Goal: Task Accomplishment & Management: Complete application form

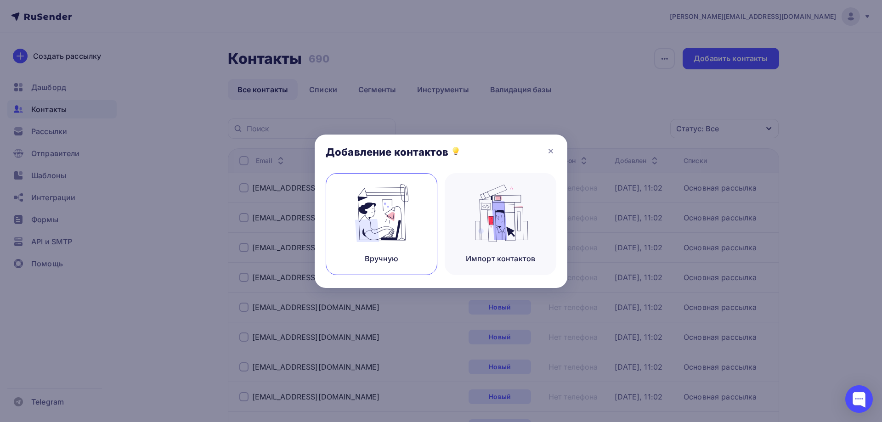
click at [375, 208] on img at bounding box center [382, 213] width 62 height 58
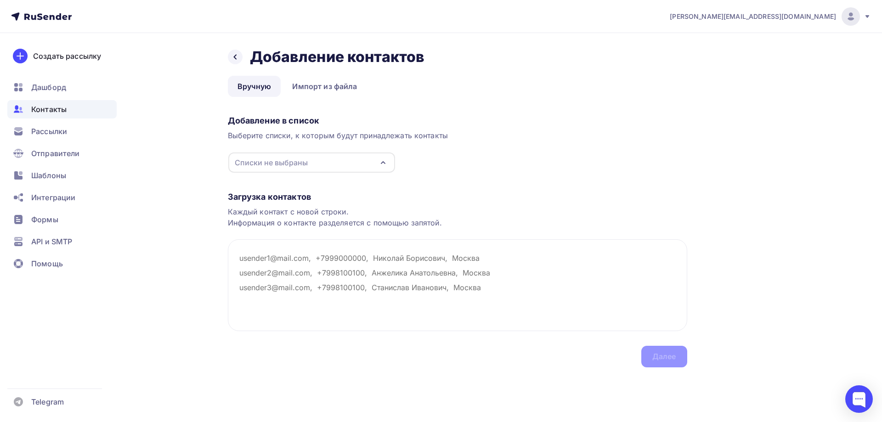
click at [336, 161] on div "Списки не выбраны" at bounding box center [311, 162] width 167 height 20
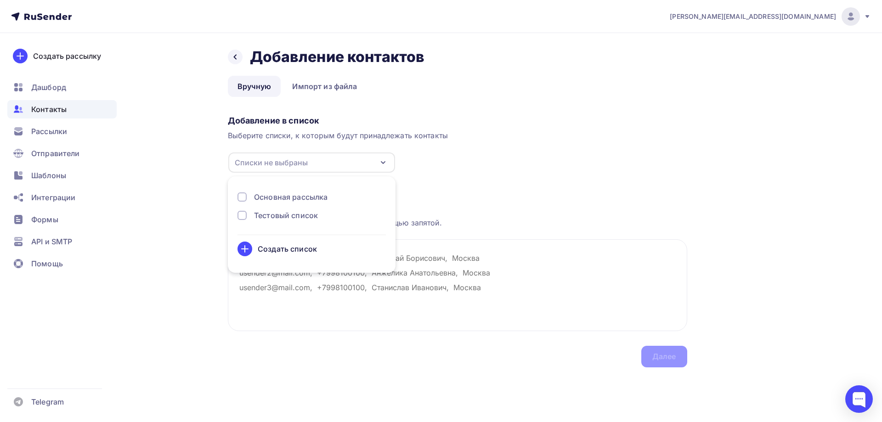
click at [296, 197] on div "Основная рассылка" at bounding box center [290, 196] width 73 height 11
click at [478, 265] on textarea at bounding box center [457, 285] width 459 height 92
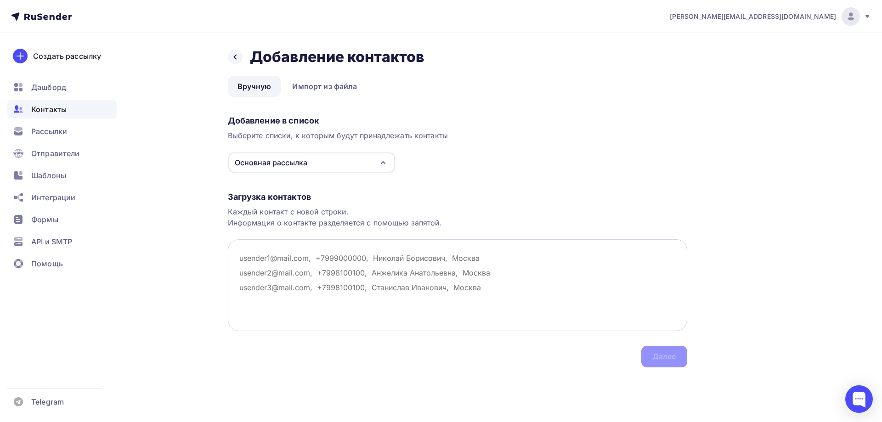
click at [253, 256] on textarea at bounding box center [457, 285] width 459 height 92
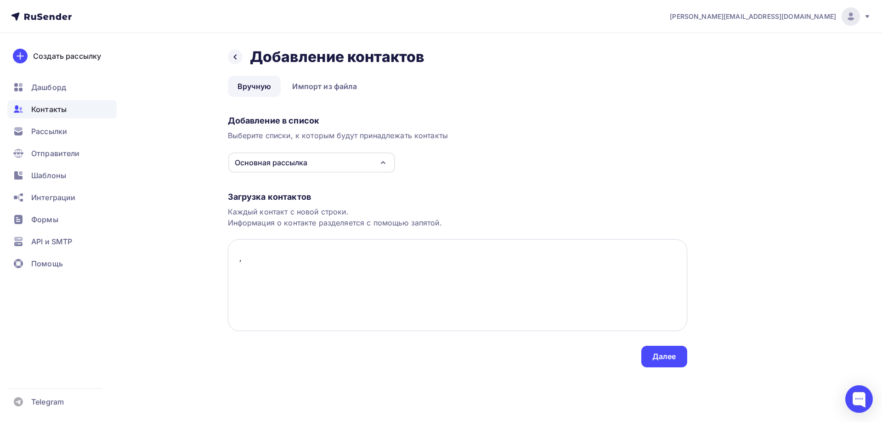
paste textarea "Акционерное общество «Центр прогрессивных разработок компрессорного и насосного…"
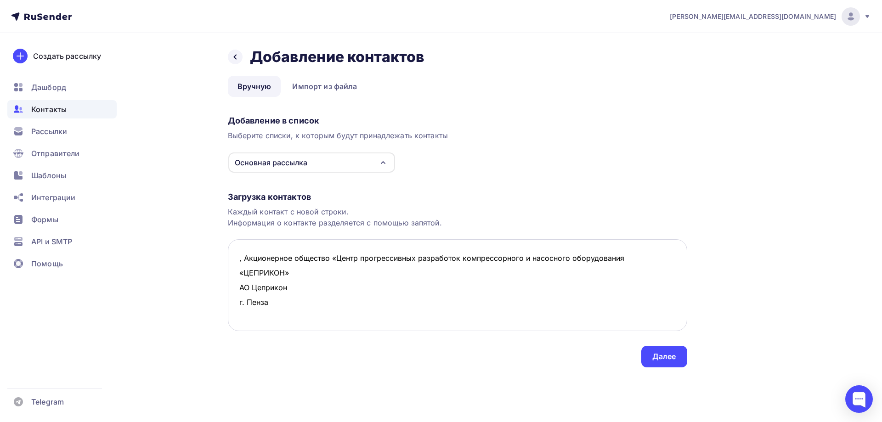
click at [294, 275] on textarea ", Акционерное общество «Центр прогрессивных разработок компрессорного и насосно…" at bounding box center [457, 285] width 459 height 92
click at [236, 258] on textarea ", Акционерное общество «Центр прогрессивных разработок компрессорного и насосно…" at bounding box center [457, 285] width 459 height 92
paste textarea "[EMAIL_ADDRESS][DOMAIN_NAME]"
drag, startPoint x: 308, startPoint y: 260, endPoint x: 330, endPoint y: 288, distance: 35.6
click at [330, 288] on textarea "[EMAIL_ADDRESS][DOMAIN_NAME], Акционерное общество «Центр прогрессивных разрабо…" at bounding box center [457, 285] width 459 height 92
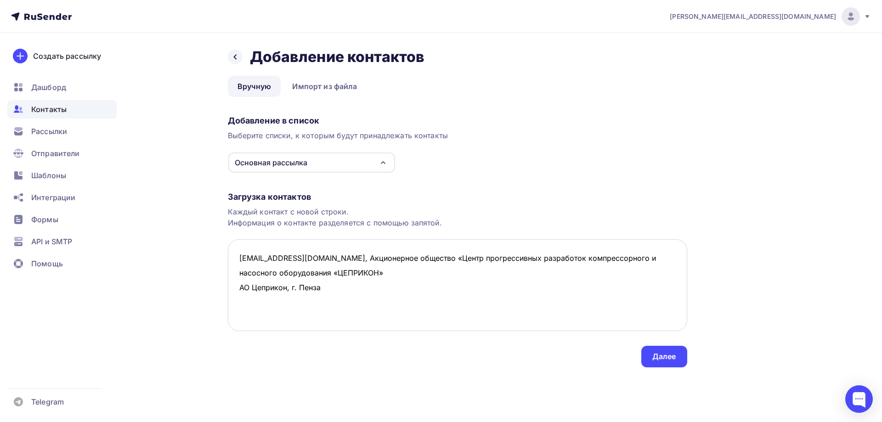
click at [353, 275] on textarea "[EMAIL_ADDRESS][DOMAIN_NAME], Акционерное общество «Центр прогрессивных разрабо…" at bounding box center [457, 285] width 459 height 92
drag, startPoint x: 433, startPoint y: 276, endPoint x: 309, endPoint y: 253, distance: 126.6
click at [309, 253] on textarea "[EMAIL_ADDRESS][DOMAIN_NAME], Акционерное общество «Центр прогрессивных разрабо…" at bounding box center [457, 285] width 459 height 92
click at [250, 291] on textarea "[EMAIL_ADDRESS][DOMAIN_NAME], Акционерное общество «Центр прогрессивных разрабо…" at bounding box center [457, 285] width 459 height 92
click at [246, 291] on textarea "[EMAIL_ADDRESS][DOMAIN_NAME], Акционерное общество «Центр прогрессивных разрабо…" at bounding box center [457, 285] width 459 height 92
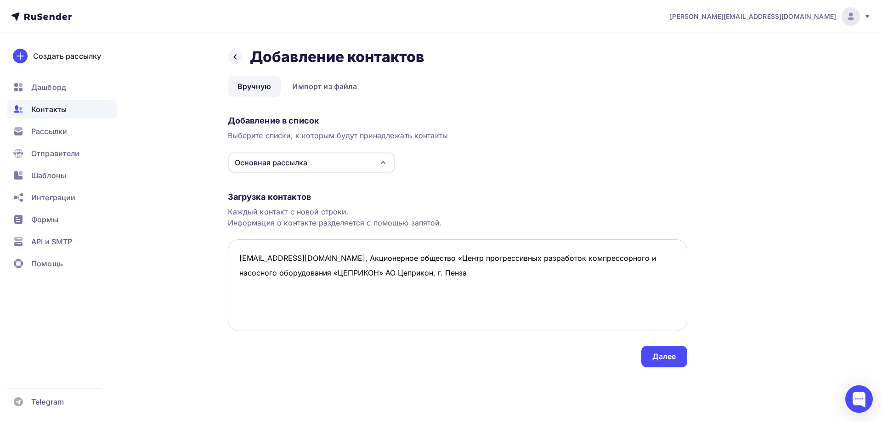
click at [423, 272] on textarea "[EMAIL_ADDRESS][DOMAIN_NAME], Акционерное общество «Центр прогрессивных разрабо…" at bounding box center [457, 285] width 459 height 92
click at [438, 274] on textarea "[EMAIL_ADDRESS][DOMAIN_NAME], Акционерное общество «Центр прогрессивных разрабо…" at bounding box center [457, 285] width 459 height 92
paste textarea ", Акционерное общество «Центр прогрессивных разработок компрессорного и насосно…"
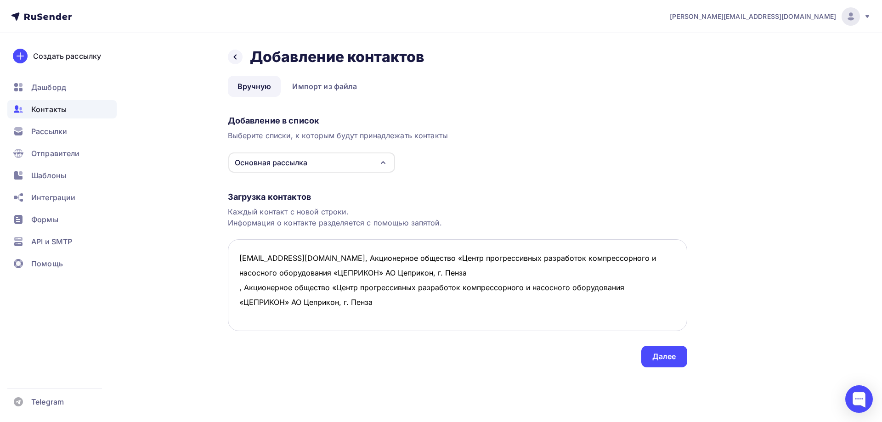
click at [238, 288] on textarea "[EMAIL_ADDRESS][DOMAIN_NAME], Акционерное общество «Центр прогрессивных разрабо…" at bounding box center [457, 285] width 459 height 92
paste textarea "[EMAIL_ADDRESS][DOMAIN_NAME]"
click at [432, 303] on textarea "[EMAIL_ADDRESS][DOMAIN_NAME], Акционерное общество «Центр прогрессивных разрабо…" at bounding box center [457, 285] width 459 height 92
click at [248, 269] on textarea "[EMAIL_ADDRESS][DOMAIN_NAME], Акционерное общество «Центр прогрессивных разрабо…" at bounding box center [457, 285] width 459 height 92
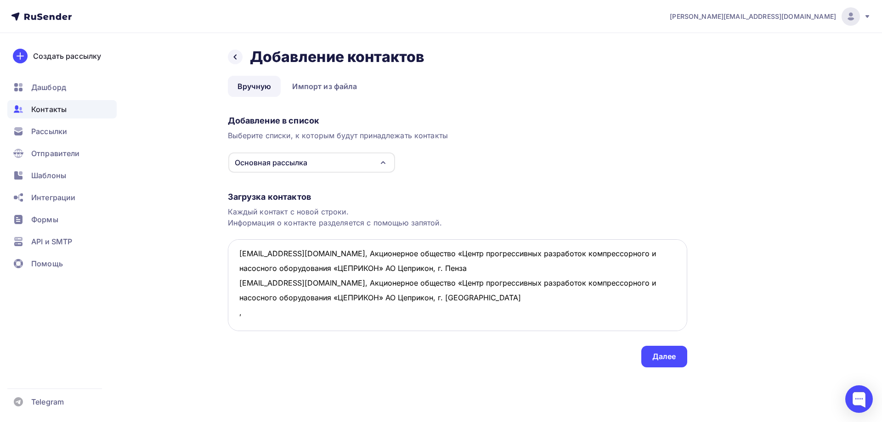
paste textarea "ООО Култек г. [GEOGRAPHIC_DATA]"
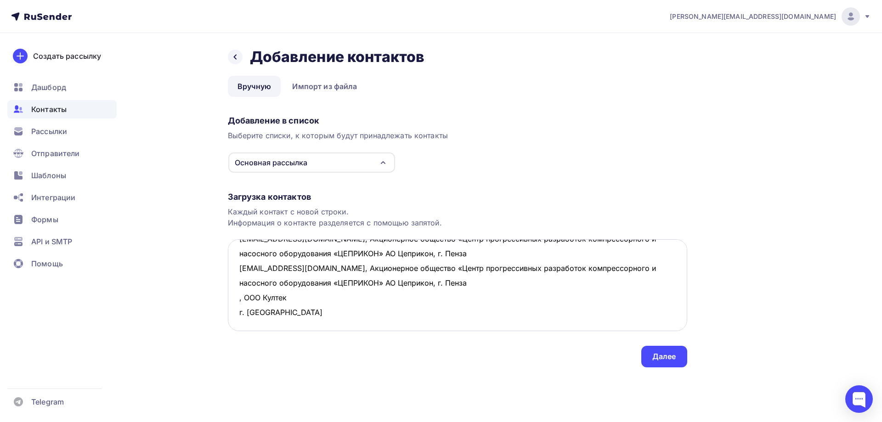
click at [293, 266] on textarea "[EMAIL_ADDRESS][DOMAIN_NAME], Акционерное общество «Центр прогрессивных разрабо…" at bounding box center [457, 285] width 459 height 92
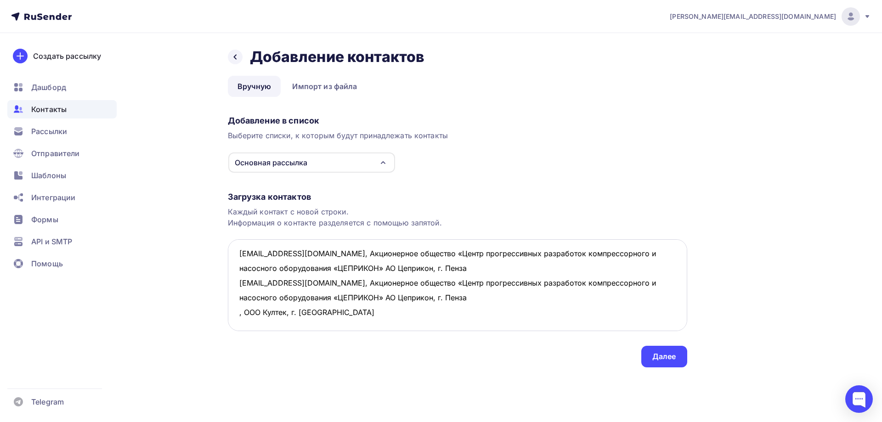
click at [363, 268] on textarea "[EMAIL_ADDRESS][DOMAIN_NAME], Акционерное общество «Центр прогрессивных разрабо…" at bounding box center [457, 285] width 459 height 92
drag, startPoint x: 369, startPoint y: 268, endPoint x: 223, endPoint y: 261, distance: 146.2
click at [223, 261] on div "Назад Добавление контактов Добавление контактов Вручную Импорт из файла Вручную…" at bounding box center [441, 218] width 753 height 371
click at [259, 289] on textarea "[EMAIL_ADDRESS][DOMAIN_NAME], Акционерное общество «Центр прогрессивных разрабо…" at bounding box center [457, 285] width 459 height 92
click at [236, 278] on textarea "[EMAIL_ADDRESS][DOMAIN_NAME], Акционерное общество «Центр прогрессивных разрабо…" at bounding box center [457, 285] width 459 height 92
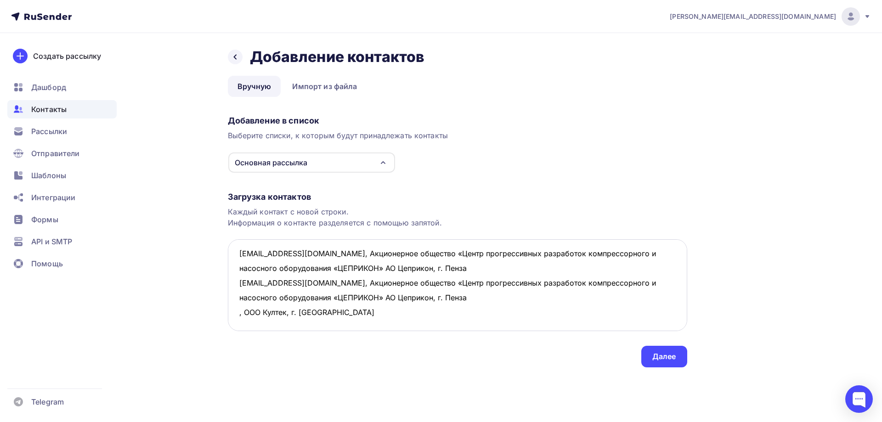
paste textarea ", ООО Култек, г. [GEOGRAPHIC_DATA]"
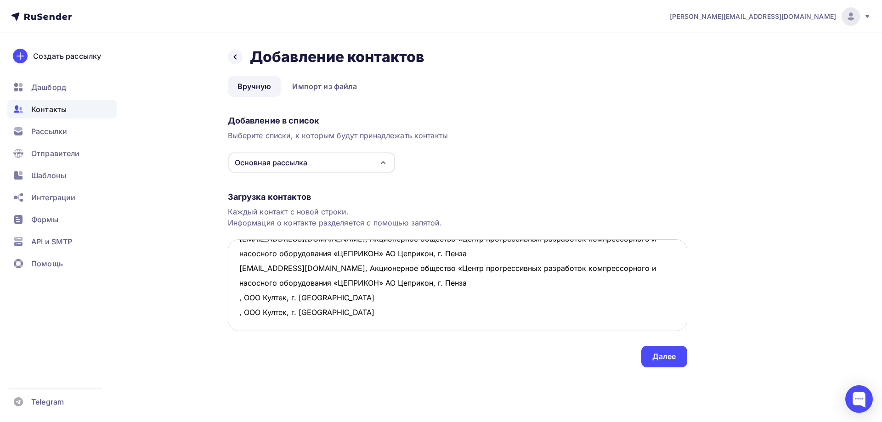
click at [244, 291] on textarea "[EMAIL_ADDRESS][DOMAIN_NAME], Акционерное общество «Центр прогрессивных разрабо…" at bounding box center [457, 285] width 459 height 92
paste textarea ", ООО Култек, г. [GEOGRAPHIC_DATA]"
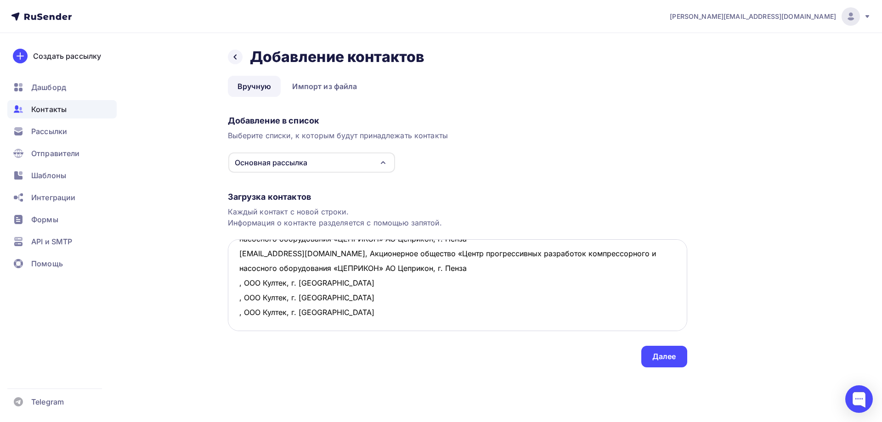
click at [239, 266] on textarea "[EMAIL_ADDRESS][DOMAIN_NAME], Акционерное общество «Центр прогрессивных разрабо…" at bounding box center [457, 285] width 459 height 92
paste textarea "[EMAIL_ADDRESS][DOMAIN_NAME]"
click at [236, 280] on textarea "[EMAIL_ADDRESS][DOMAIN_NAME], Акционерное общество «Центр прогрессивных разрабо…" at bounding box center [457, 285] width 459 height 92
paste textarea "[EMAIL_ADDRESS][DOMAIN_NAME]"
click at [239, 301] on textarea "[EMAIL_ADDRESS][DOMAIN_NAME], Акционерное общество «Центр прогрессивных разрабо…" at bounding box center [457, 285] width 459 height 92
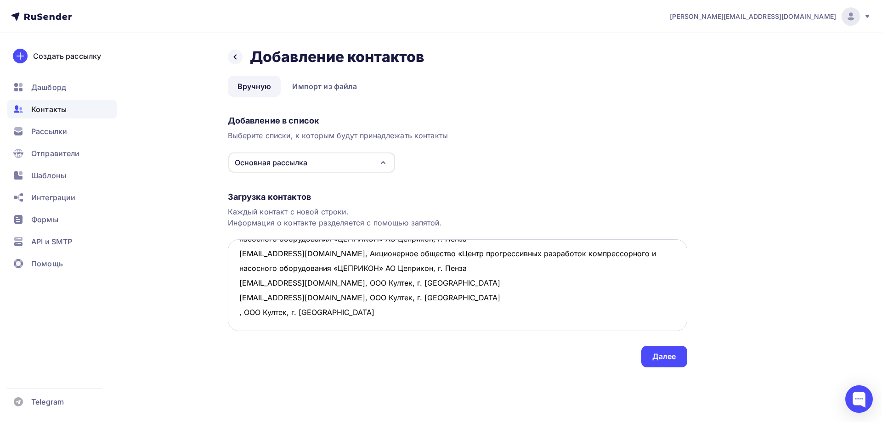
paste textarea "[EMAIL_ADDRESS][DOMAIN_NAME]"
click at [435, 296] on textarea "[EMAIL_ADDRESS][DOMAIN_NAME], Акционерное общество «Центр прогрессивных разрабо…" at bounding box center [457, 285] width 459 height 92
click at [247, 308] on textarea "[EMAIL_ADDRESS][DOMAIN_NAME], Акционерное общество «Центр прогрессивных разрабо…" at bounding box center [457, 285] width 459 height 92
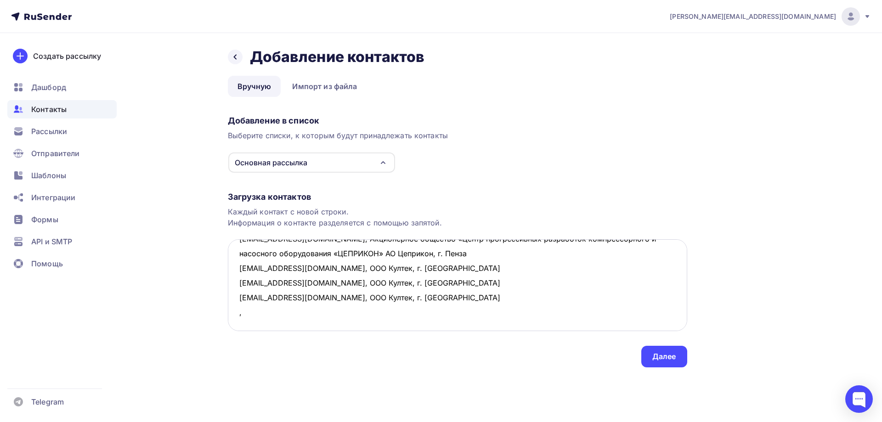
paste textarea "ООО "Гран" г. [GEOGRAPHIC_DATA]"
click at [287, 312] on textarea "[EMAIL_ADDRESS][DOMAIN_NAME], Акционерное общество «Центр прогрессивных разрабо…" at bounding box center [457, 285] width 459 height 92
drag, startPoint x: 355, startPoint y: 312, endPoint x: 238, endPoint y: 312, distance: 116.6
click at [238, 312] on textarea "[EMAIL_ADDRESS][DOMAIN_NAME], Акционерное общество «Центр прогрессивных разрабо…" at bounding box center [457, 285] width 459 height 92
click at [250, 324] on textarea "[EMAIL_ADDRESS][DOMAIN_NAME], Акционерное общество «Центр прогрессивных разрабо…" at bounding box center [457, 285] width 459 height 92
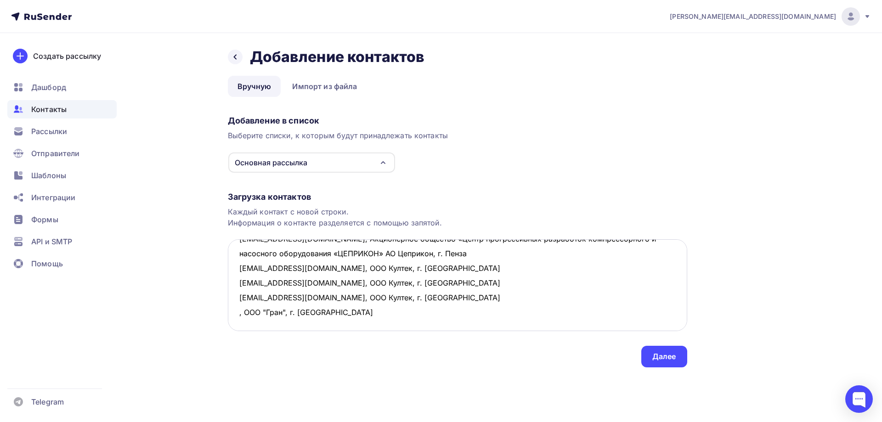
paste textarea ", ООО "Гран", г. [GEOGRAPHIC_DATA]"
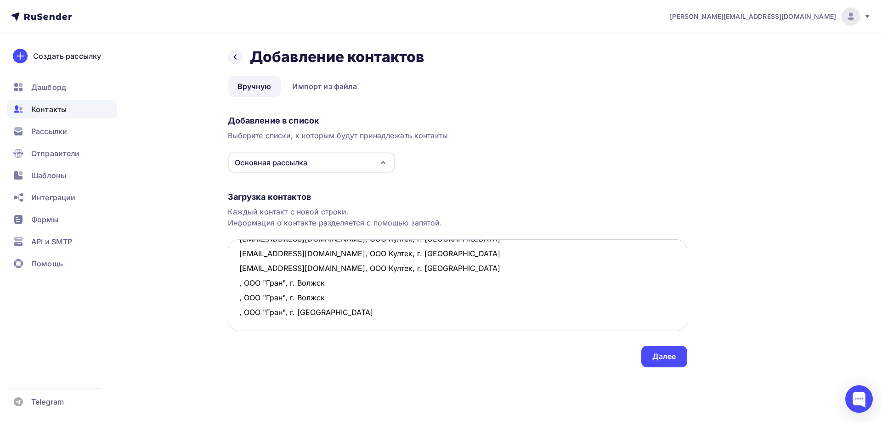
paste textarea ", ООО "Гран", г. [GEOGRAPHIC_DATA]"
click at [237, 267] on textarea "[EMAIL_ADDRESS][DOMAIN_NAME], Акционерное общество «Центр прогрессивных разрабо…" at bounding box center [457, 285] width 459 height 92
paste textarea "[EMAIL_ADDRESS][DOMAIN_NAME]"
click at [237, 281] on textarea "[EMAIL_ADDRESS][DOMAIN_NAME], Акционерное общество «Центр прогрессивных разрабо…" at bounding box center [457, 285] width 459 height 92
paste textarea "[EMAIL_ADDRESS][DOMAIN_NAME]"
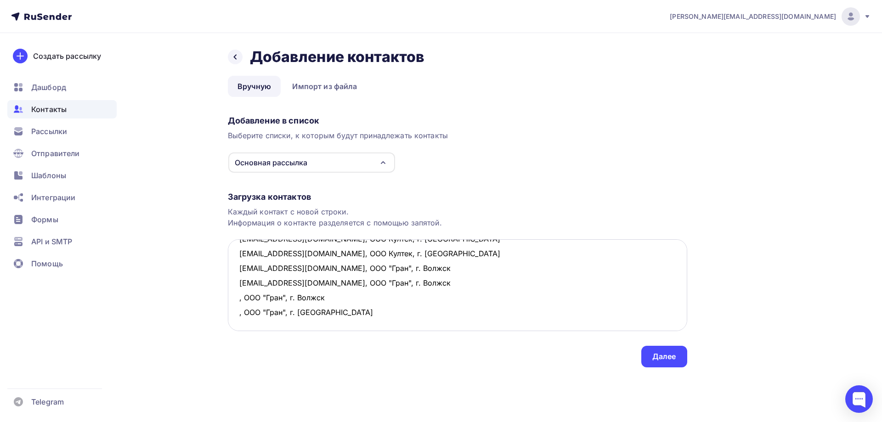
click at [236, 295] on textarea "[EMAIL_ADDRESS][DOMAIN_NAME], Акционерное общество «Центр прогрессивных разрабо…" at bounding box center [457, 285] width 459 height 92
paste textarea "[EMAIL_ADDRESS][DOMAIN_NAME]"
click at [238, 311] on textarea "[EMAIL_ADDRESS][DOMAIN_NAME], Акционерное общество «Центр прогрессивных разрабо…" at bounding box center [457, 285] width 459 height 92
paste textarea "[EMAIL_ADDRESS][DOMAIN_NAME]"
click at [411, 317] on textarea "[EMAIL_ADDRESS][DOMAIN_NAME], Акционерное общество «Центр прогрессивных разрабо…" at bounding box center [457, 285] width 459 height 92
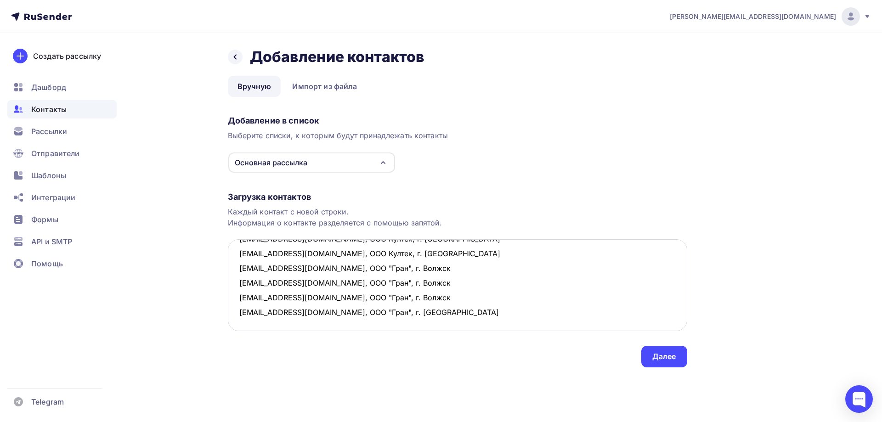
scroll to position [138, 0]
click at [239, 284] on textarea "[EMAIL_ADDRESS][DOMAIN_NAME], Акционерное общество «Центр прогрессивных разрабо…" at bounding box center [457, 285] width 459 height 92
paste textarea "ООО «Детали-Узлы-Механизмы» ООО Дум п. Летний отдых"
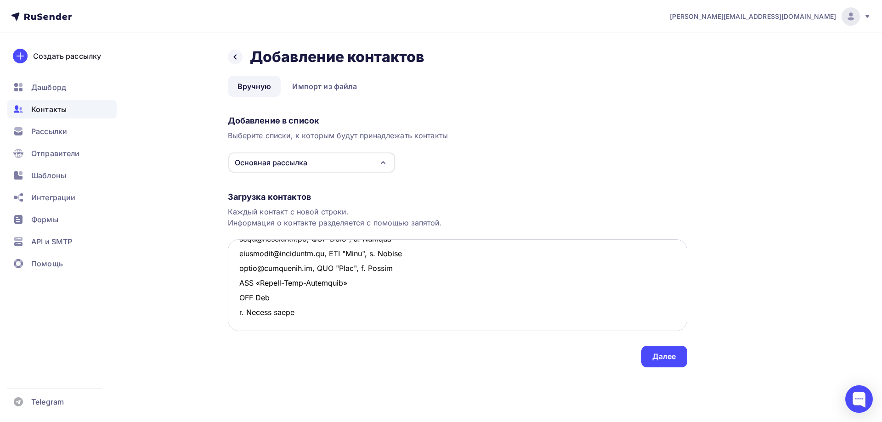
click at [236, 281] on textarea at bounding box center [457, 285] width 459 height 92
click at [370, 279] on textarea at bounding box center [457, 285] width 459 height 92
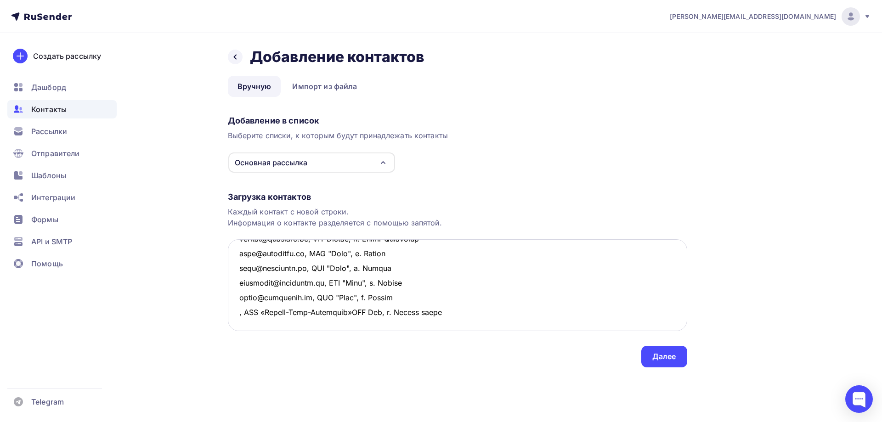
drag, startPoint x: 461, startPoint y: 283, endPoint x: 231, endPoint y: 281, distance: 231.0
click at [231, 281] on textarea at bounding box center [457, 285] width 459 height 92
click at [250, 295] on textarea at bounding box center [457, 285] width 459 height 92
paste textarea ", ООО «Детали-Узлы-Механизмы»ООО Дум, п. Летний отдых"
click at [238, 286] on textarea at bounding box center [457, 285] width 459 height 92
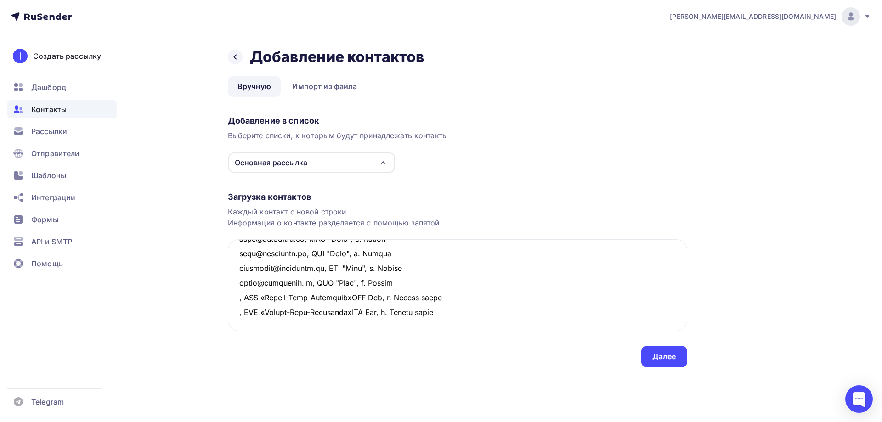
paste textarea "[EMAIL_ADDRESS][DOMAIN_NAME]"
click at [235, 298] on textarea at bounding box center [457, 285] width 459 height 92
paste textarea "[EMAIL_ADDRESS][DOMAIN_NAME]"
click at [241, 311] on textarea at bounding box center [457, 285] width 459 height 92
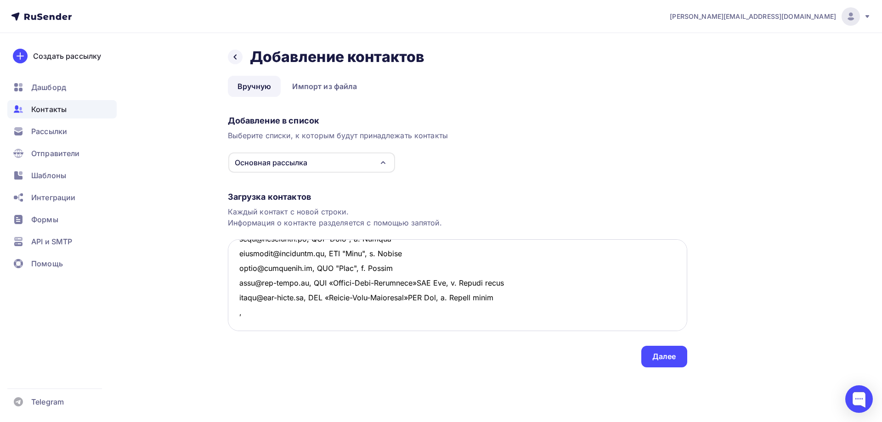
paste textarea "АО Литейно-механический завод "Стройэкс" г. Челябинск"
click at [405, 310] on textarea at bounding box center [457, 285] width 459 height 92
click at [410, 314] on textarea at bounding box center [457, 285] width 459 height 92
drag, startPoint x: 462, startPoint y: 316, endPoint x: 234, endPoint y: 313, distance: 227.8
click at [234, 313] on textarea at bounding box center [457, 285] width 459 height 92
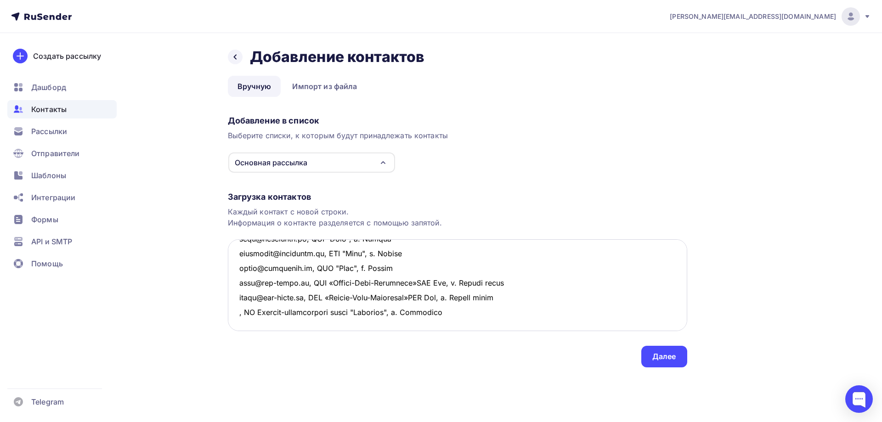
click at [262, 326] on textarea at bounding box center [457, 285] width 459 height 92
paste textarea ", АО Литейно-механический завод "Стройэкс", г. Челябинск"
click at [237, 307] on textarea at bounding box center [457, 285] width 459 height 92
paste textarea "[EMAIL_ADDRESS][DOMAIN_NAME]"
click at [238, 322] on textarea at bounding box center [457, 285] width 459 height 92
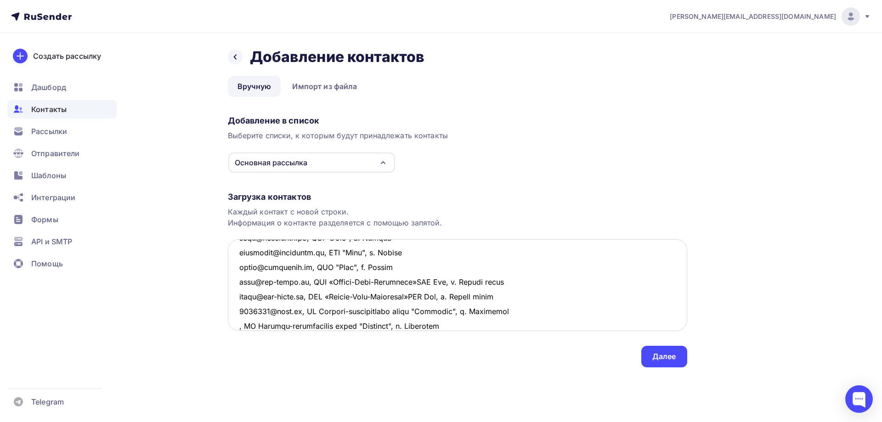
paste textarea "[EMAIL_ADDRESS][DOMAIN_NAME]"
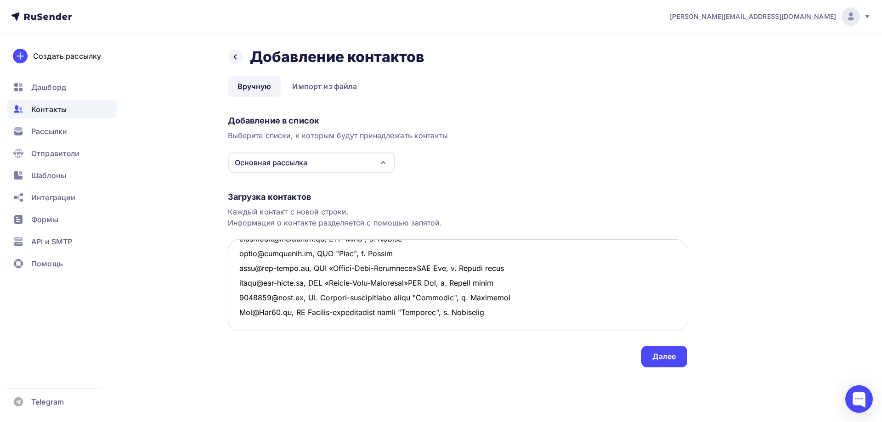
scroll to position [181, 0]
click at [239, 296] on textarea at bounding box center [457, 285] width 459 height 92
click at [236, 298] on textarea at bounding box center [457, 285] width 459 height 92
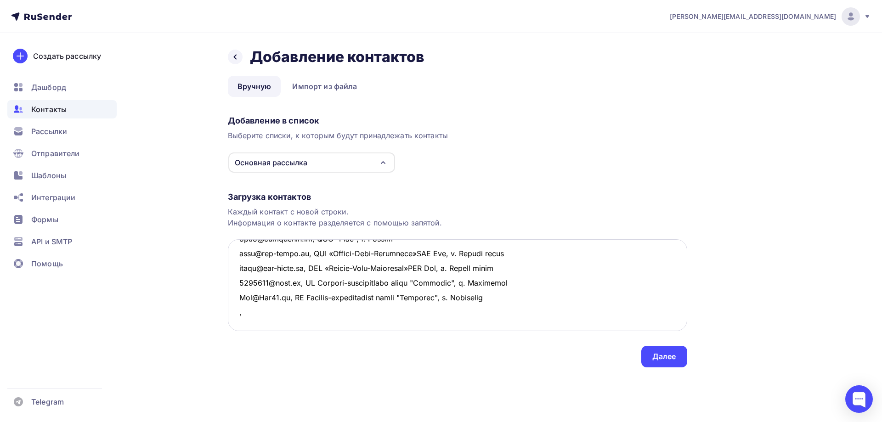
paste textarea "ООО А ГРУПП г. [GEOGRAPHIC_DATA]"
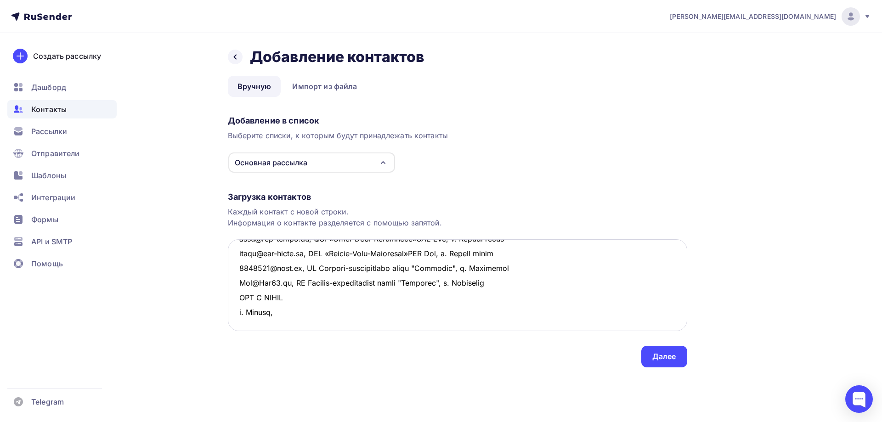
click at [277, 312] on textarea at bounding box center [457, 285] width 459 height 92
click at [237, 293] on textarea at bounding box center [457, 285] width 459 height 92
click at [296, 298] on textarea at bounding box center [457, 285] width 459 height 92
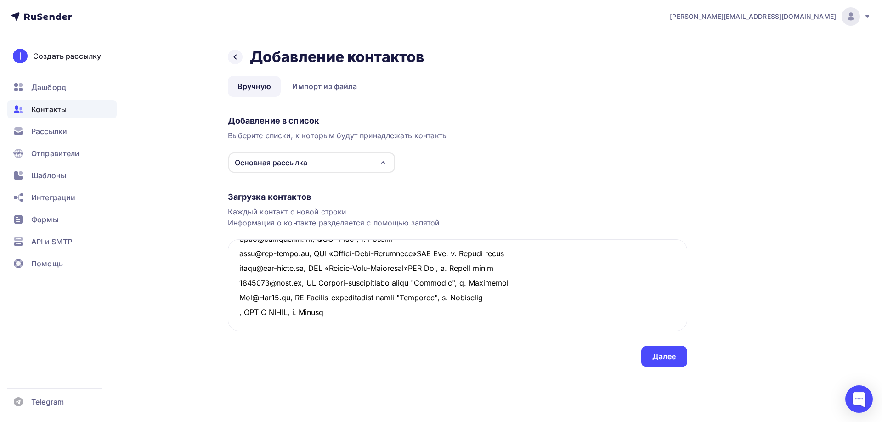
drag, startPoint x: 338, startPoint y: 296, endPoint x: 215, endPoint y: 295, distance: 122.6
click at [215, 295] on div "Назад Добавление контактов Добавление контактов Вручную Импорт из файла Вручную…" at bounding box center [441, 218] width 753 height 371
click at [270, 311] on textarea at bounding box center [457, 285] width 459 height 92
paste textarea ", ООО А ГРУПП, г. [GEOGRAPHIC_DATA]"
click at [238, 295] on textarea at bounding box center [457, 285] width 459 height 92
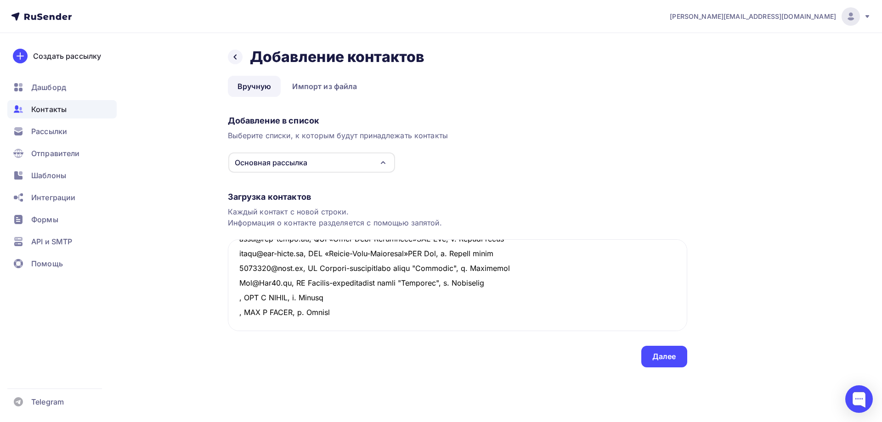
paste textarea "[EMAIL_ADDRESS][DOMAIN_NAME]"
click at [237, 314] on textarea at bounding box center [457, 285] width 459 height 92
paste textarea "[EMAIL_ADDRESS][DOMAIN_NAME]"
click at [429, 310] on textarea at bounding box center [457, 285] width 459 height 92
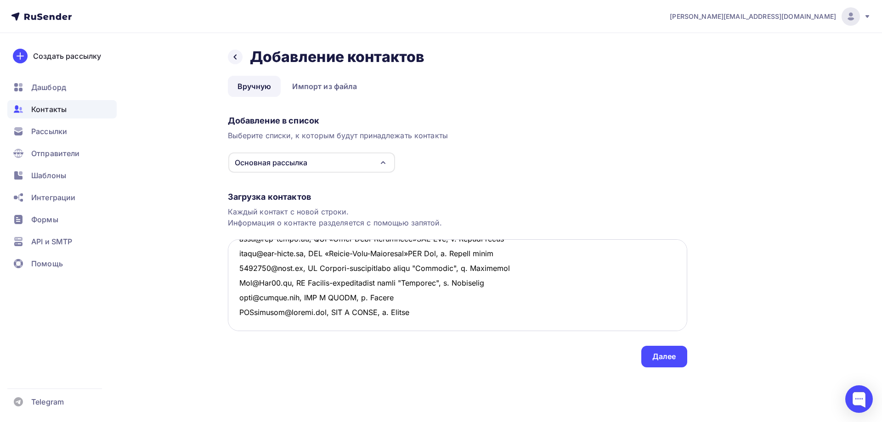
click at [236, 280] on textarea at bounding box center [457, 285] width 459 height 92
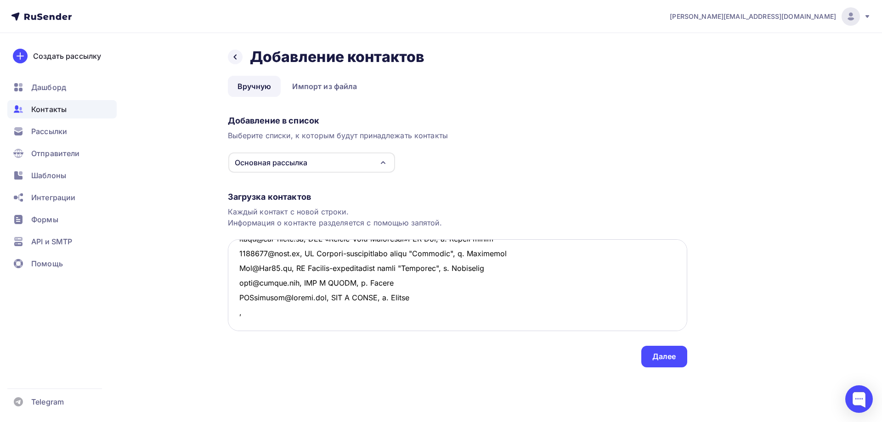
paste textarea "ООО АГРИСОВГАЗ г. [GEOGRAPHIC_DATA]"
click at [313, 284] on textarea at bounding box center [457, 285] width 459 height 92
click at [236, 283] on textarea at bounding box center [457, 285] width 459 height 92
paste textarea "[EMAIL_ADDRESS][DOMAIN_NAME]"
drag, startPoint x: 456, startPoint y: 285, endPoint x: 306, endPoint y: 282, distance: 149.7
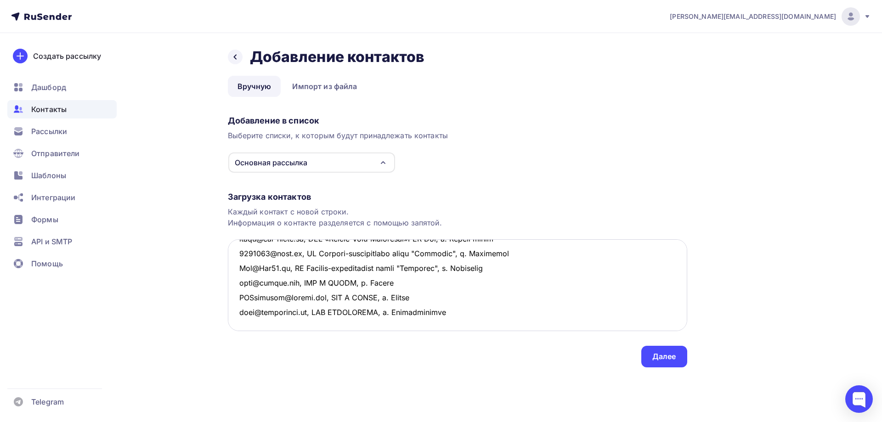
click at [306, 282] on textarea at bounding box center [457, 285] width 459 height 92
click at [321, 301] on textarea at bounding box center [457, 285] width 459 height 92
paste textarea ", ООО АГРИСОВГАЗ, г. [GEOGRAPHIC_DATA]"
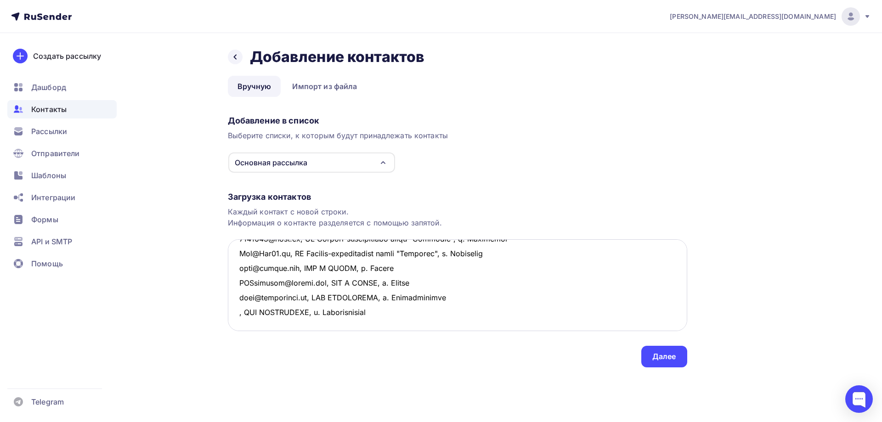
click at [236, 297] on textarea at bounding box center [457, 285] width 459 height 92
paste textarea "[EMAIL_ADDRESS][DOMAIN_NAME]"
click at [243, 308] on textarea at bounding box center [457, 285] width 459 height 92
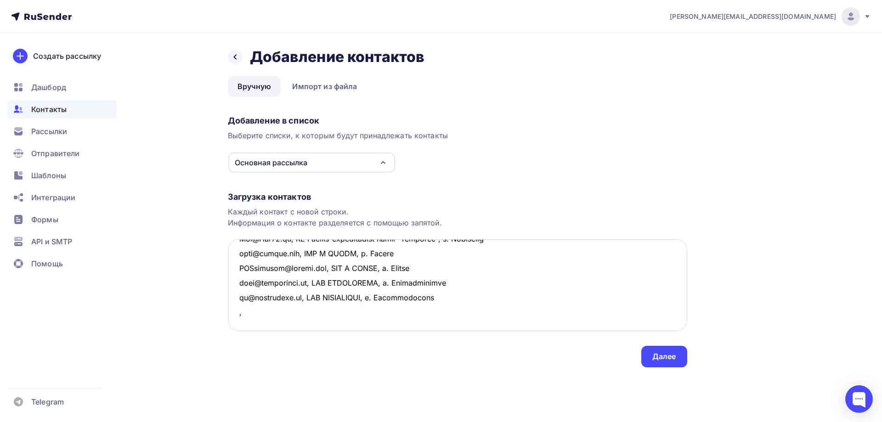
paste textarea "ООО БВБ-Альянс"
click at [235, 314] on textarea at bounding box center [457, 285] width 459 height 92
paste textarea "[EMAIL_ADDRESS][DOMAIN_NAME]"
click at [445, 310] on textarea at bounding box center [457, 285] width 459 height 92
click at [435, 310] on textarea at bounding box center [457, 285] width 459 height 92
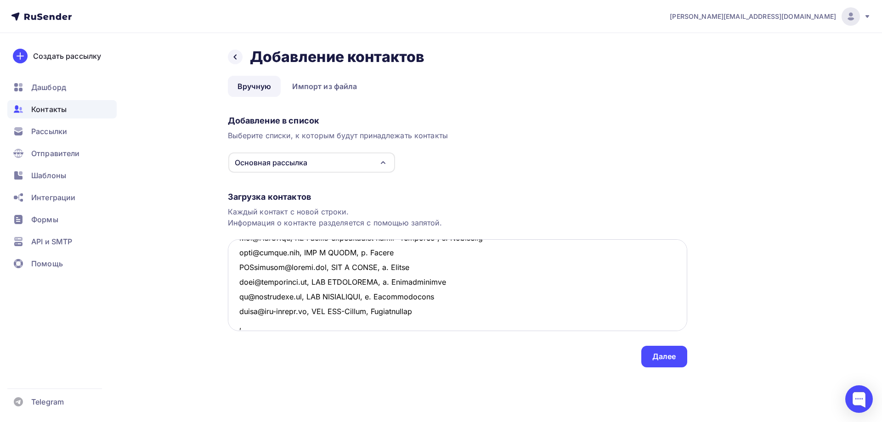
paste textarea "ЗАО ТФД Брок-Инвест-Сервис г. [GEOGRAPHIC_DATA]"
click at [350, 315] on textarea at bounding box center [457, 285] width 459 height 92
click at [355, 312] on textarea at bounding box center [457, 285] width 459 height 92
drag, startPoint x: 394, startPoint y: 310, endPoint x: 219, endPoint y: 311, distance: 174.5
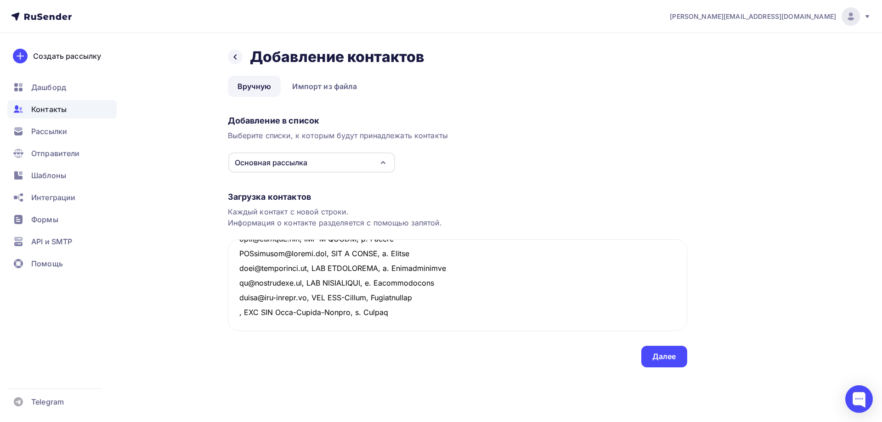
click at [219, 311] on div "Назад Добавление контактов Добавление контактов Вручную Импорт из файла Вручную…" at bounding box center [441, 218] width 753 height 371
click at [269, 323] on textarea at bounding box center [457, 285] width 459 height 92
paste textarea ", ЗАО ТФД Брок-Инвест-Сервис, г. [GEOGRAPHIC_DATA]"
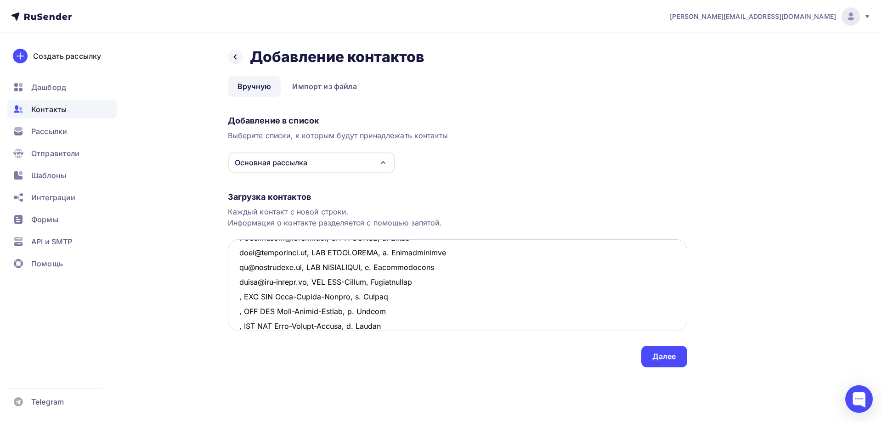
click at [238, 299] on textarea at bounding box center [457, 285] width 459 height 92
paste textarea "[EMAIL_ADDRESS][DOMAIN_NAME]"
click at [241, 309] on textarea at bounding box center [457, 285] width 459 height 92
click at [238, 310] on textarea at bounding box center [457, 285] width 459 height 92
paste textarea "[EMAIL_ADDRESS][DOMAIN_NAME]"
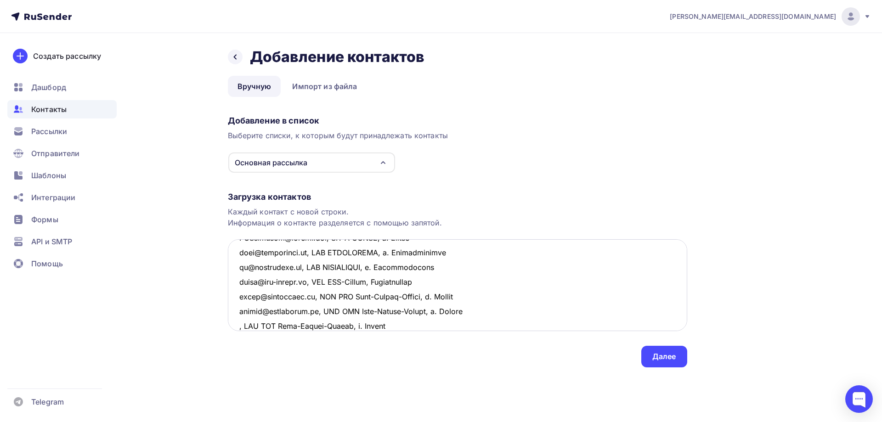
click at [236, 326] on textarea at bounding box center [457, 285] width 459 height 92
paste textarea "[EMAIL_ADDRESS][DOMAIN_NAME]"
click at [492, 324] on textarea at bounding box center [457, 285] width 459 height 92
click at [237, 274] on textarea at bounding box center [457, 285] width 459 height 92
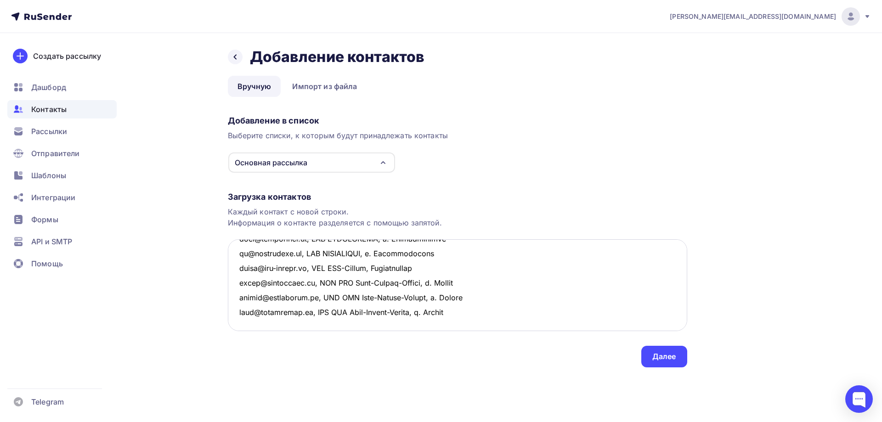
click at [231, 277] on textarea at bounding box center [457, 285] width 459 height 92
paste textarea "ООО «Группа Компаний [PERSON_NAME]» г. [GEOGRAPHIC_DATA]"
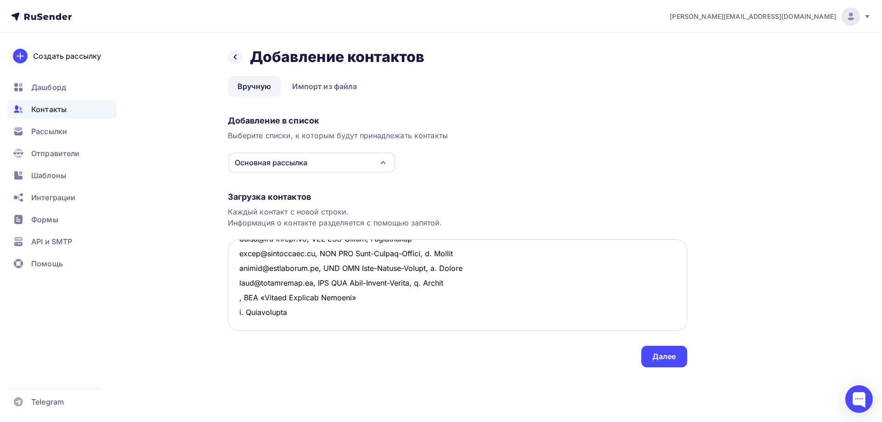
click at [369, 277] on textarea at bounding box center [457, 285] width 459 height 92
drag, startPoint x: 434, startPoint y: 283, endPoint x: 230, endPoint y: 277, distance: 204.4
click at [230, 277] on textarea at bounding box center [457, 285] width 459 height 92
click at [239, 298] on textarea at bounding box center [457, 285] width 459 height 92
paste textarea ", ООО «Группа Компаний [PERSON_NAME]», г. [GEOGRAPHIC_DATA]"
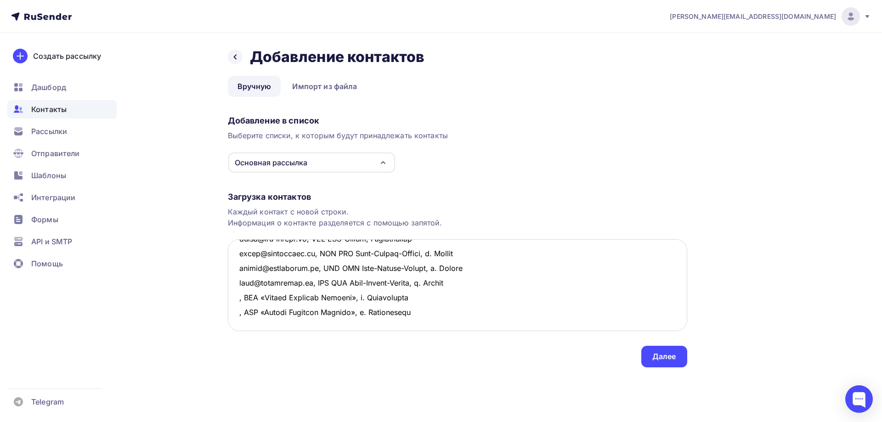
click at [241, 313] on textarea at bounding box center [457, 285] width 459 height 92
paste textarea ", ООО «Группа Компаний [PERSON_NAME]», г. [GEOGRAPHIC_DATA]"
click at [236, 281] on textarea at bounding box center [457, 285] width 459 height 92
paste textarea "[EMAIL_ADDRESS][DOMAIN_NAME]"
drag, startPoint x: 309, startPoint y: 283, endPoint x: 231, endPoint y: 284, distance: 78.1
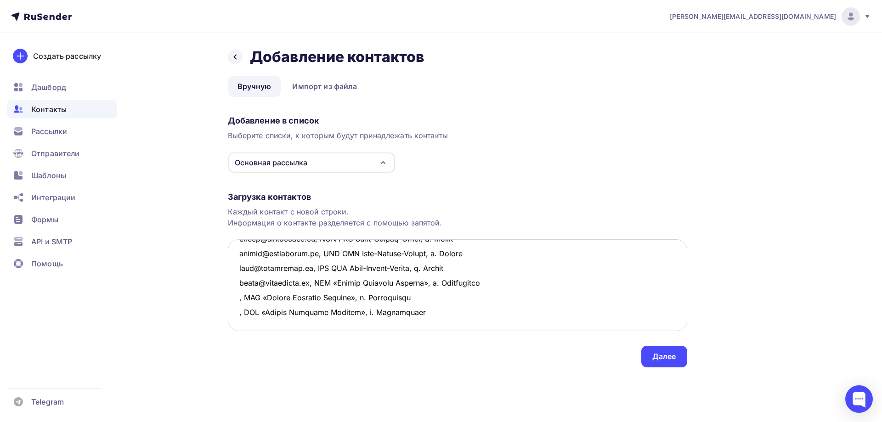
click at [231, 284] on textarea at bounding box center [457, 285] width 459 height 92
paste textarea "info@fero"
click at [239, 296] on textarea at bounding box center [457, 285] width 459 height 92
paste textarea "[EMAIL_ADDRESS][DOMAIN_NAME]"
click at [236, 312] on textarea at bounding box center [457, 285] width 459 height 92
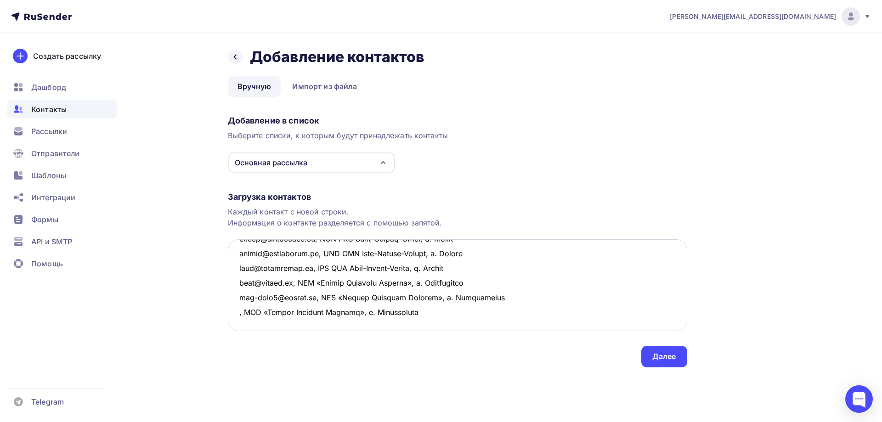
paste textarea "[EMAIL_ADDRESS][DOMAIN_NAME]"
click at [275, 310] on textarea at bounding box center [457, 285] width 459 height 92
click at [509, 310] on textarea at bounding box center [457, 285] width 459 height 92
click at [259, 285] on textarea at bounding box center [457, 285] width 459 height 92
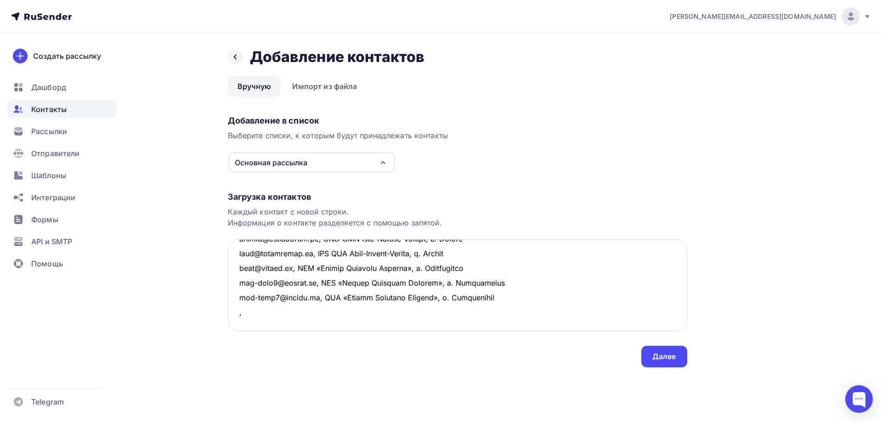
paste textarea "ООО [PERSON_NAME] завод металлоизделий г. [GEOGRAPHIC_DATA]"
click at [394, 281] on textarea at bounding box center [457, 285] width 459 height 92
click at [236, 282] on textarea at bounding box center [457, 285] width 459 height 92
paste textarea "[EMAIL_ADDRESS][DOMAIN_NAME]"
drag, startPoint x: 542, startPoint y: 281, endPoint x: 231, endPoint y: 287, distance: 310.9
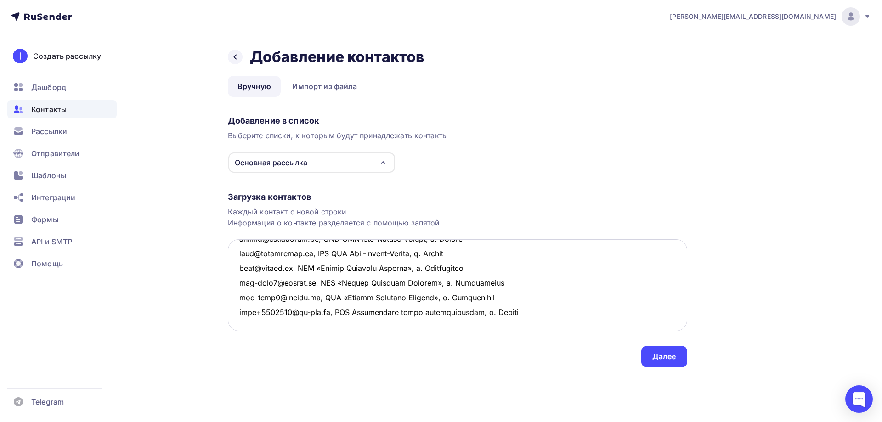
click at [231, 287] on textarea at bounding box center [457, 285] width 459 height 92
click at [249, 293] on textarea at bounding box center [457, 285] width 459 height 92
paste textarea "[EMAIL_ADDRESS][DOMAIN_NAME], ООО [PERSON_NAME] завод металлоизделий, г. [GEOGR…"
drag, startPoint x: 254, startPoint y: 297, endPoint x: 287, endPoint y: 297, distance: 33.1
click at [287, 297] on textarea at bounding box center [457, 285] width 459 height 92
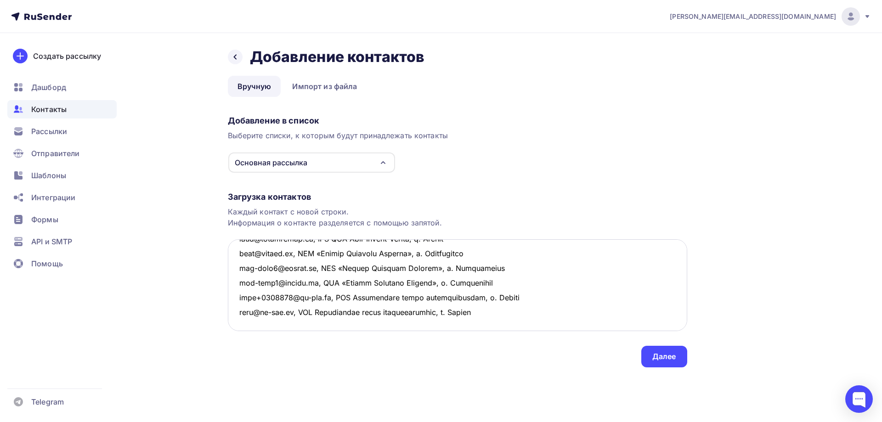
click at [248, 307] on textarea at bounding box center [457, 285] width 459 height 92
paste textarea "ОАО Каменск-Уральский металлургический завод г. [GEOGRAPHIC_DATA]"
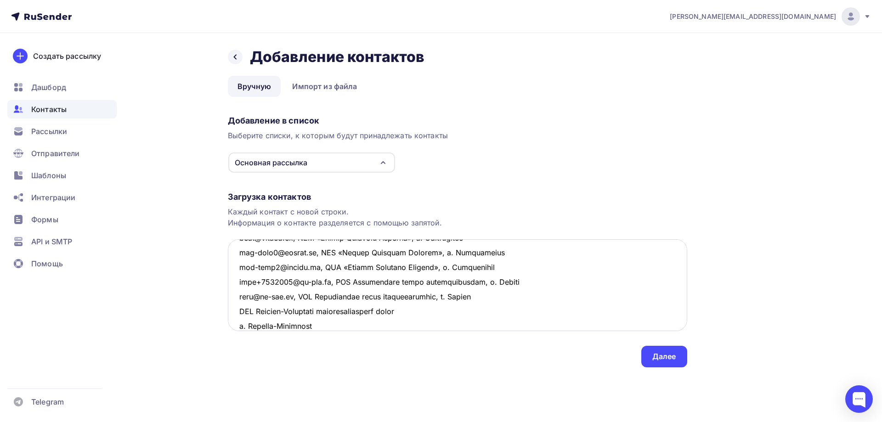
click at [236, 310] on textarea at bounding box center [457, 285] width 459 height 92
drag, startPoint x: 423, startPoint y: 310, endPoint x: 439, endPoint y: 320, distance: 18.6
click at [424, 310] on textarea at bounding box center [457, 285] width 459 height 92
click at [436, 315] on textarea at bounding box center [457, 285] width 459 height 92
drag, startPoint x: 520, startPoint y: 311, endPoint x: 231, endPoint y: 314, distance: 289.3
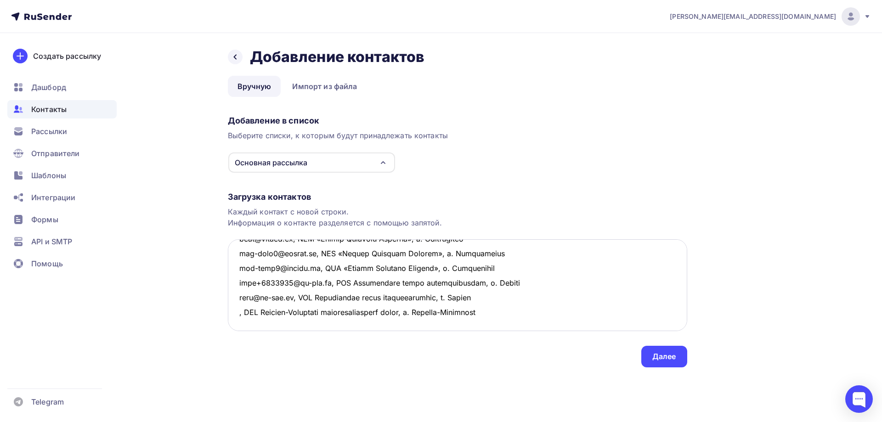
click at [231, 314] on textarea at bounding box center [457, 285] width 459 height 92
click at [502, 308] on textarea at bounding box center [457, 285] width 459 height 92
click at [513, 310] on textarea at bounding box center [457, 285] width 459 height 92
click at [244, 277] on textarea at bounding box center [457, 285] width 459 height 92
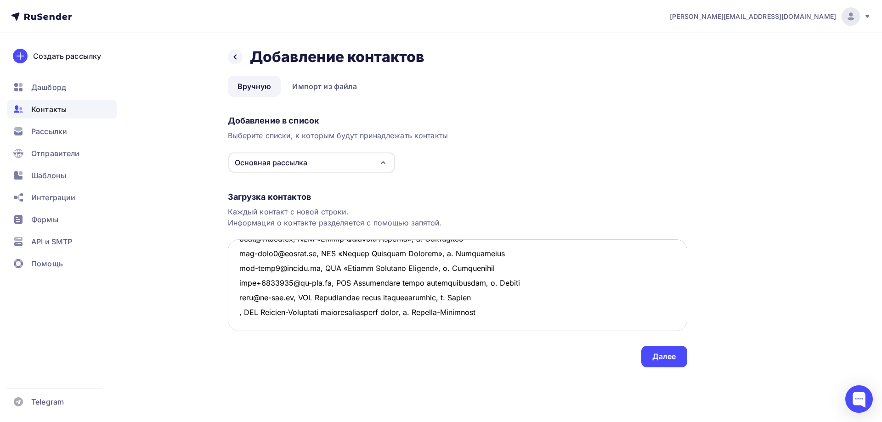
click at [238, 268] on textarea at bounding box center [457, 285] width 459 height 92
paste textarea "[EMAIL_ADDRESS][DOMAIN_NAME]"
click at [448, 304] on textarea at bounding box center [457, 285] width 459 height 92
click at [246, 277] on textarea at bounding box center [457, 285] width 459 height 92
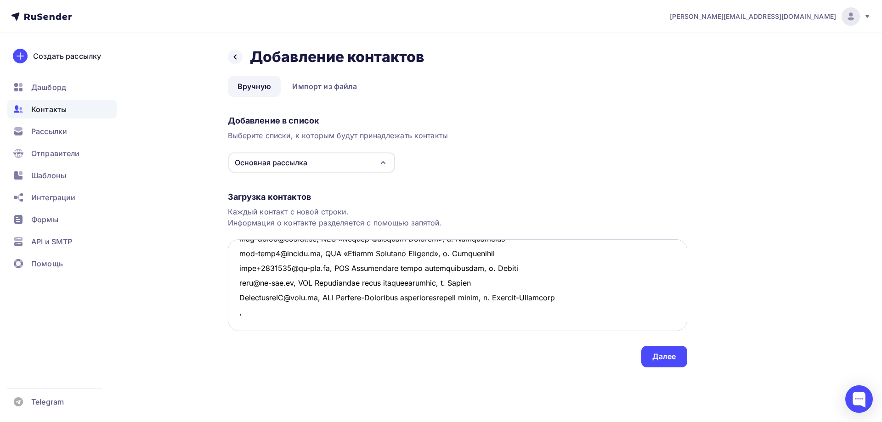
paste textarea "ТОО «KSP Steel» г. [GEOGRAPHIC_DATA], [GEOGRAPHIC_DATA]"
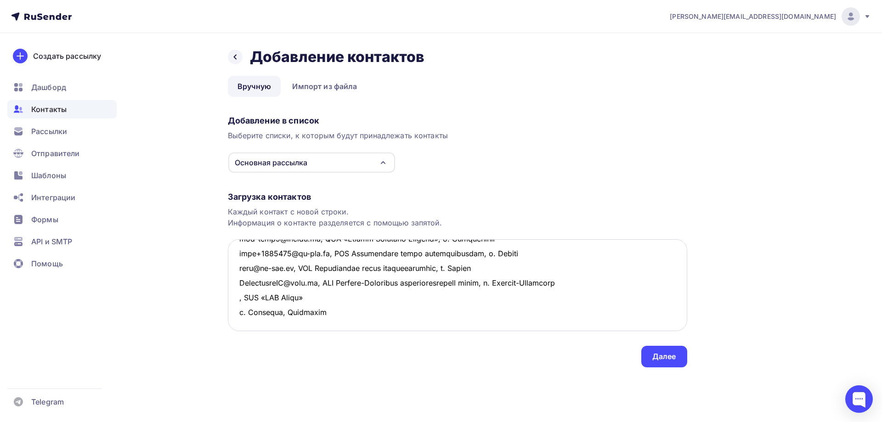
click at [314, 286] on textarea at bounding box center [457, 285] width 459 height 92
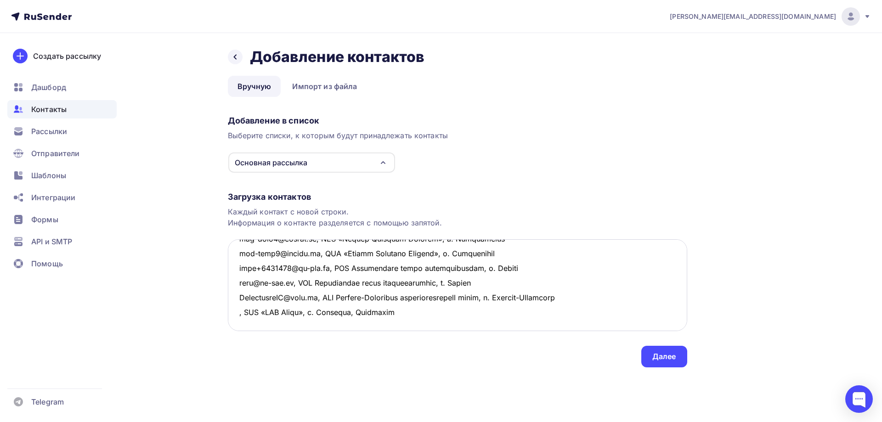
click at [236, 279] on textarea at bounding box center [457, 285] width 459 height 92
paste textarea "[EMAIL_ADDRESS][DOMAIN_NAME]"
drag, startPoint x: 317, startPoint y: 281, endPoint x: 485, endPoint y: 281, distance: 168.5
click at [485, 281] on textarea at bounding box center [457, 285] width 459 height 92
click at [244, 298] on textarea at bounding box center [457, 285] width 459 height 92
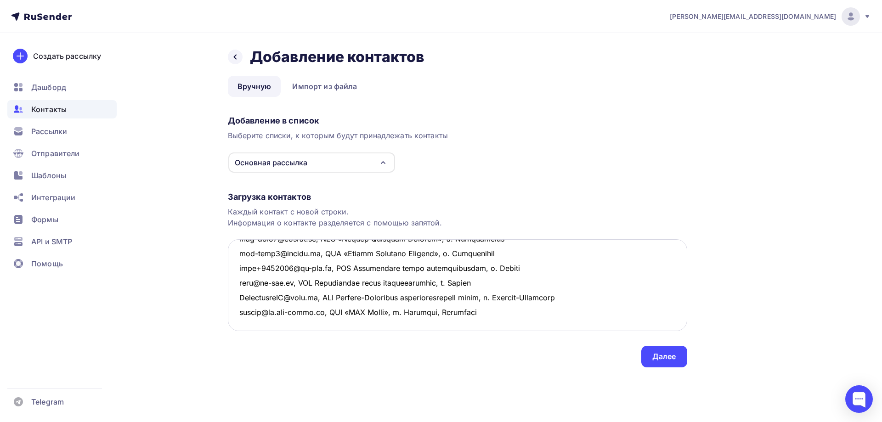
paste textarea ", ТОО «KSP Steel», г. [GEOGRAPHIC_DATA], [GEOGRAPHIC_DATA]"
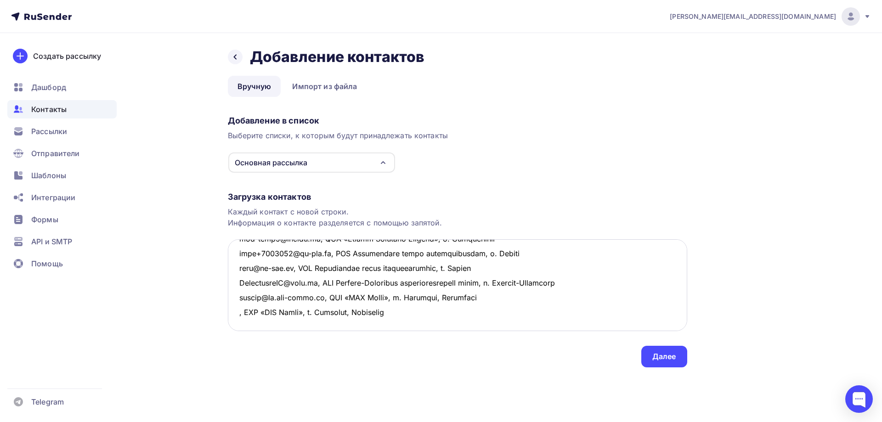
click at [238, 298] on textarea at bounding box center [457, 285] width 459 height 92
paste textarea "[EMAIL_ADDRESS][DOMAIN_NAME]"
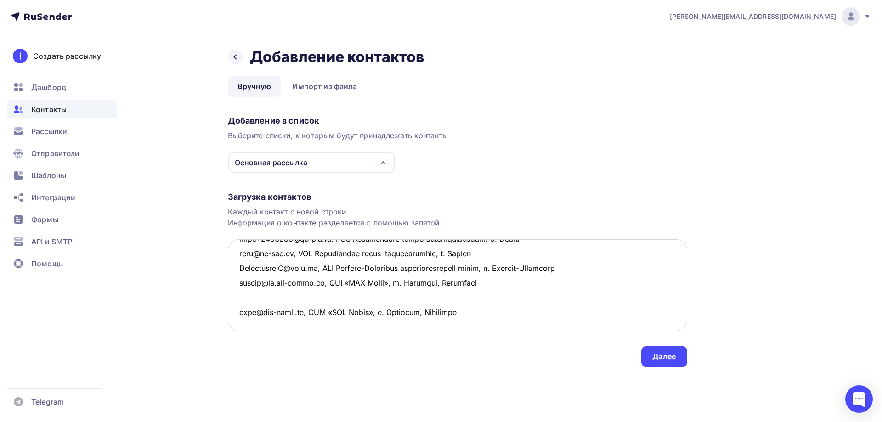
click at [270, 296] on textarea at bounding box center [457, 285] width 459 height 92
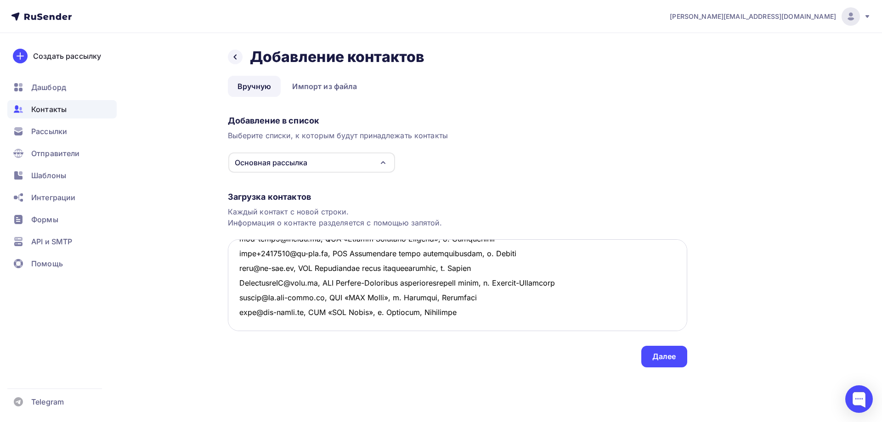
click at [244, 307] on textarea at bounding box center [457, 285] width 459 height 92
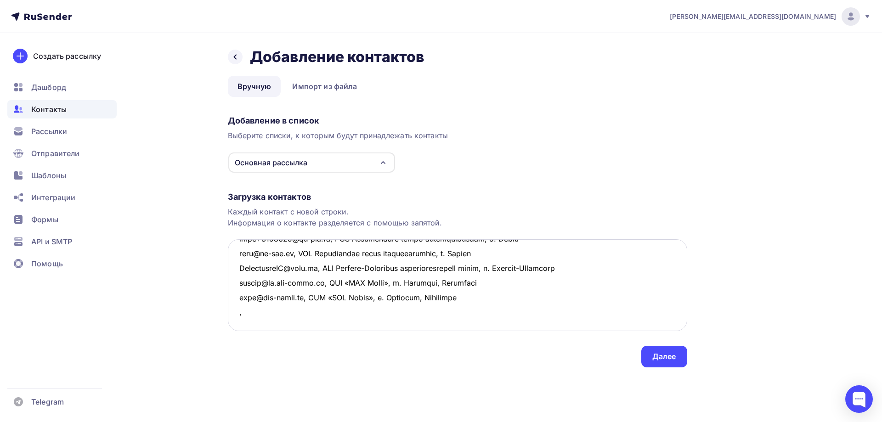
paste textarea "ООО Компания Металл Профиль г. [GEOGRAPHIC_DATA]"
click at [361, 315] on textarea at bounding box center [457, 285] width 459 height 92
drag, startPoint x: 405, startPoint y: 311, endPoint x: 235, endPoint y: 314, distance: 170.8
click at [235, 314] on textarea at bounding box center [457, 285] width 459 height 92
click at [246, 322] on textarea at bounding box center [457, 285] width 459 height 92
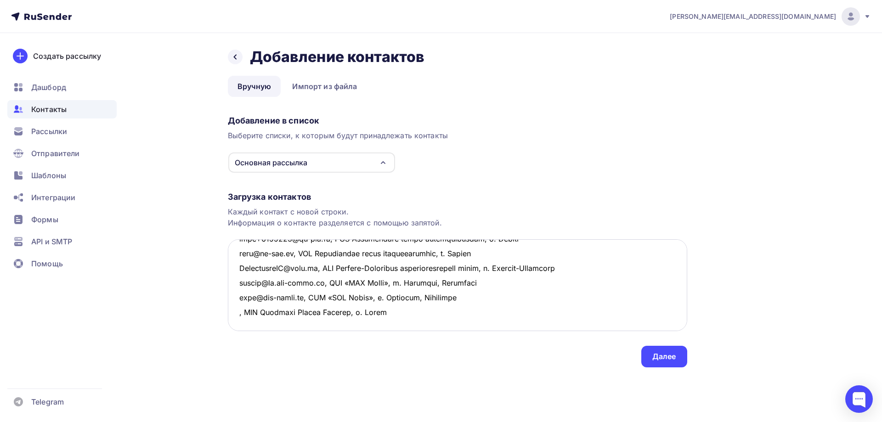
paste textarea ", ООО Компания Металл Профиль, г. [GEOGRAPHIC_DATA]"
click at [238, 315] on textarea at bounding box center [457, 285] width 459 height 92
paste textarea "[EMAIL_ADDRESS][DOMAIN_NAME]"
drag, startPoint x: 404, startPoint y: 324, endPoint x: 219, endPoint y: 264, distance: 195.0
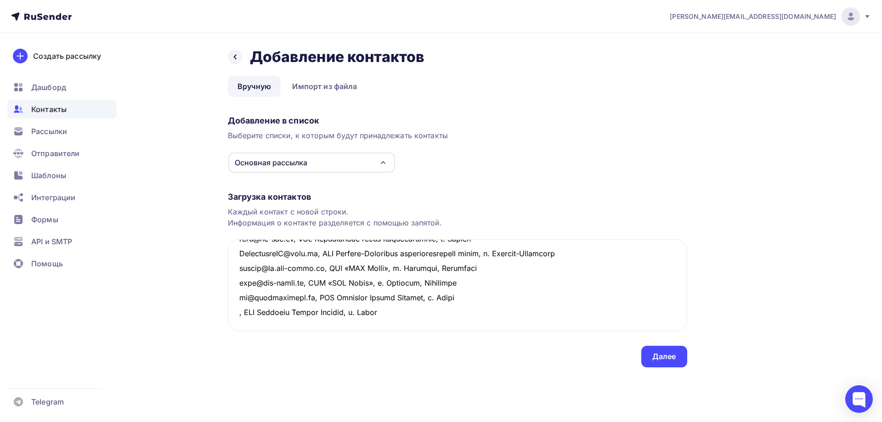
click at [219, 264] on div "Назад Добавление контактов Добавление контактов Вручную Импорт из файла Вручную…" at bounding box center [441, 218] width 753 height 371
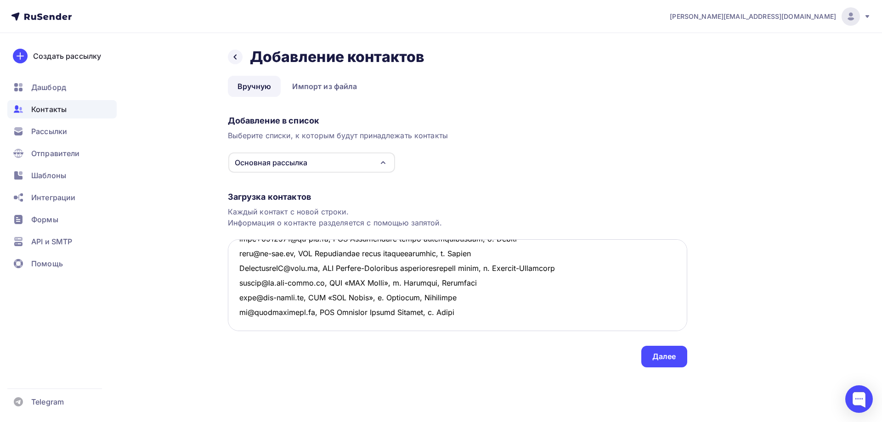
click at [256, 265] on textarea at bounding box center [457, 285] width 459 height 92
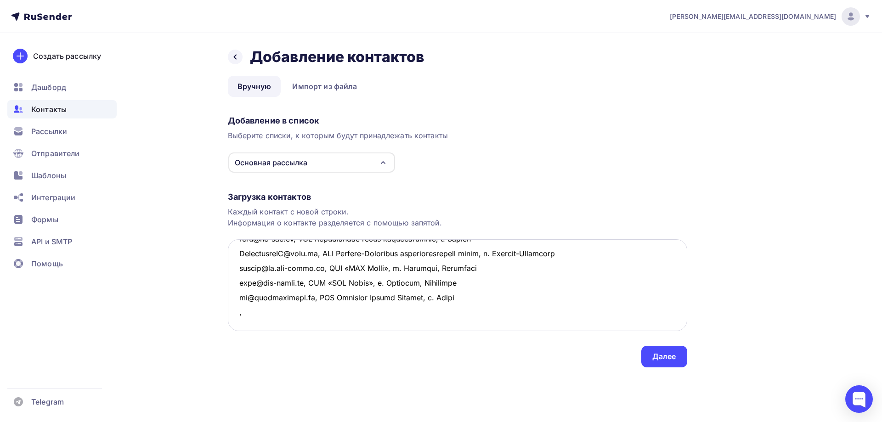
paste textarea "ООО Королёвский трубный завод г. [GEOGRAPHIC_DATA]"
click at [370, 267] on textarea at bounding box center [457, 285] width 459 height 92
click at [236, 268] on textarea at bounding box center [457, 285] width 459 height 92
paste textarea "[EMAIL_ADDRESS][DOMAIN_NAME]"
click at [487, 274] on textarea at bounding box center [457, 285] width 459 height 92
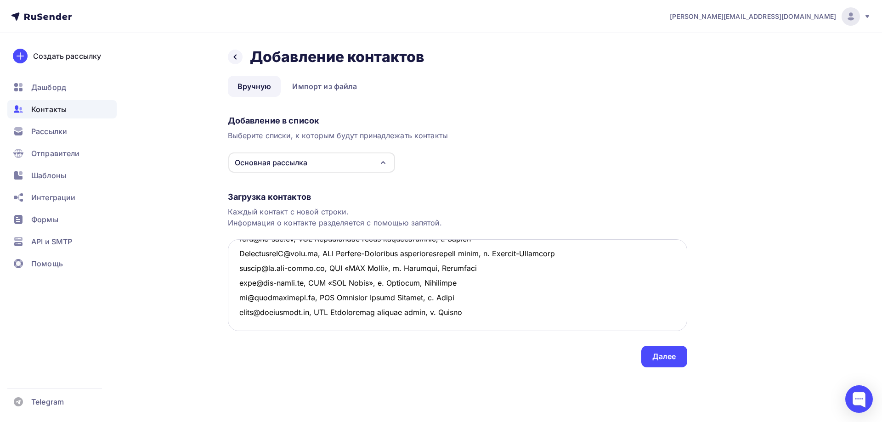
click at [246, 278] on textarea at bounding box center [457, 285] width 459 height 92
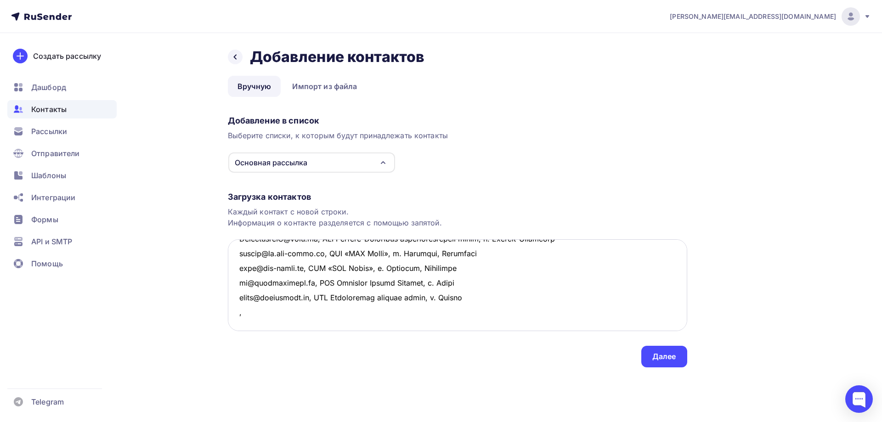
paste textarea "ООО ЛайтКонстракшен г. [GEOGRAPHIC_DATA]"
click at [328, 283] on textarea at bounding box center [457, 285] width 459 height 92
click at [236, 283] on textarea at bounding box center [457, 285] width 459 height 92
paste textarea "[EMAIL_ADDRESS][DOMAIN_NAME]"
click at [475, 286] on textarea at bounding box center [457, 285] width 459 height 92
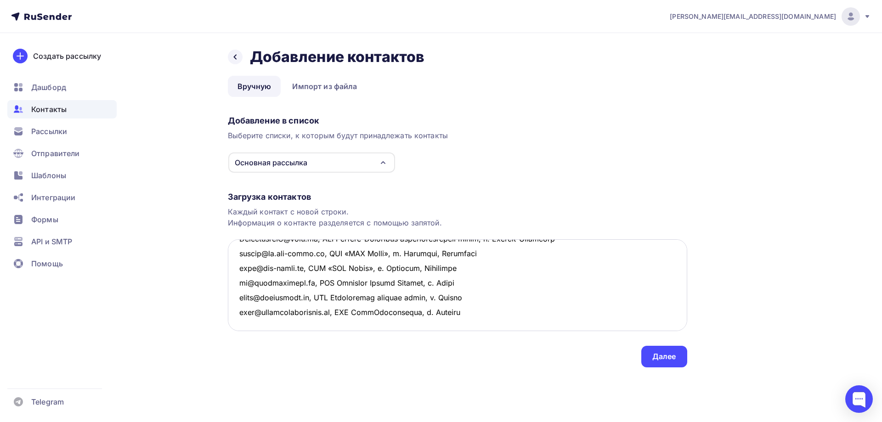
click at [240, 295] on textarea at bounding box center [457, 285] width 459 height 92
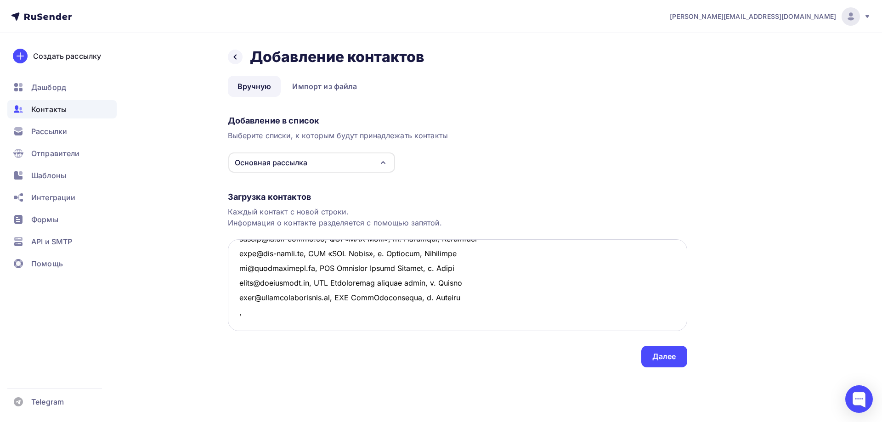
paste textarea "ООО Международная алюминиевая компания г. [PERSON_NAME][GEOGRAPHIC_DATA]"
click at [411, 298] on textarea at bounding box center [457, 285] width 459 height 92
drag, startPoint x: 474, startPoint y: 298, endPoint x: 479, endPoint y: 298, distance: 5.1
click at [479, 298] on textarea at bounding box center [457, 285] width 459 height 92
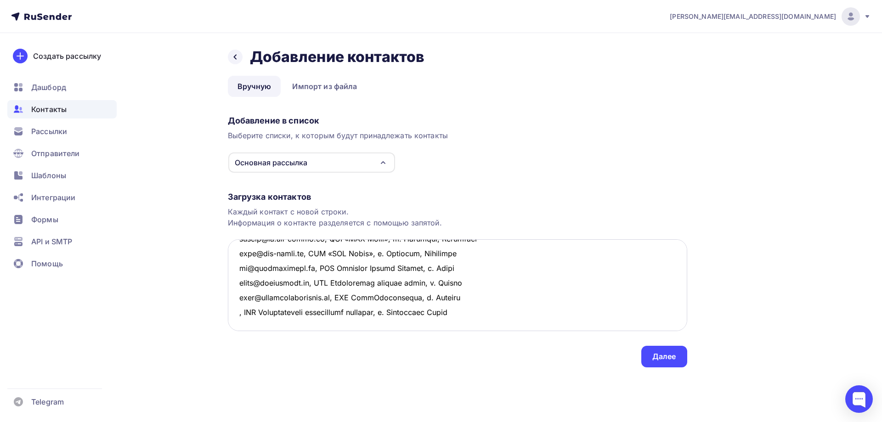
click at [235, 297] on textarea at bounding box center [457, 285] width 459 height 92
paste textarea "[EMAIL_ADDRESS][DOMAIN_NAME]"
click at [557, 298] on textarea at bounding box center [457, 285] width 459 height 92
click at [237, 308] on textarea at bounding box center [457, 285] width 459 height 92
paste textarea "ООО ПКФ Меркаби г. [GEOGRAPHIC_DATA]"
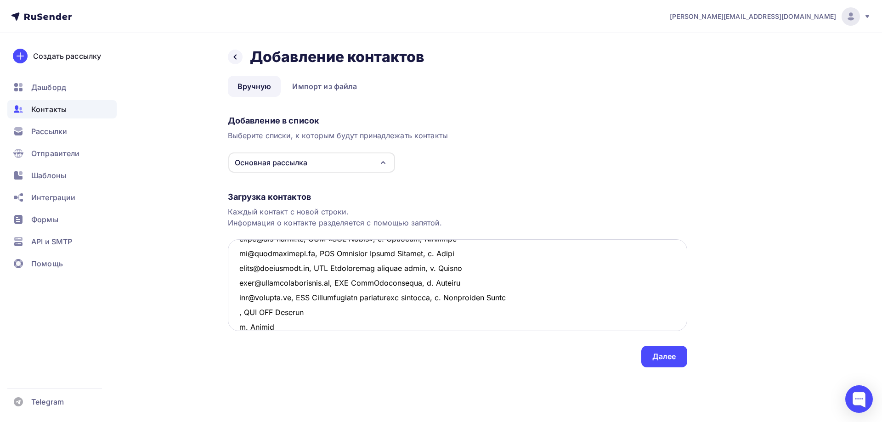
scroll to position [461, 0]
click at [317, 310] on textarea at bounding box center [457, 285] width 459 height 92
click at [238, 314] on textarea at bounding box center [457, 285] width 459 height 92
paste textarea "[EMAIL_ADDRESS][DOMAIN_NAME]"
click at [522, 321] on textarea at bounding box center [457, 285] width 459 height 92
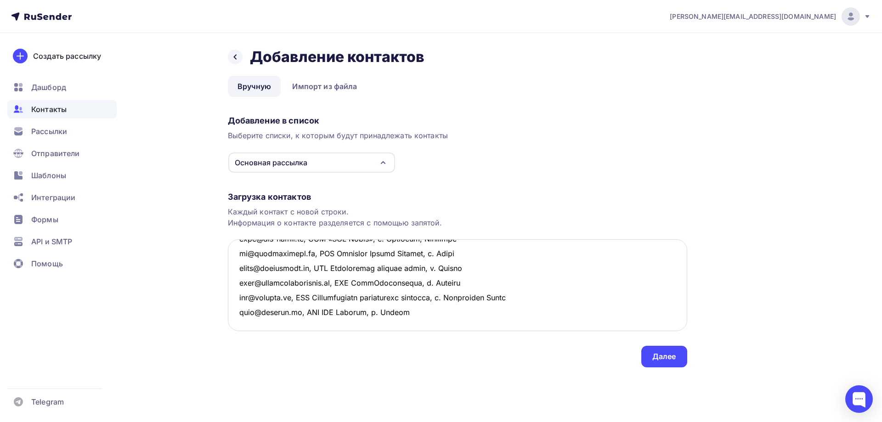
scroll to position [504, 0]
click at [243, 277] on textarea at bounding box center [457, 285] width 459 height 92
paste textarea "[EMAIL_ADDRESS][DOMAIN_NAME]"
click at [241, 287] on textarea at bounding box center [457, 285] width 459 height 92
click at [242, 292] on textarea at bounding box center [457, 285] width 459 height 92
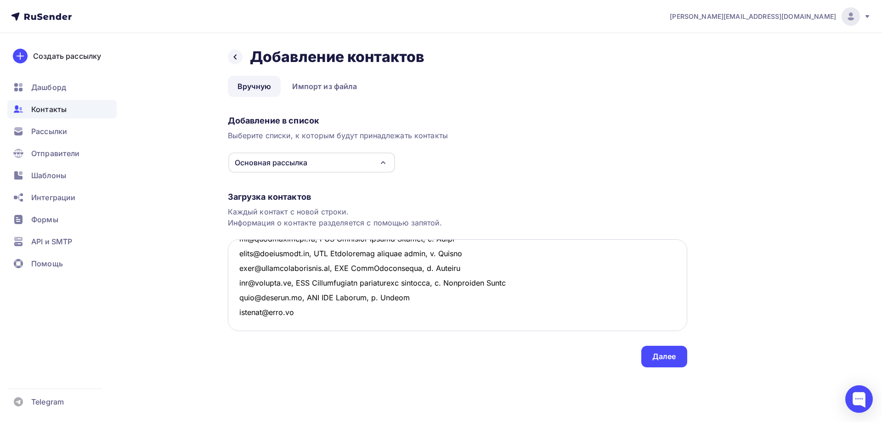
paste textarea "[EMAIL_ADDRESS][DOMAIN_NAME]"
click at [301, 284] on textarea at bounding box center [457, 285] width 459 height 92
paste textarea "ООО Металлопрокатный завод г. [GEOGRAPHIC_DATA]"
click at [416, 283] on textarea at bounding box center [457, 285] width 459 height 92
drag, startPoint x: 295, startPoint y: 284, endPoint x: 460, endPoint y: 283, distance: 164.9
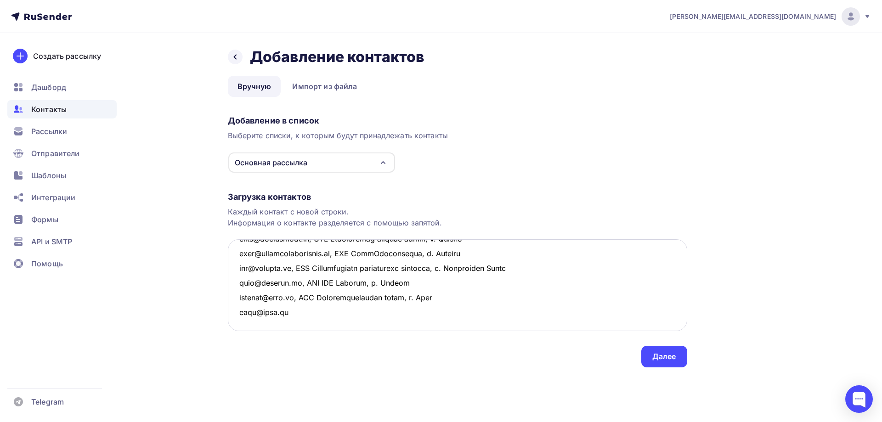
click at [460, 283] on textarea at bounding box center [457, 285] width 459 height 92
click at [287, 298] on textarea at bounding box center [457, 285] width 459 height 92
paste textarea ", ООО Металлопрокатный завод, г. [GEOGRAPHIC_DATA]"
click at [248, 316] on textarea at bounding box center [457, 285] width 459 height 92
type textarea "loremips82@dolo.si, Ametconsect adipisci «Elits doeiusmodtemp incididunt utlabo…"
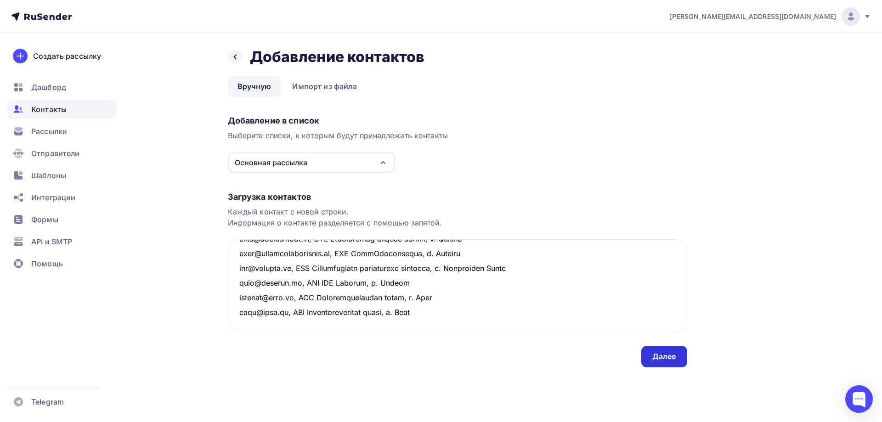
click at [655, 355] on div "Далее" at bounding box center [664, 356] width 24 height 11
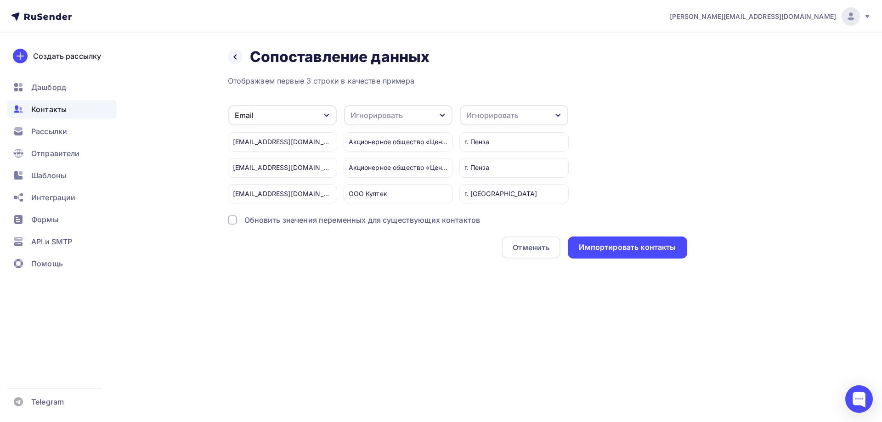
click at [420, 119] on div "Игнорировать" at bounding box center [398, 115] width 108 height 20
click at [364, 140] on div "Имя" at bounding box center [381, 138] width 53 height 11
click at [511, 116] on div "Игнорировать" at bounding box center [492, 115] width 52 height 11
click at [487, 180] on div "Город" at bounding box center [496, 181] width 53 height 11
click at [613, 250] on div "Импортировать контакты" at bounding box center [627, 247] width 97 height 11
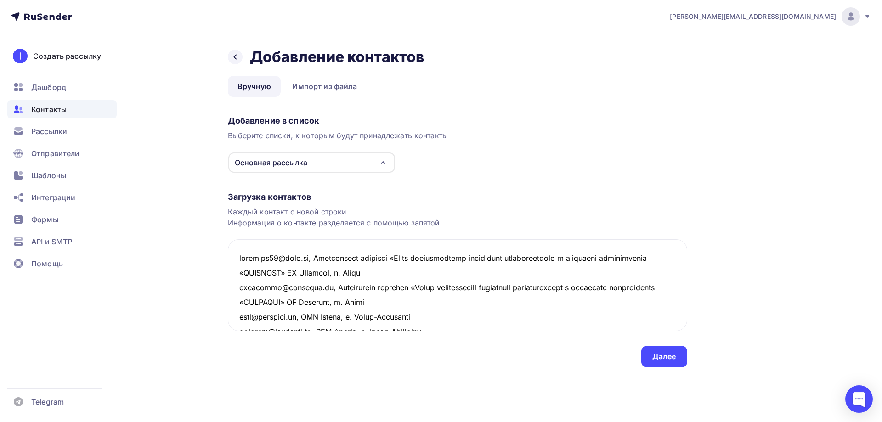
scroll to position [504, 0]
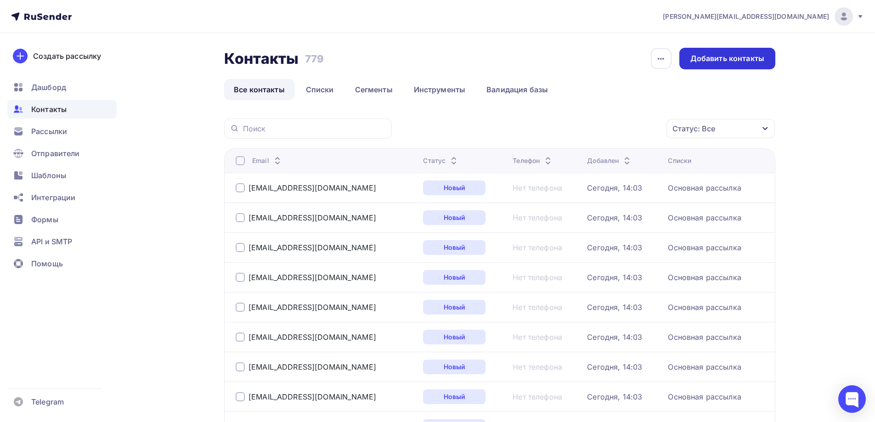
click at [710, 63] on div "Добавить контакты" at bounding box center [727, 58] width 74 height 11
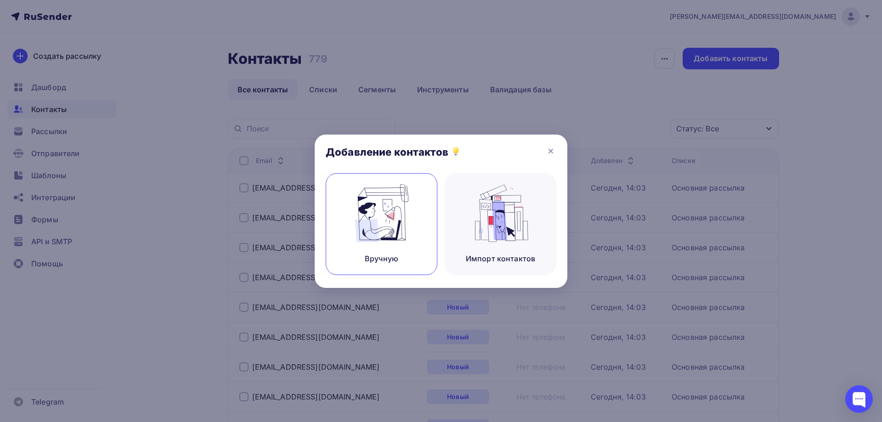
click at [355, 213] on img at bounding box center [382, 213] width 62 height 58
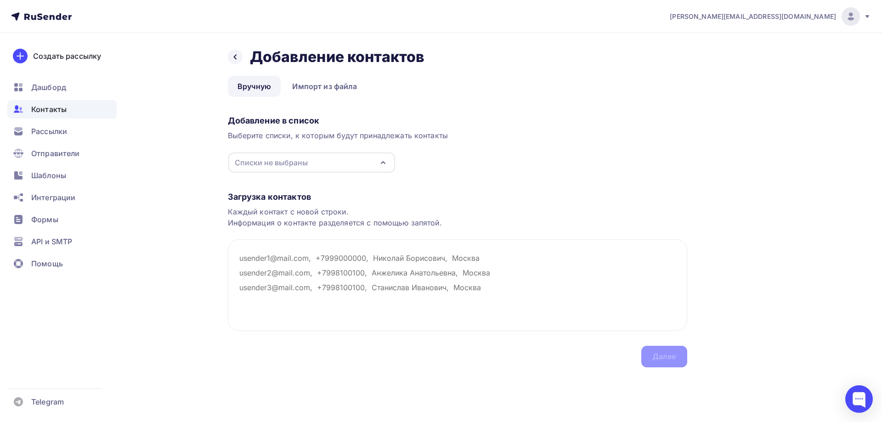
click at [301, 163] on div "Списки не выбраны" at bounding box center [271, 162] width 73 height 11
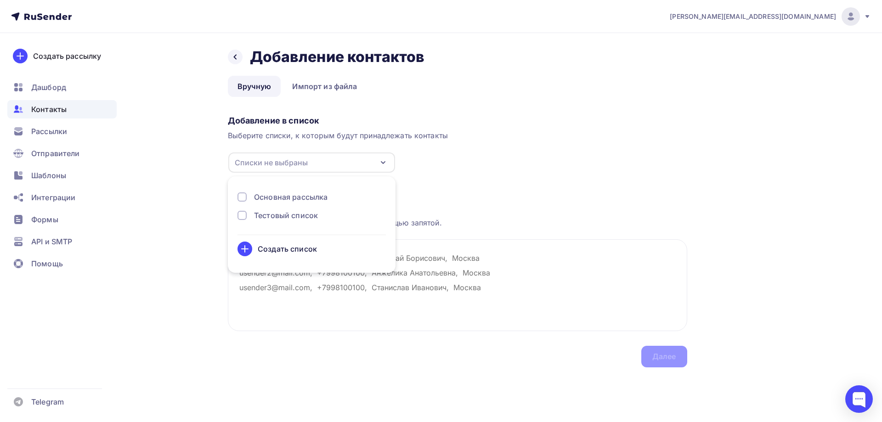
click at [287, 194] on div "Основная рассылка" at bounding box center [290, 196] width 73 height 11
click at [489, 177] on div "Загрузка контактов Каждый контакт с новой строки. Информация о контакте разделя…" at bounding box center [457, 270] width 459 height 194
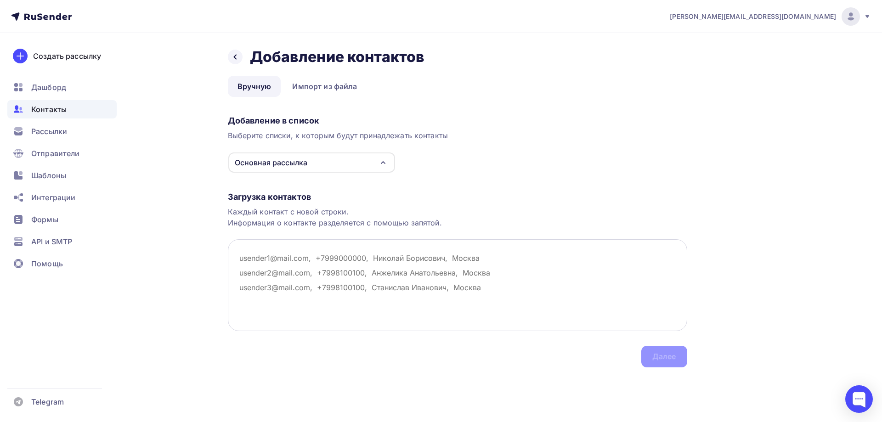
click at [240, 260] on textarea at bounding box center [457, 285] width 459 height 92
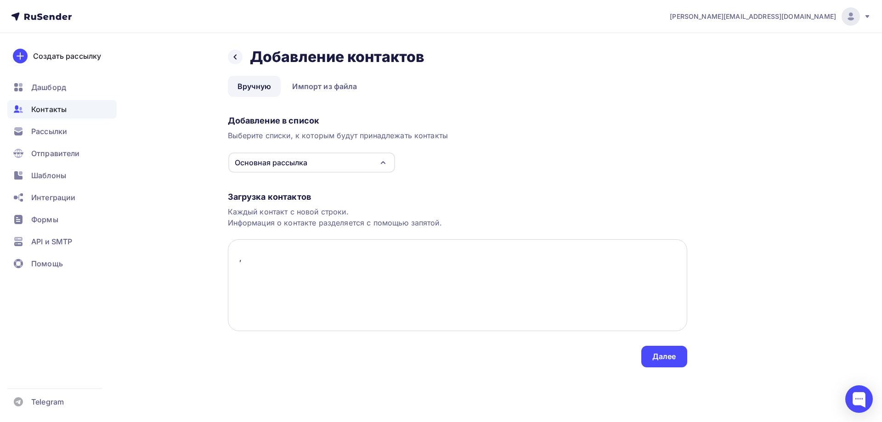
paste textarea "ООО Мечел-Сервис г. [GEOGRAPHIC_DATA]"
click at [314, 255] on textarea ", ООО Мечел-Сервис г. [GEOGRAPHIC_DATA]" at bounding box center [457, 285] width 459 height 92
click at [236, 261] on textarea ", ООО Мечел-Сервис, г. [GEOGRAPHIC_DATA]" at bounding box center [457, 285] width 459 height 92
paste textarea "[EMAIL_ADDRESS][DOMAIN_NAME]"
click at [426, 264] on textarea "[EMAIL_ADDRESS][DOMAIN_NAME], ООО Мечел-Сервис, г. [GEOGRAPHIC_DATA]" at bounding box center [457, 285] width 459 height 92
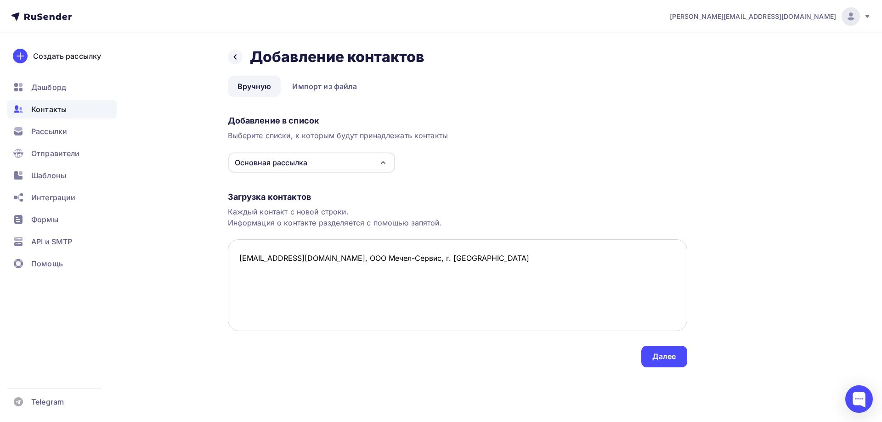
click at [241, 269] on textarea "[EMAIL_ADDRESS][DOMAIN_NAME], ООО Мечел-Сервис, г. [GEOGRAPHIC_DATA]" at bounding box center [457, 285] width 459 height 92
paste textarea "[EMAIL_ADDRESS][DOMAIN_NAME]"
click at [306, 271] on textarea "[EMAIL_ADDRESS][DOMAIN_NAME], ООО Мечел-Сервис, г. Москва [EMAIL_ADDRESS][DOMAI…" at bounding box center [457, 285] width 459 height 92
paste textarea "ООО МК Промстройметалл г. [GEOGRAPHIC_DATA]"
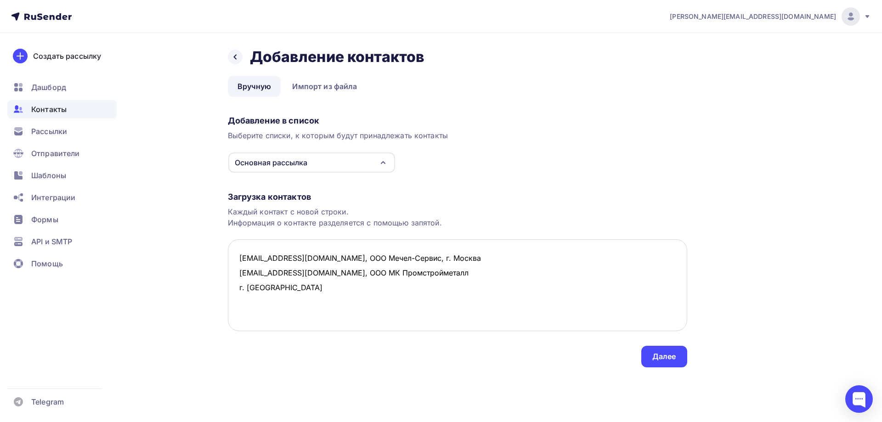
click at [401, 273] on textarea "[EMAIL_ADDRESS][DOMAIN_NAME], ООО Мечел-Сервис, г. Москва [EMAIL_ADDRESS][DOMAI…" at bounding box center [457, 285] width 459 height 92
click at [461, 270] on textarea "[EMAIL_ADDRESS][DOMAIN_NAME], ООО Мечел-Сервис, г. Москва [EMAIL_ADDRESS][DOMAI…" at bounding box center [457, 285] width 459 height 92
click at [253, 288] on textarea "[EMAIL_ADDRESS][DOMAIN_NAME], ООО Мечел-Сервис, г. Москва [EMAIL_ADDRESS][DOMAI…" at bounding box center [457, 285] width 459 height 92
paste textarea "Выксунский завод г. Выкса"
click at [317, 289] on textarea "[EMAIL_ADDRESS][DOMAIN_NAME], ООО Мечел-Сервис, г. Москва [EMAIL_ADDRESS][DOMAI…" at bounding box center [457, 285] width 459 height 92
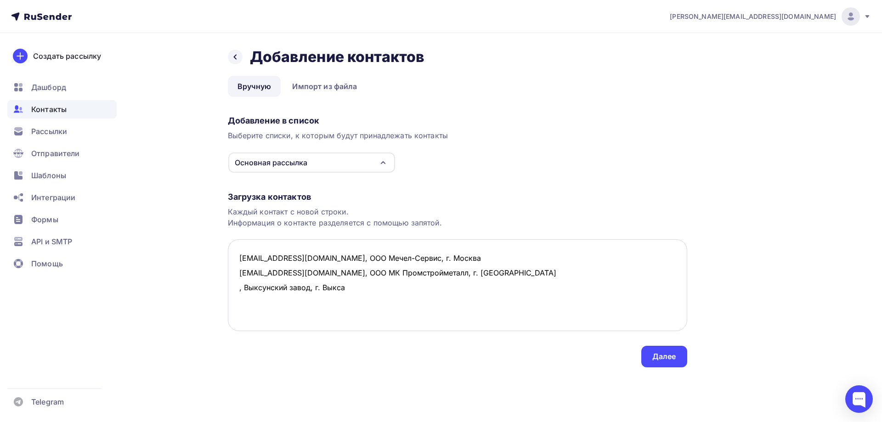
click at [236, 287] on textarea "[EMAIL_ADDRESS][DOMAIN_NAME], ООО Мечел-Сервис, г. Москва [EMAIL_ADDRESS][DOMAI…" at bounding box center [457, 285] width 459 height 92
paste textarea "[EMAIL_ADDRESS][DOMAIN_NAME]"
click at [264, 294] on textarea "[EMAIL_ADDRESS][DOMAIN_NAME], ООО Мечел-Сервис, г. Москва [EMAIL_ADDRESS][DOMAI…" at bounding box center [457, 285] width 459 height 92
click at [253, 300] on textarea "[EMAIL_ADDRESS][DOMAIN_NAME], ООО Мечел-Сервис, г. Москва [EMAIL_ADDRESS][DOMAI…" at bounding box center [457, 285] width 459 height 92
drag, startPoint x: 303, startPoint y: 298, endPoint x: 293, endPoint y: 300, distance: 10.4
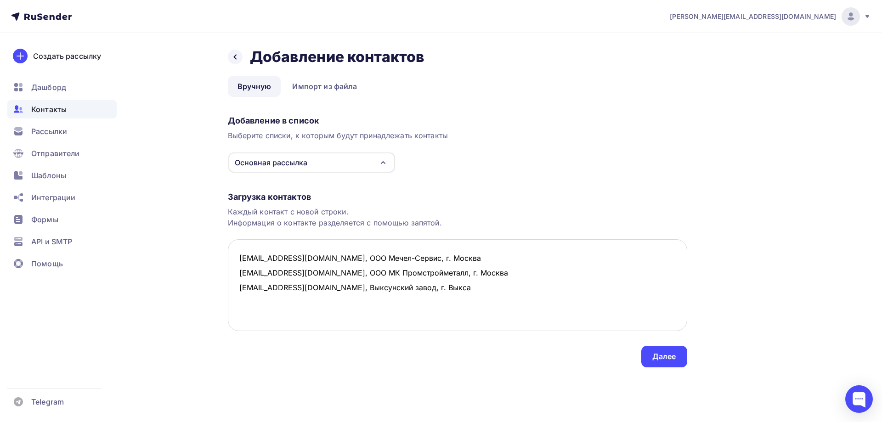
click at [303, 298] on textarea "[EMAIL_ADDRESS][DOMAIN_NAME], ООО Мечел-Сервис, г. Москва [EMAIL_ADDRESS][DOMAI…" at bounding box center [457, 285] width 459 height 92
paste textarea "Альметьевский завод г. [GEOGRAPHIC_DATA]"
click at [326, 303] on textarea "[EMAIL_ADDRESS][DOMAIN_NAME], ООО Мечел-Сервис, г. Москва [EMAIL_ADDRESS][DOMAI…" at bounding box center [457, 285] width 459 height 92
click at [234, 305] on textarea "[EMAIL_ADDRESS][DOMAIN_NAME], ООО Мечел-Сервис, г. Москва [EMAIL_ADDRESS][DOMAI…" at bounding box center [457, 285] width 459 height 92
paste textarea "[EMAIL_ADDRESS][DOMAIN_NAME]"
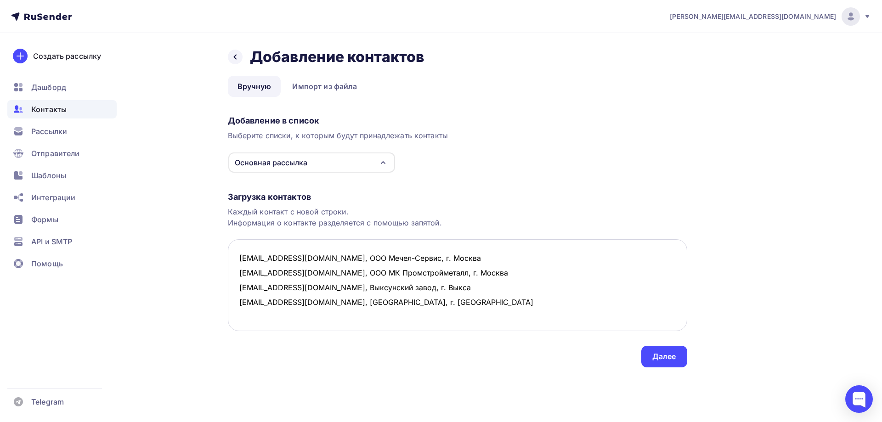
click at [264, 317] on textarea "[EMAIL_ADDRESS][DOMAIN_NAME], ООО Мечел-Сервис, г. Москва [EMAIL_ADDRESS][DOMAI…" at bounding box center [457, 285] width 459 height 92
click at [241, 313] on textarea "[EMAIL_ADDRESS][DOMAIN_NAME], ООО Мечел-Сервис, г. Москва [EMAIL_ADDRESS][DOMAI…" at bounding box center [457, 285] width 459 height 92
paste textarea "Челябинский завод г. [GEOGRAPHIC_DATA]"
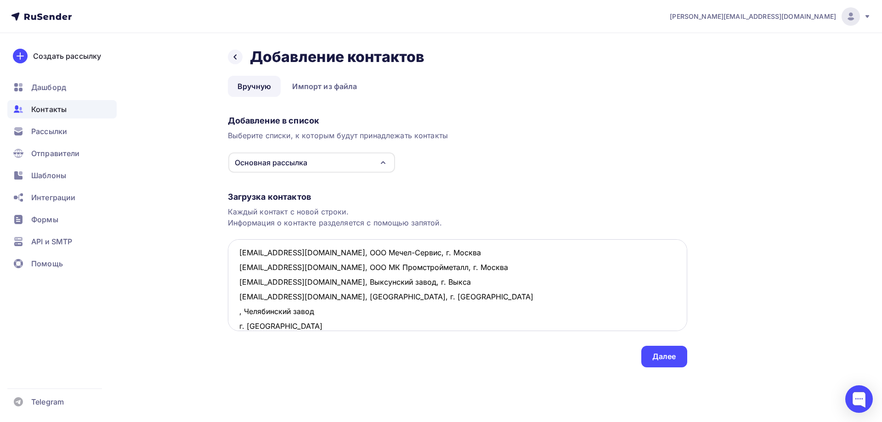
click at [318, 310] on textarea "[EMAIL_ADDRESS][DOMAIN_NAME], ООО Мечел-Сервис, г. Москва [EMAIL_ADDRESS][DOMAI…" at bounding box center [457, 285] width 459 height 92
drag, startPoint x: 379, startPoint y: 312, endPoint x: 236, endPoint y: 309, distance: 142.4
click at [236, 309] on textarea "[EMAIL_ADDRESS][DOMAIN_NAME], ООО Мечел-Сервис, г. Москва [EMAIL_ADDRESS][DOMAI…" at bounding box center [457, 285] width 459 height 92
click at [254, 321] on textarea "[EMAIL_ADDRESS][DOMAIN_NAME], ООО Мечел-Сервис, г. Москва [EMAIL_ADDRESS][DOMAI…" at bounding box center [457, 285] width 459 height 92
paste textarea ", Челябинский завод Трубодеталь, г. [GEOGRAPHIC_DATA]"
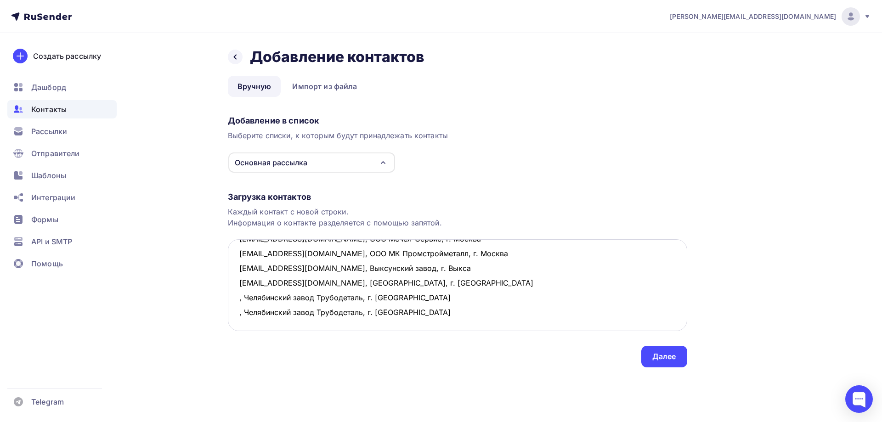
paste textarea ", Челябинский завод Трубодеталь, г. [GEOGRAPHIC_DATA]"
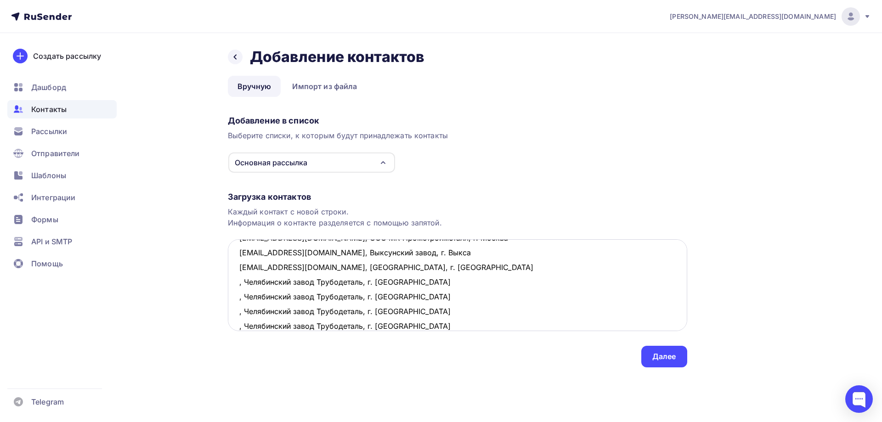
scroll to position [50, 0]
paste textarea ", Челябинский завод Трубодеталь, г. [GEOGRAPHIC_DATA]"
click at [236, 270] on textarea "[EMAIL_ADDRESS][DOMAIN_NAME], ООО Мечел-Сервис, г. Москва [EMAIL_ADDRESS][DOMAI…" at bounding box center [457, 285] width 459 height 92
paste textarea "[EMAIL_ADDRESS][DOMAIN_NAME]"
click at [237, 282] on textarea "[EMAIL_ADDRESS][DOMAIN_NAME], ООО Мечел-Сервис, г. Москва [EMAIL_ADDRESS][DOMAI…" at bounding box center [457, 285] width 459 height 92
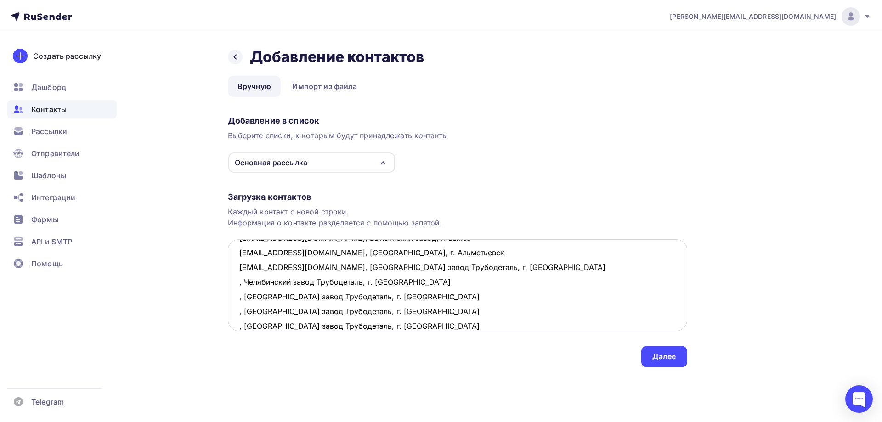
paste textarea "[EMAIL_ADDRESS][DOMAIN_NAME]"
click at [239, 298] on textarea "[EMAIL_ADDRESS][DOMAIN_NAME], ООО Мечел-Сервис, г. Москва [EMAIL_ADDRESS][DOMAI…" at bounding box center [457, 285] width 459 height 92
paste textarea "[EMAIL_ADDRESS][DOMAIN_NAME]"
click at [238, 311] on textarea "[EMAIL_ADDRESS][DOMAIN_NAME], ООО Мечел-Сервис, г. Москва [EMAIL_ADDRESS][DOMAI…" at bounding box center [457, 285] width 459 height 92
paste textarea "[EMAIL_ADDRESS][DOMAIN_NAME]"
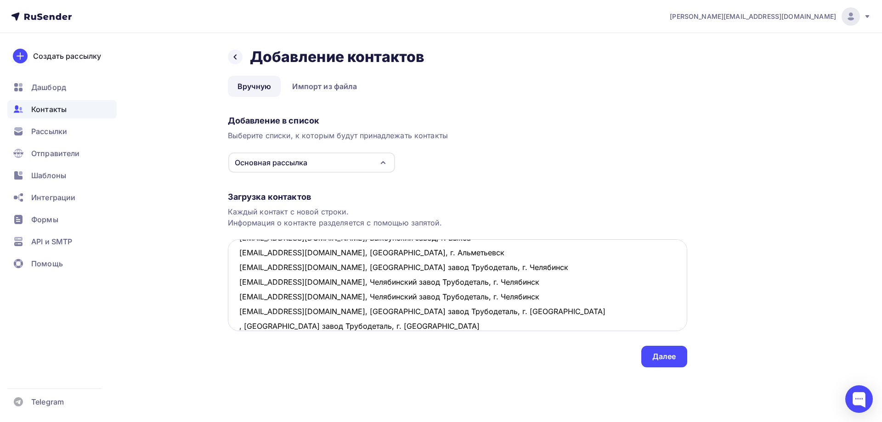
click at [236, 324] on textarea "[EMAIL_ADDRESS][DOMAIN_NAME], ООО Мечел-Сервис, г. Москва [EMAIL_ADDRESS][DOMAI…" at bounding box center [457, 285] width 459 height 92
paste textarea "[EMAIL_ADDRESS][DOMAIN_NAME]"
click at [505, 331] on div "Загрузка контактов Каждый контакт с новой строки. Информация о контакте разделя…" at bounding box center [457, 270] width 459 height 194
click at [504, 327] on textarea "[EMAIL_ADDRESS][DOMAIN_NAME], ООО Мечел-Сервис, г. Москва [EMAIL_ADDRESS][DOMAI…" at bounding box center [457, 285] width 459 height 92
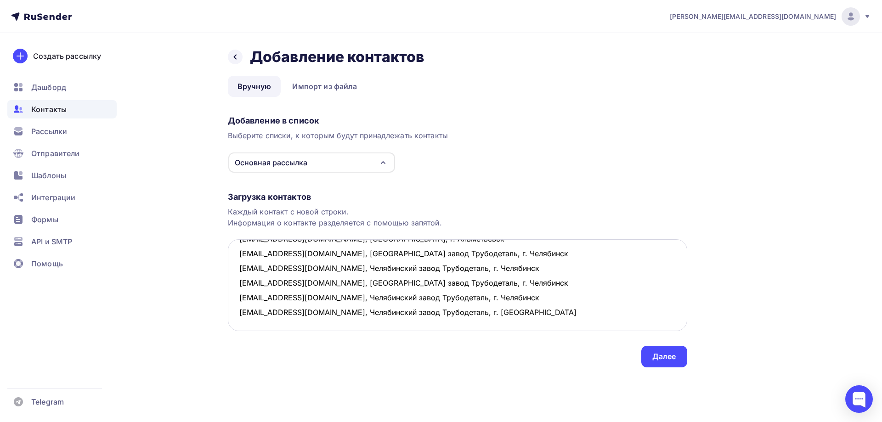
scroll to position [108, 0]
click at [236, 281] on textarea "[EMAIL_ADDRESS][DOMAIN_NAME], ООО Мечел-Сервис, г. Москва [EMAIL_ADDRESS][DOMAI…" at bounding box center [457, 285] width 459 height 92
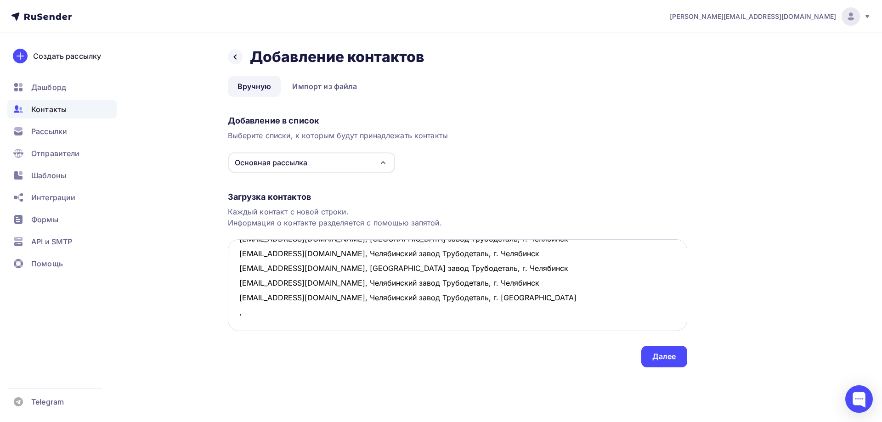
paste textarea "Белгородский завод г. [GEOGRAPHIC_DATA]"
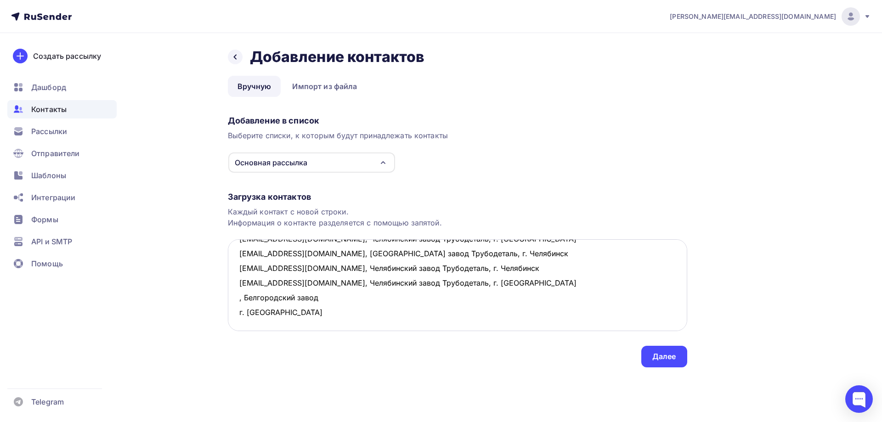
click at [321, 285] on textarea "[EMAIL_ADDRESS][DOMAIN_NAME], ООО Мечел-Сервис, г. Москва [EMAIL_ADDRESS][DOMAI…" at bounding box center [457, 285] width 459 height 92
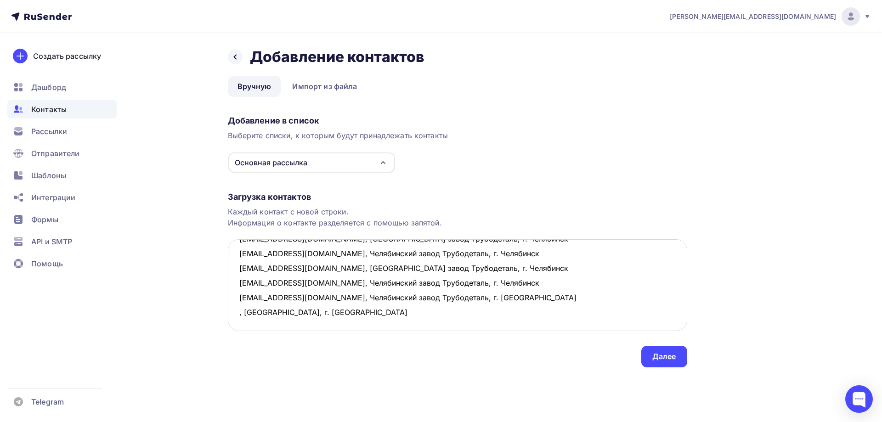
click at [237, 284] on textarea "[EMAIL_ADDRESS][DOMAIN_NAME], ООО Мечел-Сервис, г. Москва [EMAIL_ADDRESS][DOMAI…" at bounding box center [457, 285] width 459 height 92
paste textarea "[EMAIL_ADDRESS][DOMAIN_NAME]"
click at [442, 287] on textarea "[EMAIL_ADDRESS][DOMAIN_NAME], ООО Мечел-Сервис, г. Москва [EMAIL_ADDRESS][DOMAI…" at bounding box center [457, 285] width 459 height 92
click at [236, 291] on textarea "[EMAIL_ADDRESS][DOMAIN_NAME], ООО Мечел-Сервис, г. Москва [EMAIL_ADDRESS][DOMAI…" at bounding box center [457, 285] width 459 height 92
paste textarea "Чусовской завод г. [PERSON_NAME]"
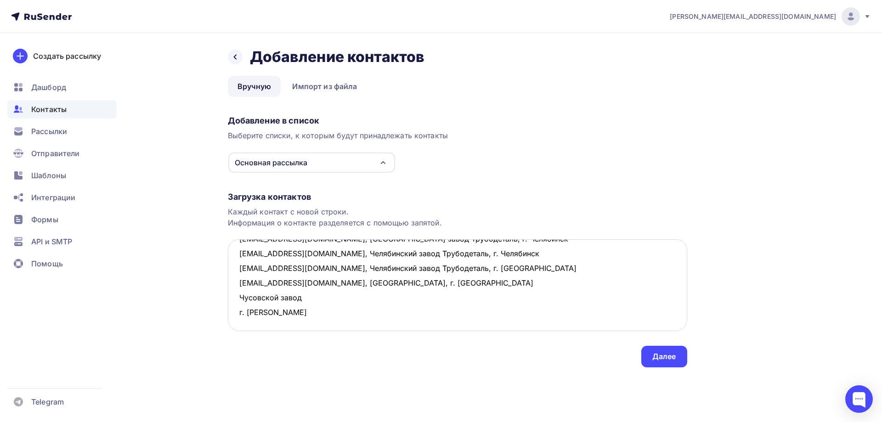
click at [309, 298] on textarea "[EMAIL_ADDRESS][DOMAIN_NAME], ООО Мечел-Сервис, г. Москва [EMAIL_ADDRESS][DOMAI…" at bounding box center [457, 285] width 459 height 92
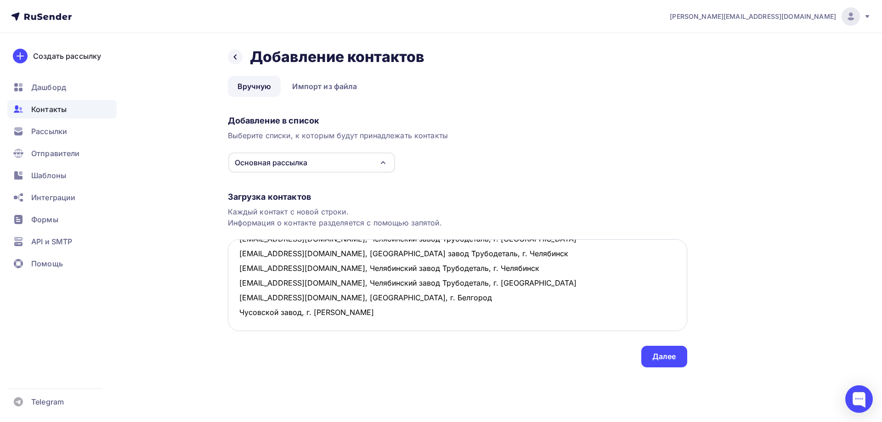
click at [242, 296] on textarea "[EMAIL_ADDRESS][DOMAIN_NAME], ООО Мечел-Сервис, г. Москва [EMAIL_ADDRESS][DOMAI…" at bounding box center [457, 285] width 459 height 92
click at [239, 296] on textarea "[EMAIL_ADDRESS][DOMAIN_NAME], ООО Мечел-Сервис, г. Москва [EMAIL_ADDRESS][DOMAI…" at bounding box center [457, 285] width 459 height 92
paste textarea "[EMAIL_ADDRESS][DOMAIN_NAME]"
click at [243, 311] on textarea "[EMAIL_ADDRESS][DOMAIN_NAME], ООО Мечел-Сервис, г. Москва [EMAIL_ADDRESS][DOMAI…" at bounding box center [457, 285] width 459 height 92
paste textarea "Вагонное ремонтное депо [GEOGRAPHIC_DATA]"
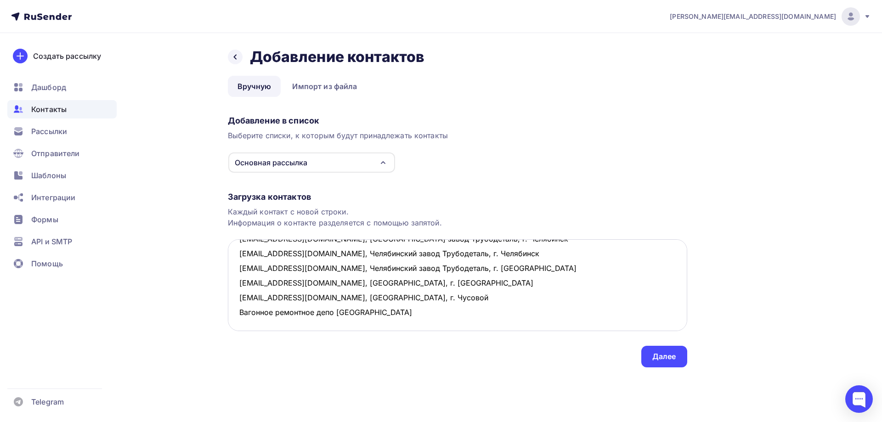
click at [240, 314] on textarea "[EMAIL_ADDRESS][DOMAIN_NAME], ООО Мечел-Сервис, г. Москва [EMAIL_ADDRESS][DOMAI…" at bounding box center [457, 285] width 459 height 92
click at [337, 313] on textarea "[EMAIL_ADDRESS][DOMAIN_NAME], ООО Мечел-Сервис, г. Москва [EMAIL_ADDRESS][DOMAI…" at bounding box center [457, 285] width 459 height 92
drag, startPoint x: 390, startPoint y: 310, endPoint x: 233, endPoint y: 315, distance: 157.1
click at [233, 315] on textarea "[EMAIL_ADDRESS][DOMAIN_NAME], ООО Мечел-Сервис, г. Москва [EMAIL_ADDRESS][DOMAI…" at bounding box center [457, 285] width 459 height 92
click at [272, 322] on textarea "[EMAIL_ADDRESS][DOMAIN_NAME], ООО Мечел-Сервис, г. Москва [EMAIL_ADDRESS][DOMAI…" at bounding box center [457, 285] width 459 height 92
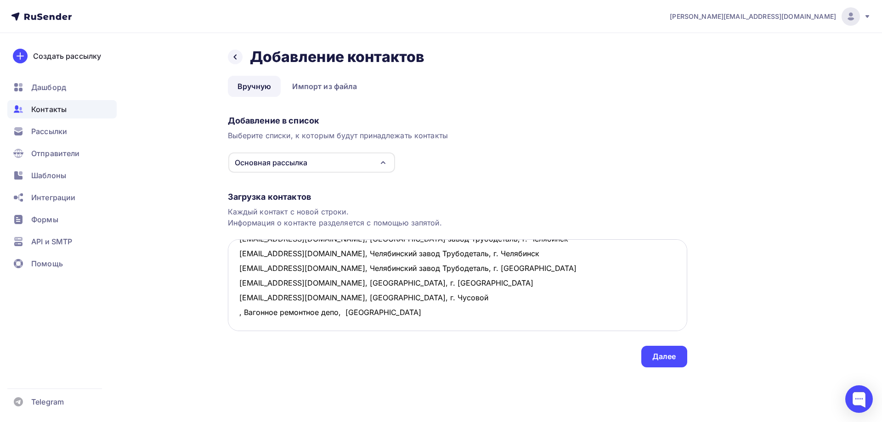
paste textarea ", Вагонное ремонтное депо, [GEOGRAPHIC_DATA]"
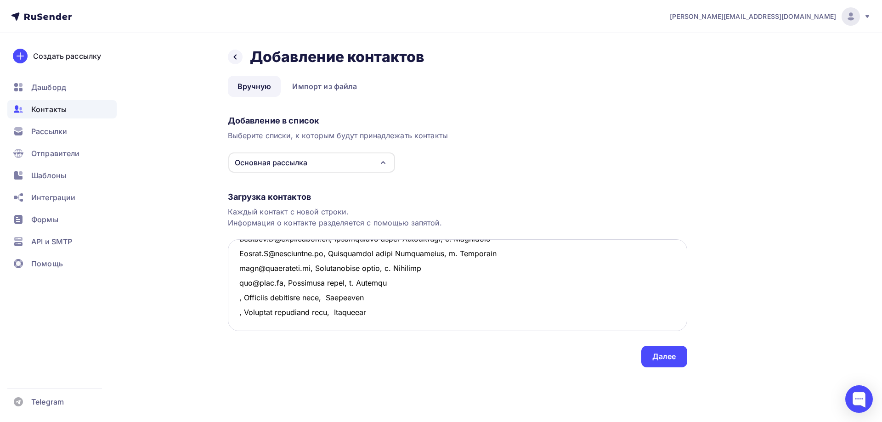
scroll to position [137, 0]
click at [248, 309] on textarea at bounding box center [457, 285] width 459 height 92
paste textarea ", Вагонное ремонтное депо, [GEOGRAPHIC_DATA]"
click at [238, 281] on textarea at bounding box center [457, 285] width 459 height 92
paste textarea "[EMAIL_ADDRESS][DOMAIN_NAME]"
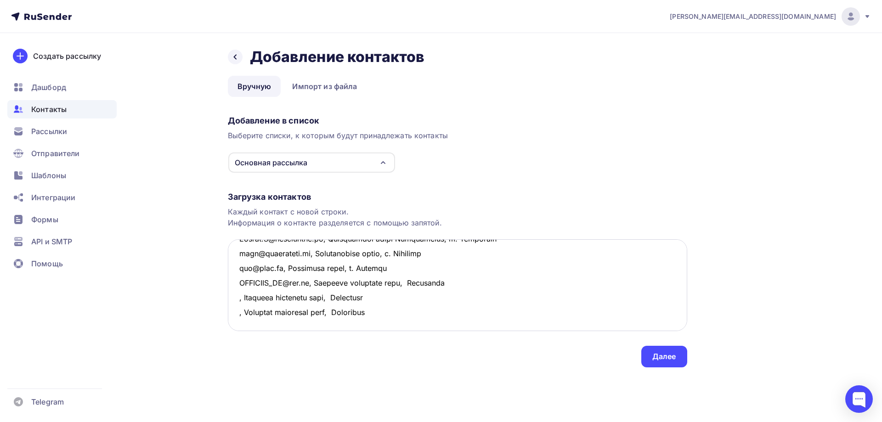
click at [236, 298] on textarea at bounding box center [457, 285] width 459 height 92
paste textarea "[EMAIL_ADDRESS][DOMAIN_NAME]"
click at [236, 315] on textarea at bounding box center [457, 285] width 459 height 92
paste
click at [461, 318] on textarea at bounding box center [457, 285] width 459 height 92
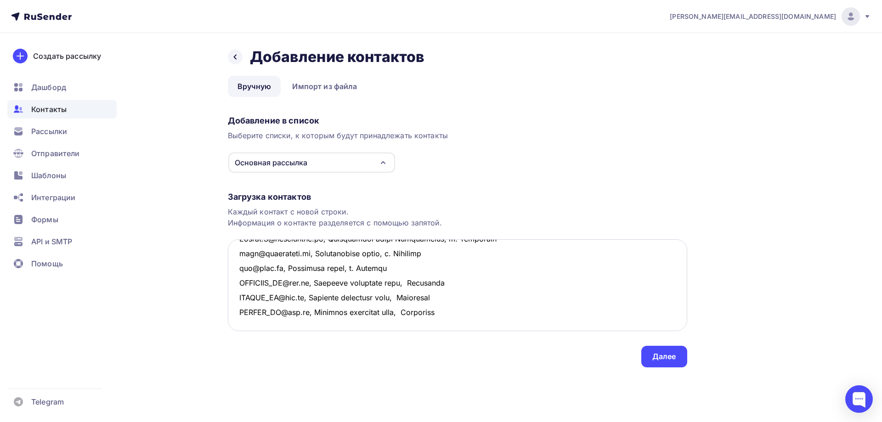
scroll to position [167, 0]
click at [229, 295] on textarea at bounding box center [457, 285] width 459 height 92
click at [338, 298] on textarea at bounding box center [457, 285] width 459 height 92
drag, startPoint x: 402, startPoint y: 298, endPoint x: 237, endPoint y: 302, distance: 164.9
click at [250, 302] on textarea at bounding box center [457, 285] width 459 height 92
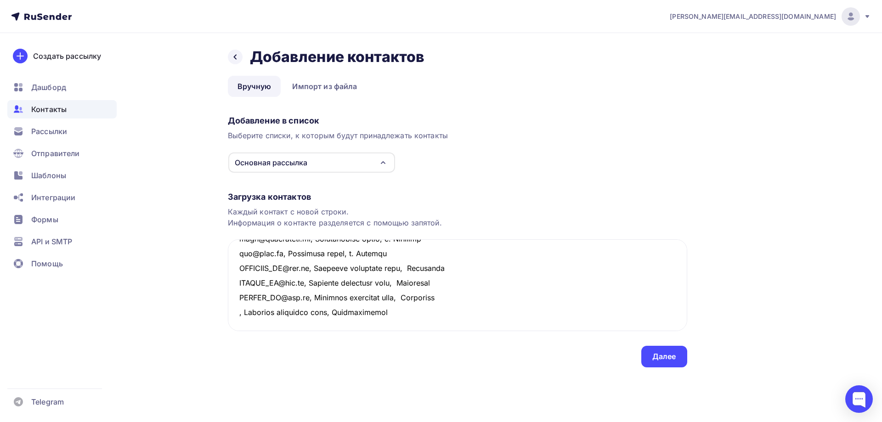
click at [227, 298] on div "Назад Добавление контактов Добавление контактов Вручную Импорт из файла Вручную…" at bounding box center [441, 218] width 753 height 371
drag, startPoint x: 298, startPoint y: 299, endPoint x: 219, endPoint y: 299, distance: 79.0
click at [219, 299] on div "Назад Добавление контактов Добавление контактов Вручную Импорт из файла Вручную…" at bounding box center [441, 218] width 753 height 371
drag, startPoint x: 418, startPoint y: 301, endPoint x: 210, endPoint y: 299, distance: 207.6
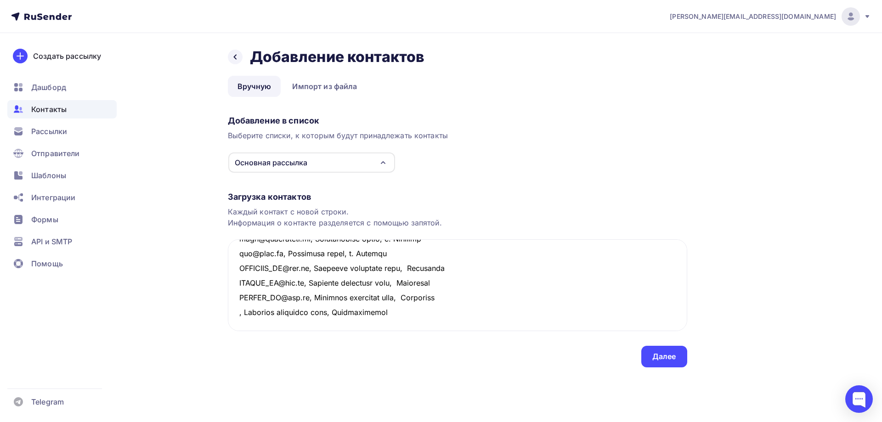
click at [210, 299] on div "Назад Добавление контактов Добавление контактов Вручную Импорт из файла Вручную…" at bounding box center [441, 218] width 753 height 371
click at [248, 313] on textarea at bounding box center [457, 285] width 459 height 92
click at [237, 297] on textarea at bounding box center [457, 285] width 459 height 92
click at [239, 311] on textarea at bounding box center [457, 285] width 459 height 92
click at [521, 310] on textarea at bounding box center [457, 285] width 459 height 92
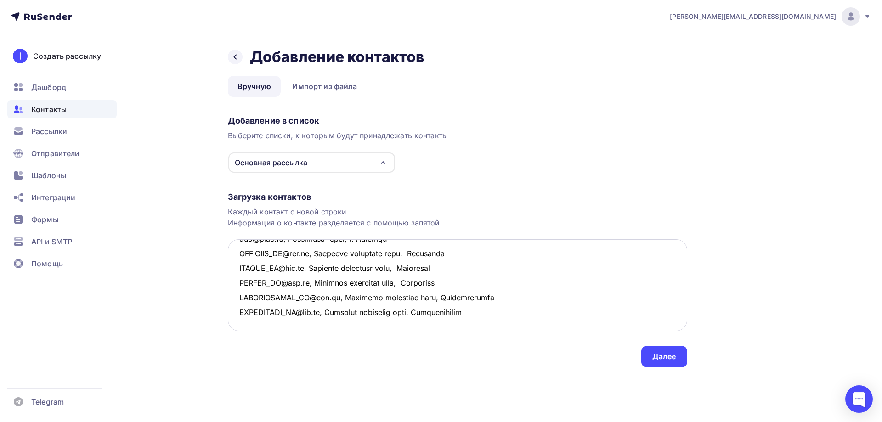
scroll to position [197, 0]
click at [244, 295] on textarea at bounding box center [457, 285] width 459 height 92
click at [338, 297] on textarea at bounding box center [457, 285] width 459 height 92
drag, startPoint x: 383, startPoint y: 294, endPoint x: 229, endPoint y: 303, distance: 154.5
click at [229, 303] on textarea at bounding box center [457, 285] width 459 height 92
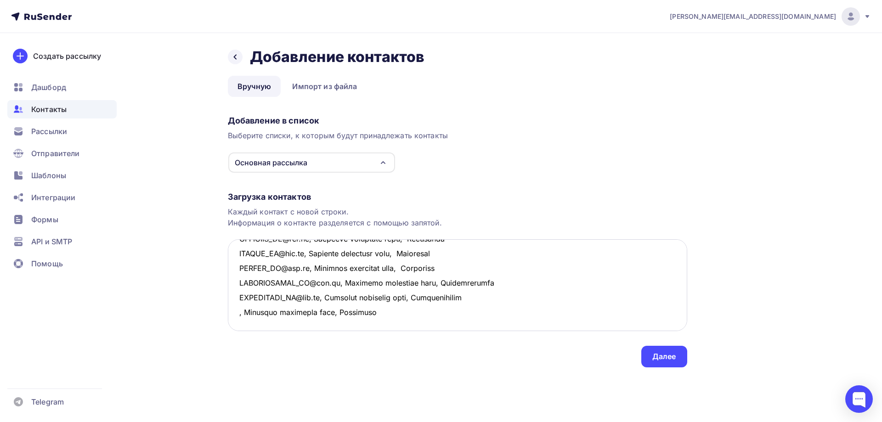
click at [232, 312] on textarea at bounding box center [457, 285] width 459 height 92
click at [237, 294] on textarea at bounding box center [457, 285] width 459 height 92
click at [241, 309] on textarea at bounding box center [457, 285] width 459 height 92
click at [240, 312] on textarea at bounding box center [457, 285] width 459 height 92
click at [455, 306] on textarea at bounding box center [457, 285] width 459 height 92
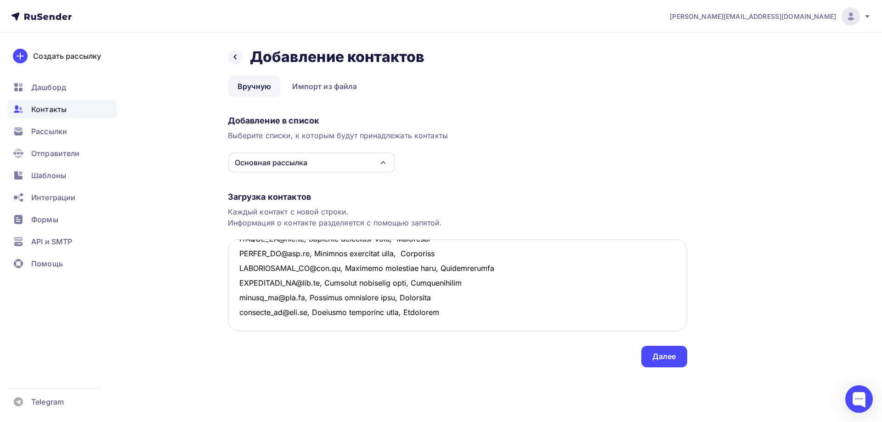
scroll to position [225, 0]
click at [253, 302] on textarea at bounding box center [457, 285] width 459 height 92
click at [242, 296] on textarea at bounding box center [457, 285] width 459 height 92
click at [246, 297] on textarea at bounding box center [457, 285] width 459 height 92
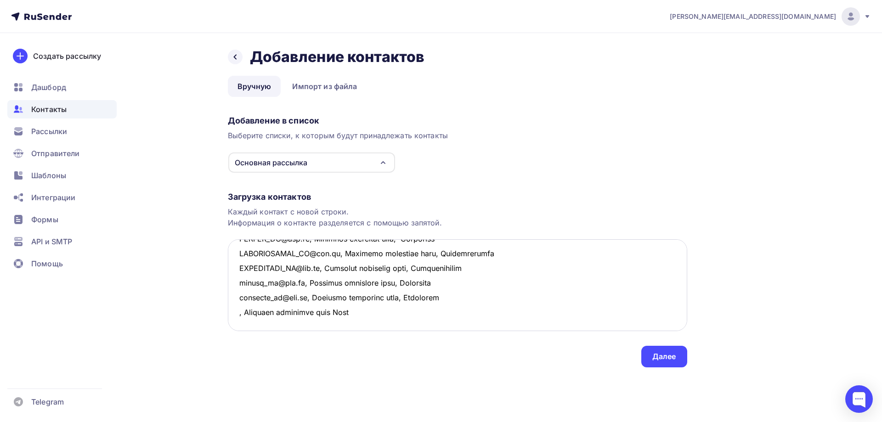
click at [338, 301] on textarea at bounding box center [457, 285] width 459 height 92
drag, startPoint x: 363, startPoint y: 301, endPoint x: 235, endPoint y: 294, distance: 127.8
click at [235, 294] on textarea at bounding box center [457, 285] width 459 height 92
click at [245, 310] on textarea at bounding box center [457, 285] width 459 height 92
click at [242, 322] on textarea at bounding box center [457, 285] width 459 height 92
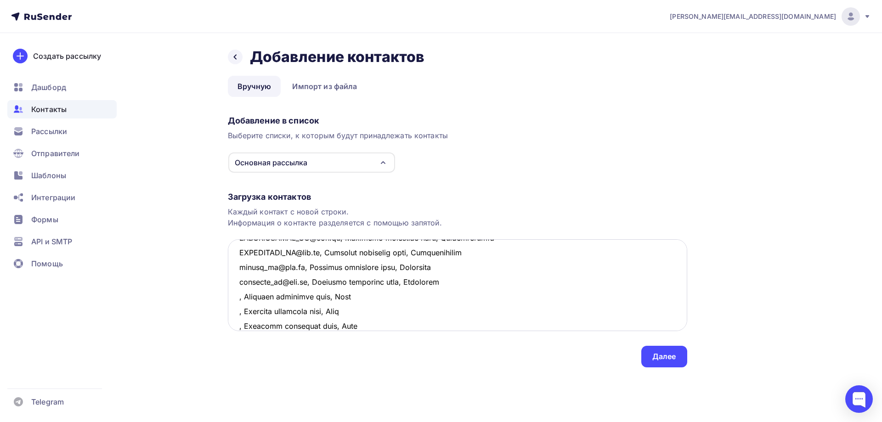
click at [238, 296] on textarea at bounding box center [457, 285] width 459 height 92
click at [240, 312] on textarea at bounding box center [457, 285] width 459 height 92
click at [238, 325] on textarea at bounding box center [457, 285] width 459 height 92
click at [487, 329] on textarea at bounding box center [457, 285] width 459 height 92
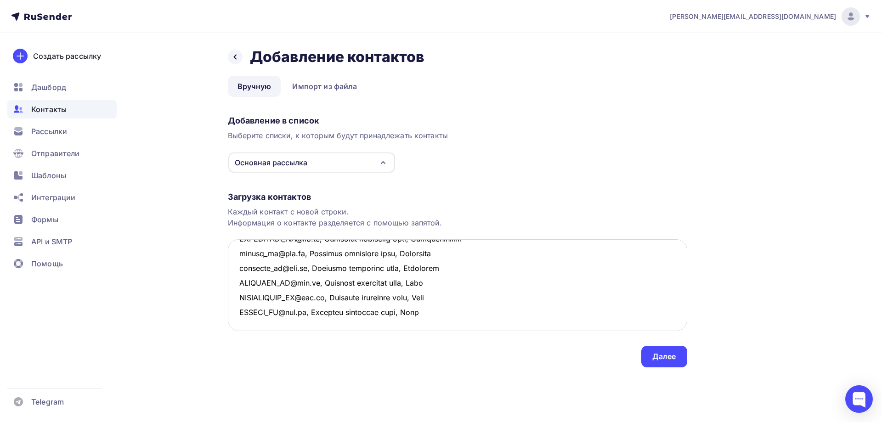
click at [248, 290] on textarea at bounding box center [457, 285] width 459 height 92
click at [247, 298] on textarea at bounding box center [457, 285] width 459 height 92
click at [333, 296] on textarea at bounding box center [457, 285] width 459 height 92
click at [336, 298] on textarea at bounding box center [457, 285] width 459 height 92
click at [338, 297] on textarea at bounding box center [457, 285] width 459 height 92
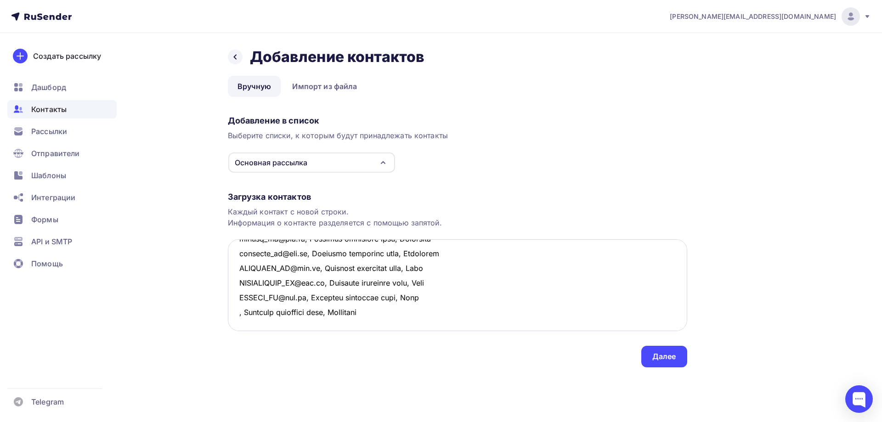
drag, startPoint x: 389, startPoint y: 297, endPoint x: 234, endPoint y: 298, distance: 155.7
click at [234, 298] on textarea at bounding box center [457, 285] width 459 height 92
click at [262, 320] on textarea at bounding box center [457, 285] width 459 height 92
click at [254, 307] on textarea at bounding box center [457, 285] width 459 height 92
click at [237, 298] on textarea at bounding box center [457, 285] width 459 height 92
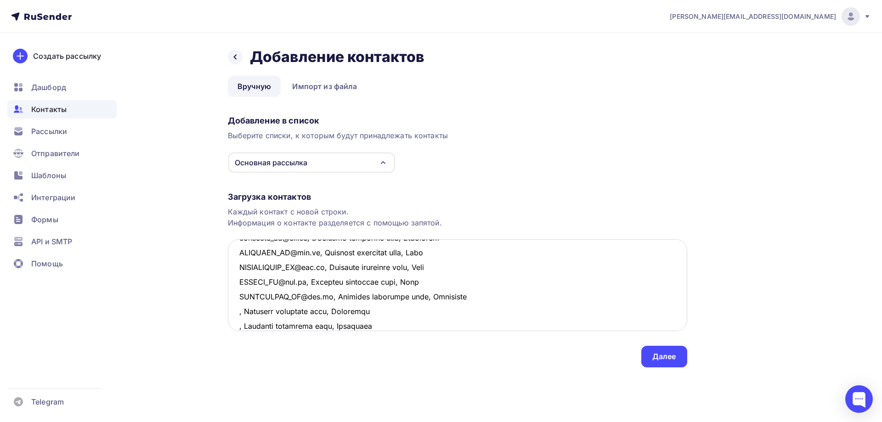
click at [237, 311] on textarea at bounding box center [457, 285] width 459 height 92
click at [237, 325] on textarea at bounding box center [457, 285] width 459 height 92
click at [483, 322] on textarea at bounding box center [457, 285] width 459 height 92
click at [249, 308] on textarea at bounding box center [457, 285] width 459 height 92
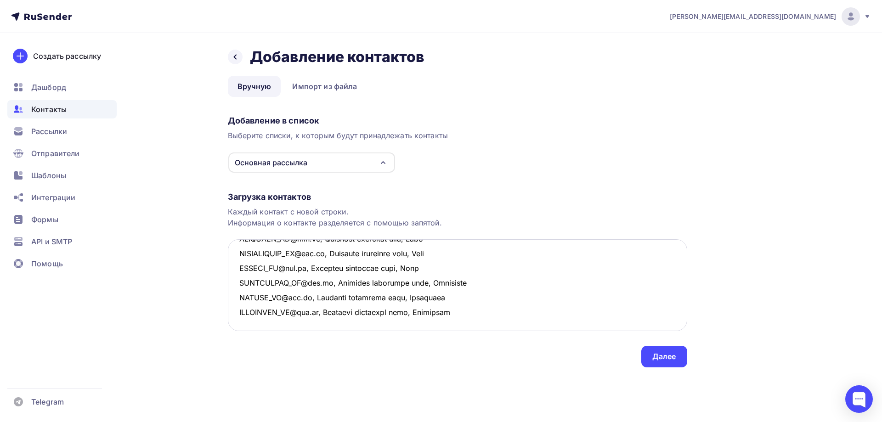
click at [254, 310] on textarea at bounding box center [457, 285] width 459 height 92
click at [337, 312] on textarea at bounding box center [457, 285] width 459 height 92
drag, startPoint x: 382, startPoint y: 313, endPoint x: 216, endPoint y: 306, distance: 165.5
click at [216, 306] on div "Назад Добавление контактов Добавление контактов Вручную Импорт из файла Вручную…" at bounding box center [441, 218] width 753 height 371
click at [367, 324] on textarea at bounding box center [457, 285] width 459 height 92
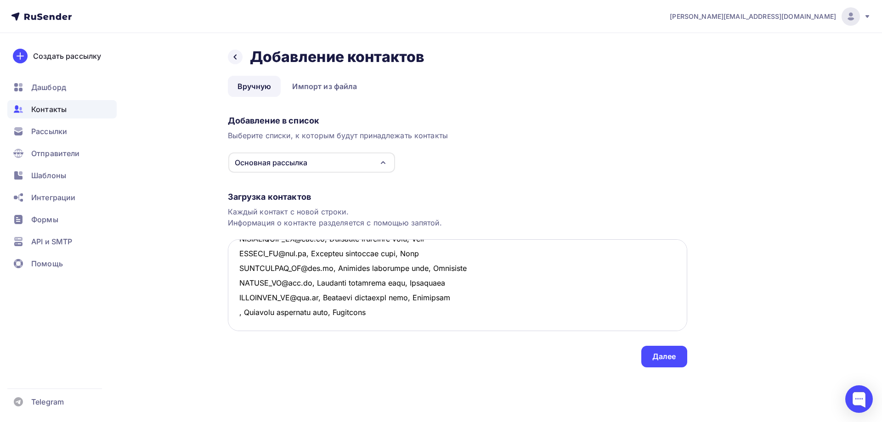
click at [394, 310] on textarea at bounding box center [457, 285] width 459 height 92
click at [245, 298] on textarea at bounding box center [457, 285] width 459 height 92
click at [236, 282] on textarea at bounding box center [457, 285] width 459 height 92
click at [237, 296] on textarea at bounding box center [457, 285] width 459 height 92
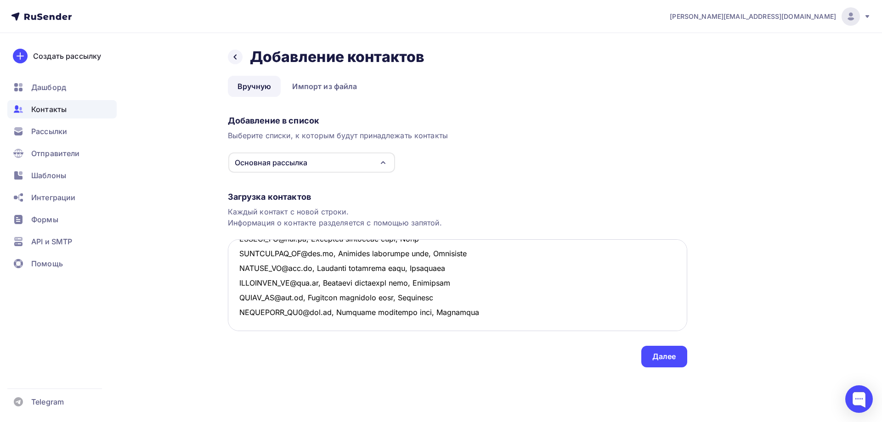
click at [233, 307] on textarea at bounding box center [457, 285] width 459 height 92
click at [241, 310] on textarea at bounding box center [457, 285] width 459 height 92
click at [338, 312] on textarea at bounding box center [457, 285] width 459 height 92
drag, startPoint x: 338, startPoint y: 315, endPoint x: 232, endPoint y: 310, distance: 106.2
click at [237, 310] on textarea at bounding box center [457, 285] width 459 height 92
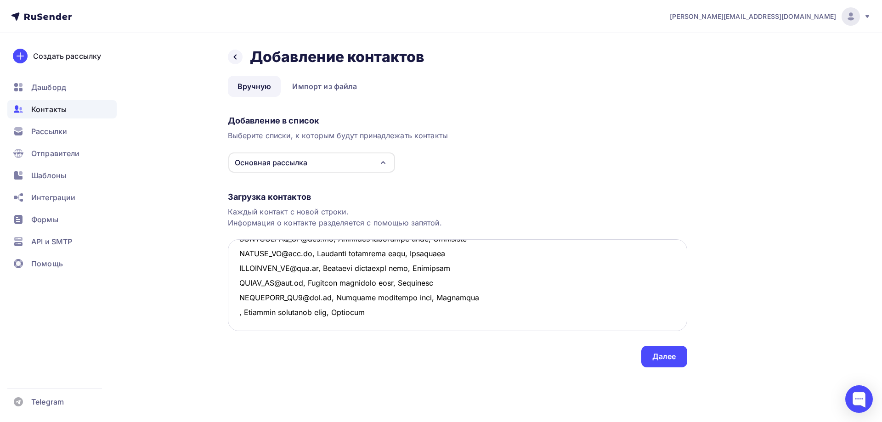
click at [391, 314] on textarea at bounding box center [457, 285] width 459 height 92
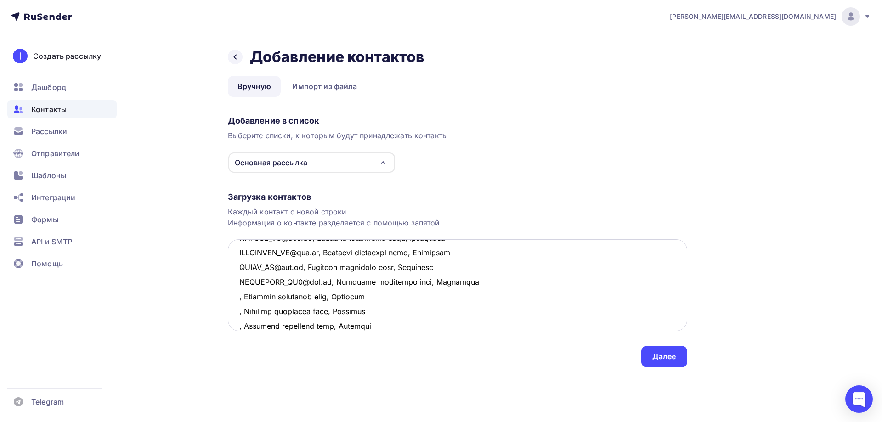
click at [238, 300] on textarea at bounding box center [457, 285] width 459 height 92
click at [236, 315] on textarea at bounding box center [457, 285] width 459 height 92
click at [241, 321] on textarea at bounding box center [457, 285] width 459 height 92
click at [230, 328] on div "Загрузка контактов Каждый контакт с новой строки. Информация о контакте разделя…" at bounding box center [457, 270] width 459 height 194
click at [238, 327] on textarea at bounding box center [457, 285] width 459 height 92
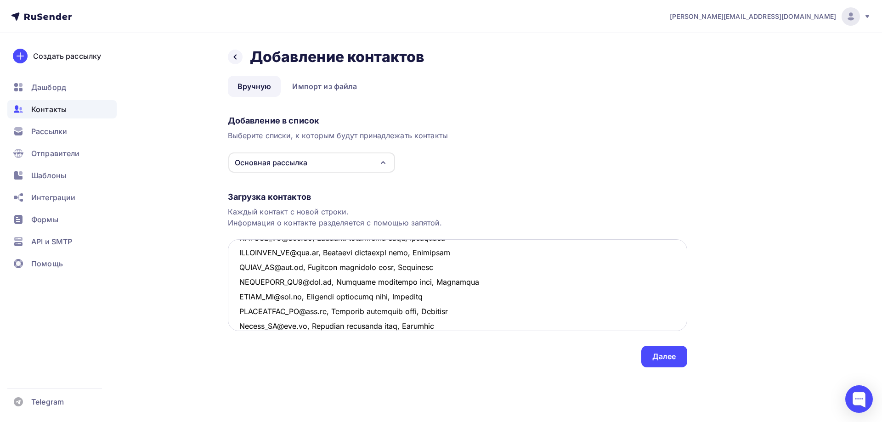
click at [459, 326] on textarea at bounding box center [457, 285] width 459 height 92
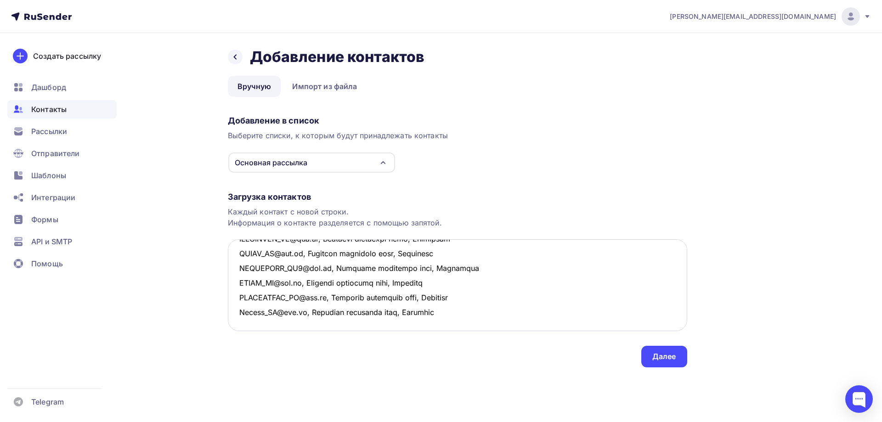
scroll to position [372, 0]
click at [284, 311] on textarea at bounding box center [457, 285] width 459 height 92
click at [247, 268] on textarea at bounding box center [457, 285] width 459 height 92
click at [337, 268] on textarea at bounding box center [457, 285] width 459 height 92
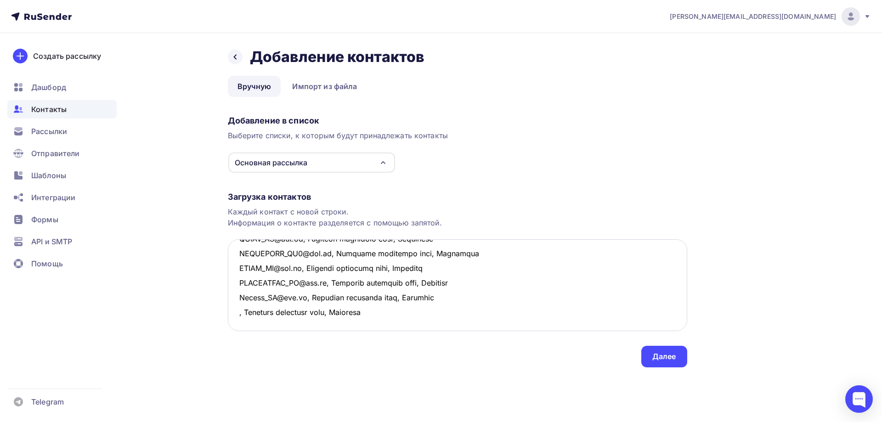
drag, startPoint x: 379, startPoint y: 268, endPoint x: 231, endPoint y: 265, distance: 147.4
click at [231, 265] on textarea at bounding box center [457, 285] width 459 height 92
click at [253, 277] on textarea at bounding box center [457, 285] width 459 height 92
click at [244, 295] on textarea at bounding box center [457, 285] width 459 height 92
click at [239, 265] on textarea at bounding box center [457, 285] width 459 height 92
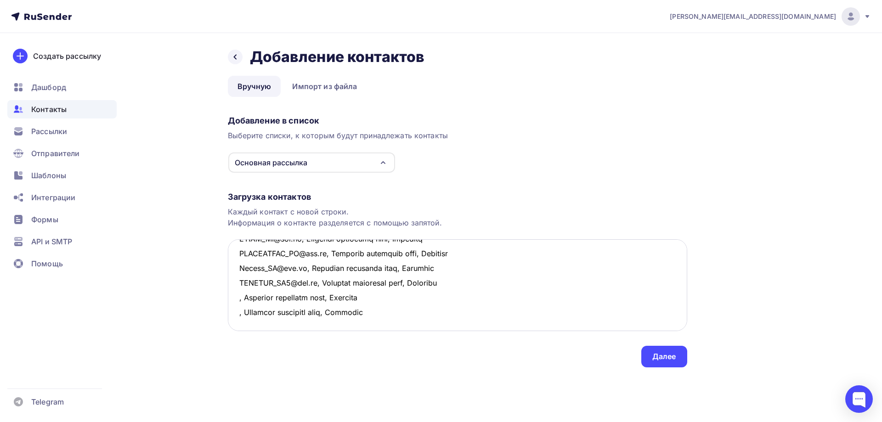
click at [237, 282] on textarea at bounding box center [457, 285] width 459 height 92
click at [238, 299] on textarea at bounding box center [457, 285] width 459 height 92
click at [239, 312] on textarea at bounding box center [457, 285] width 459 height 92
click at [340, 312] on textarea at bounding box center [457, 285] width 459 height 92
click at [338, 311] on textarea at bounding box center [457, 285] width 459 height 92
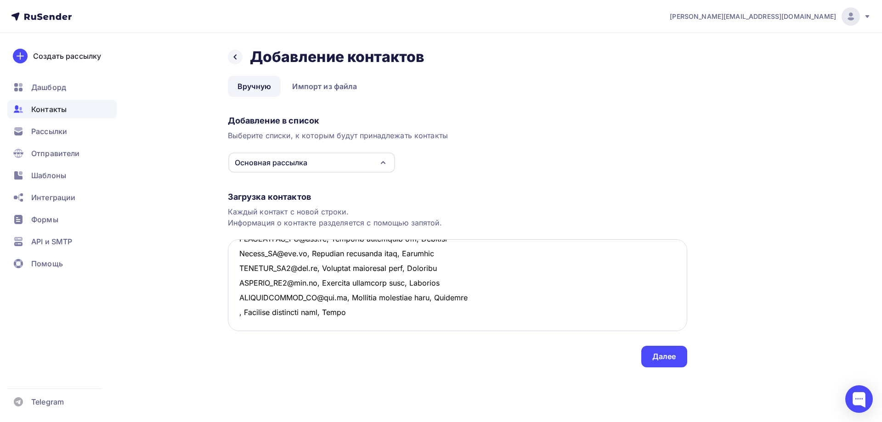
click at [238, 314] on textarea at bounding box center [457, 285] width 459 height 92
click at [495, 315] on textarea at bounding box center [457, 285] width 459 height 92
click at [249, 293] on textarea at bounding box center [457, 285] width 459 height 92
click at [238, 298] on textarea at bounding box center [457, 285] width 459 height 92
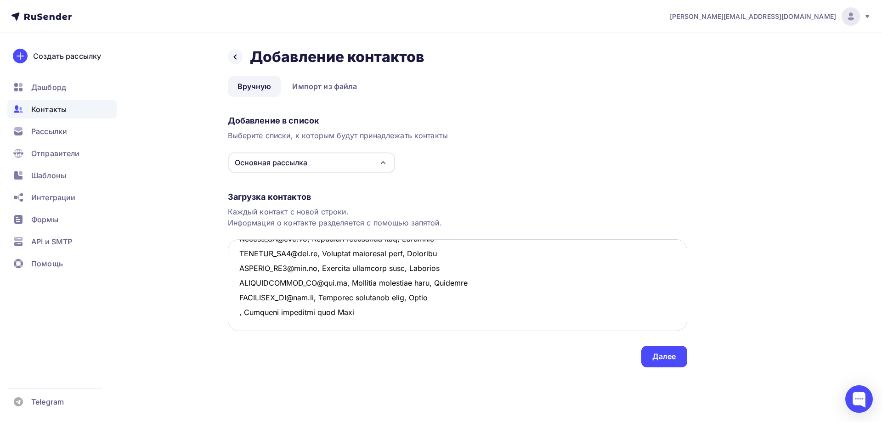
click at [240, 300] on textarea at bounding box center [457, 285] width 459 height 92
click at [339, 299] on textarea at bounding box center [457, 285] width 459 height 92
drag, startPoint x: 368, startPoint y: 302, endPoint x: 234, endPoint y: 298, distance: 134.1
click at [234, 298] on textarea at bounding box center [457, 285] width 459 height 92
click at [284, 315] on textarea at bounding box center [457, 285] width 459 height 92
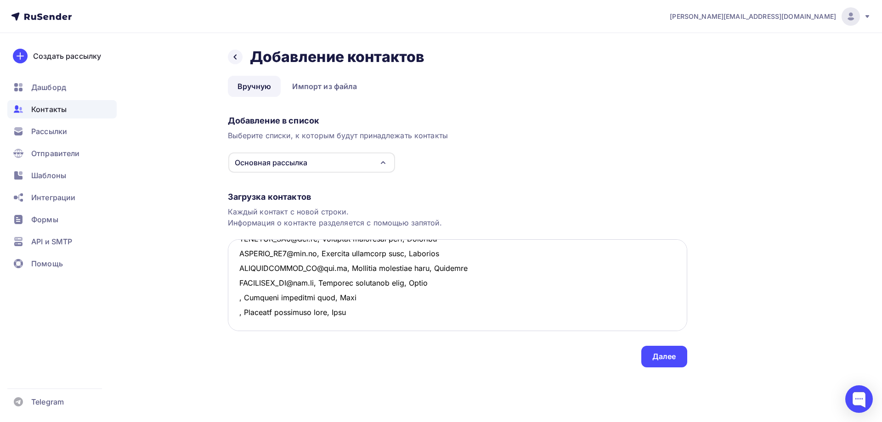
click at [237, 298] on textarea at bounding box center [457, 285] width 459 height 92
click at [237, 312] on textarea at bounding box center [457, 285] width 459 height 92
click at [439, 312] on textarea at bounding box center [457, 285] width 459 height 92
click at [259, 324] on textarea at bounding box center [457, 285] width 459 height 92
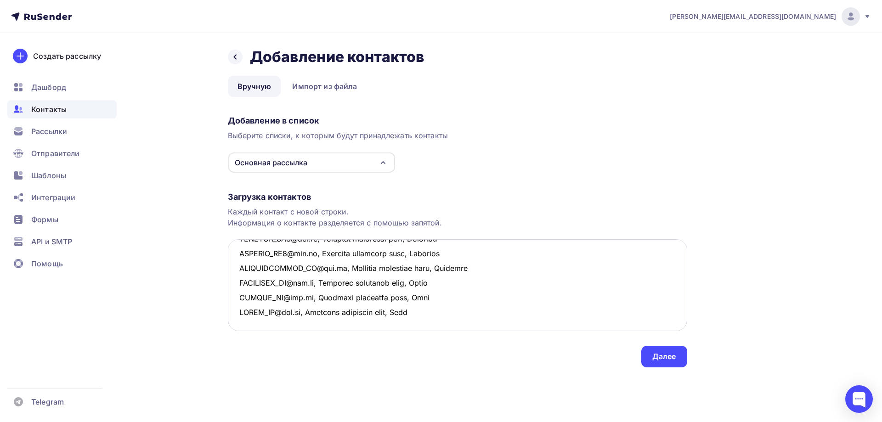
scroll to position [505, 0]
click at [247, 266] on textarea at bounding box center [457, 285] width 459 height 92
click at [339, 266] on textarea at bounding box center [457, 285] width 459 height 92
click at [338, 269] on textarea at bounding box center [457, 285] width 459 height 92
drag, startPoint x: 388, startPoint y: 270, endPoint x: 223, endPoint y: 269, distance: 165.3
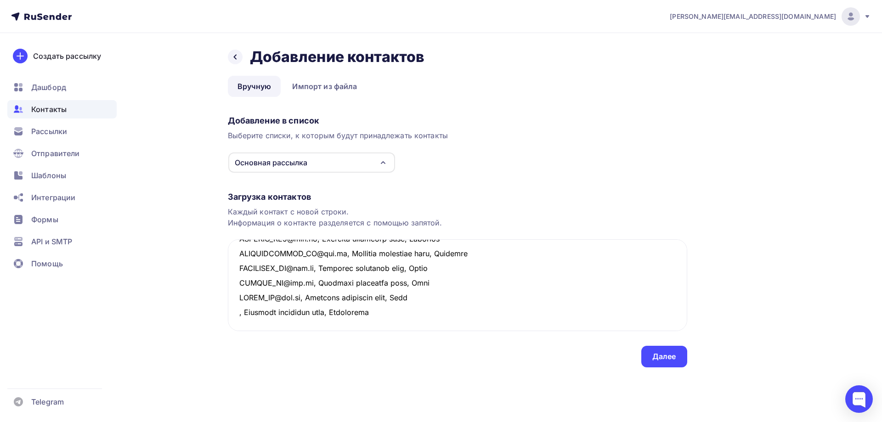
click at [223, 269] on div "Назад Добавление контактов Добавление контактов Вручную Импорт из файла Вручную…" at bounding box center [441, 218] width 753 height 371
click at [265, 283] on textarea at bounding box center [457, 285] width 459 height 92
click at [240, 294] on textarea at bounding box center [457, 285] width 459 height 92
click at [236, 268] on textarea at bounding box center [457, 285] width 459 height 92
click at [239, 281] on textarea at bounding box center [457, 285] width 459 height 92
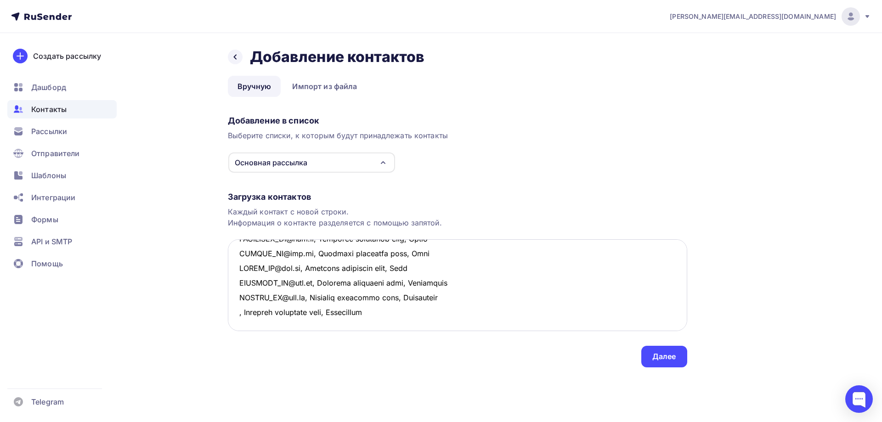
click at [236, 295] on textarea at bounding box center [457, 285] width 459 height 92
click at [457, 296] on textarea at bounding box center [457, 285] width 459 height 92
click at [242, 293] on textarea at bounding box center [457, 285] width 459 height 92
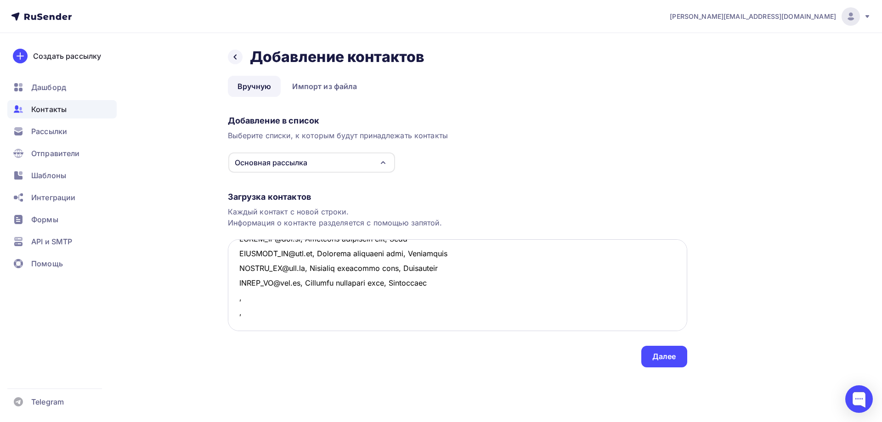
click at [246, 294] on textarea at bounding box center [457, 285] width 459 height 92
click at [334, 297] on textarea at bounding box center [457, 285] width 459 height 92
click at [336, 297] on textarea at bounding box center [457, 285] width 459 height 92
click at [249, 310] on textarea at bounding box center [457, 285] width 459 height 92
click at [337, 311] on textarea at bounding box center [457, 285] width 459 height 92
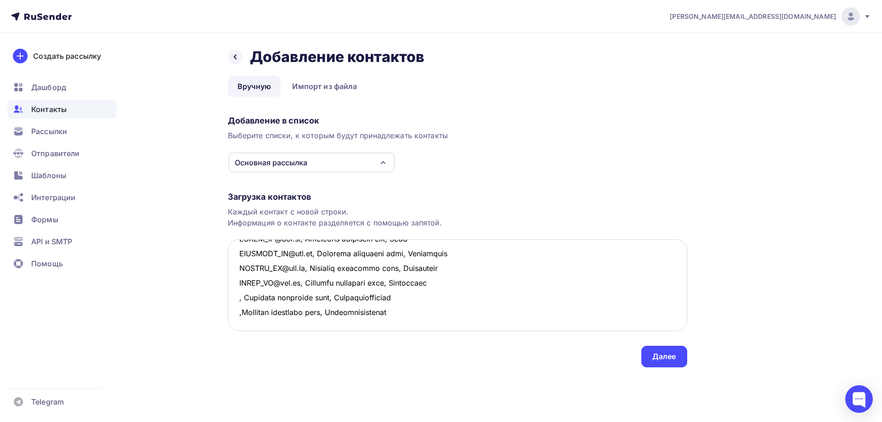
click at [242, 309] on textarea at bounding box center [457, 285] width 459 height 92
click at [237, 298] on textarea at bounding box center [457, 285] width 459 height 92
click at [238, 309] on textarea at bounding box center [457, 285] width 459 height 92
click at [513, 307] on textarea at bounding box center [457, 285] width 459 height 92
type textarea "lorem@ipsumd.si, AME Conse-Adipis, e. Seddoe temp@incid.ut, LAB ET Doloremagnaa…"
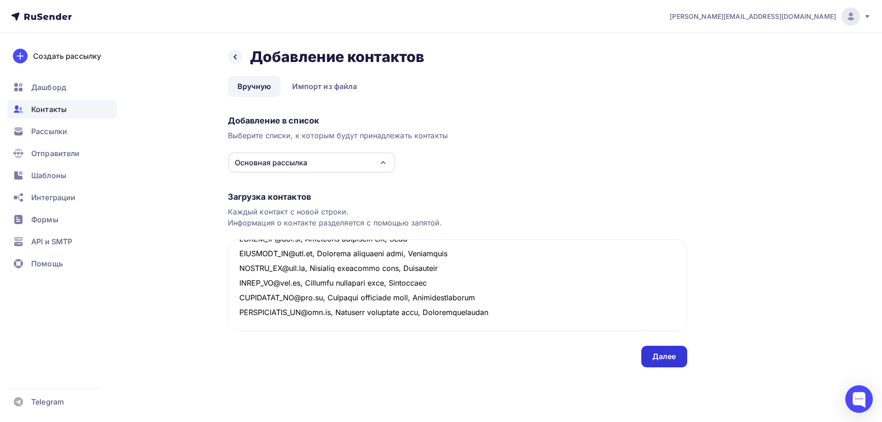
click at [653, 358] on div "Далее" at bounding box center [664, 356] width 24 height 11
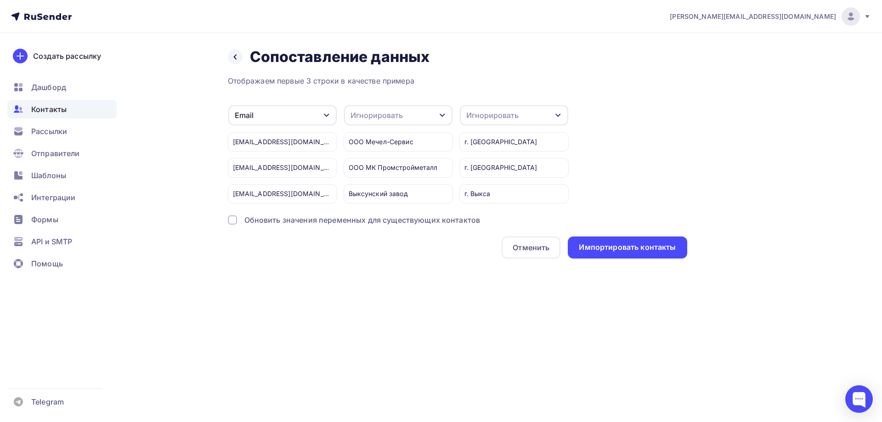
click at [416, 118] on div "Игнорировать" at bounding box center [398, 115] width 108 height 20
click at [367, 140] on div "Имя" at bounding box center [381, 138] width 53 height 11
click at [546, 114] on div "Игнорировать" at bounding box center [514, 115] width 108 height 20
click at [483, 180] on div "Город" at bounding box center [496, 181] width 53 height 11
click at [626, 245] on div "Импортировать контакты" at bounding box center [627, 247] width 97 height 11
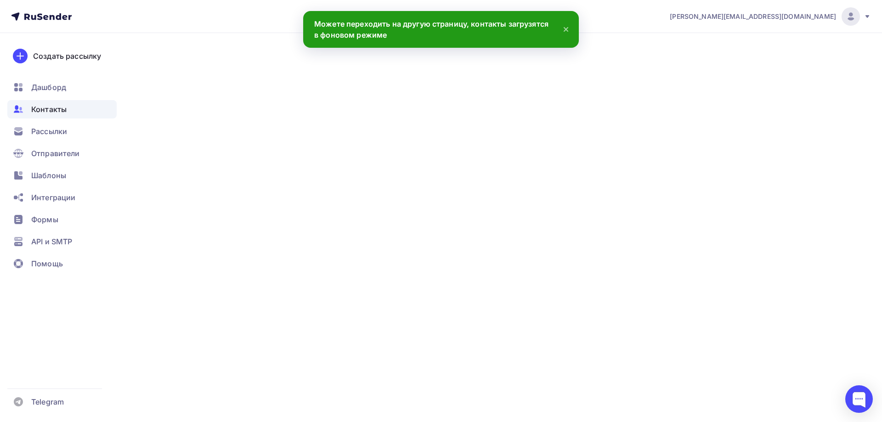
scroll to position [592, 0]
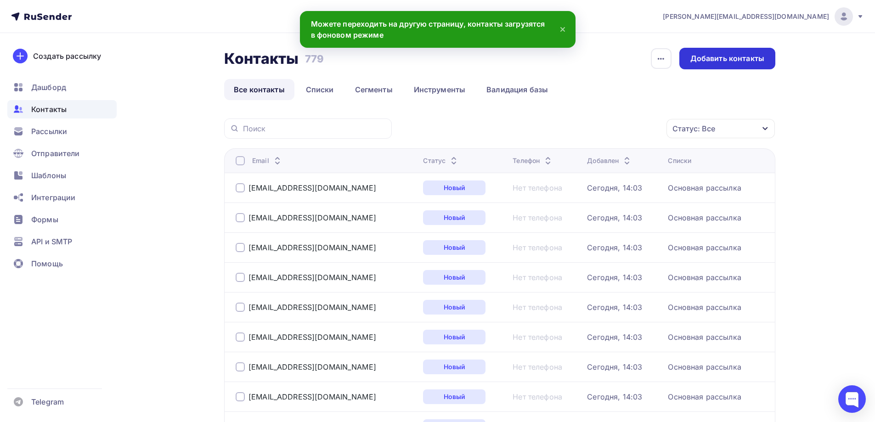
click at [715, 62] on div "Добавить контакты" at bounding box center [727, 58] width 74 height 11
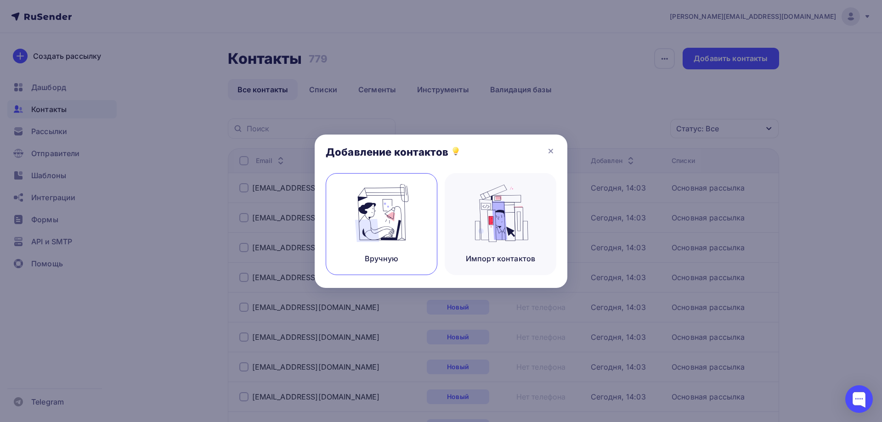
click at [382, 219] on img at bounding box center [382, 213] width 62 height 58
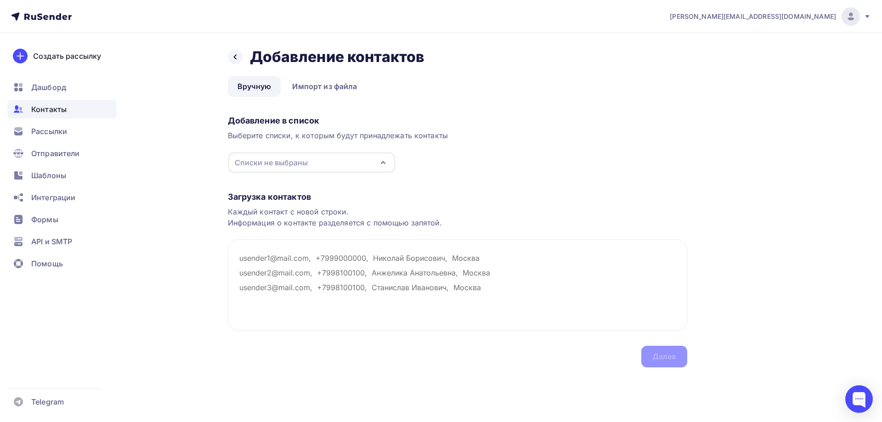
click at [323, 168] on div "Списки не выбраны" at bounding box center [311, 162] width 167 height 20
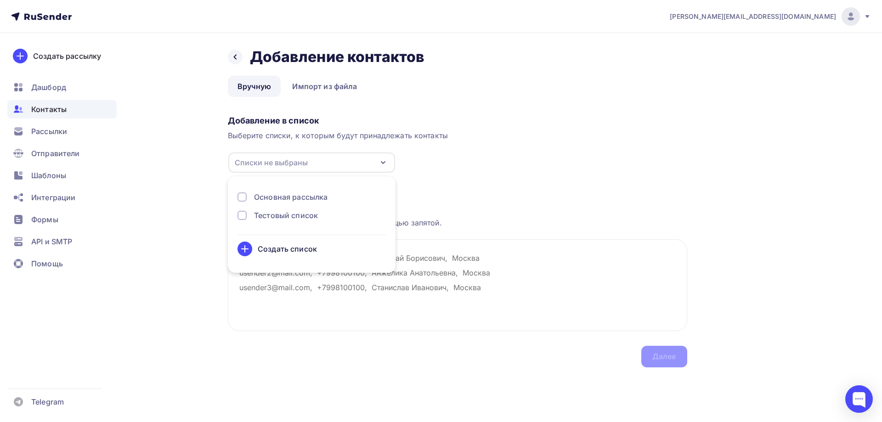
click at [300, 198] on div "Основная рассылка" at bounding box center [290, 196] width 73 height 11
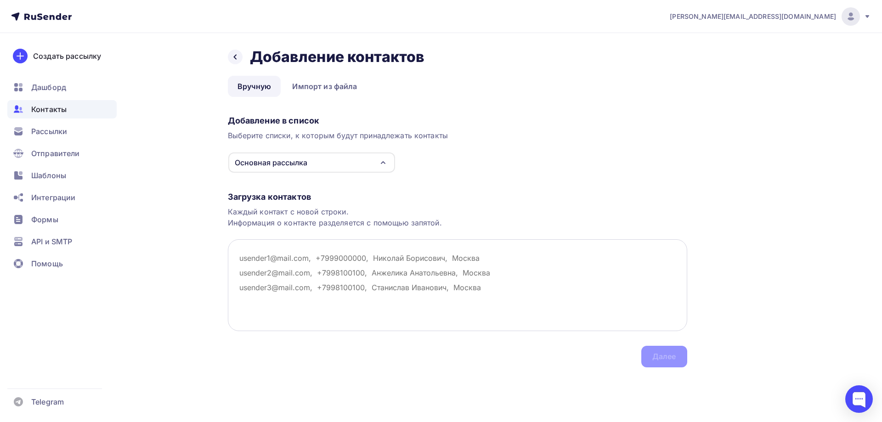
click at [257, 279] on textarea at bounding box center [457, 285] width 459 height 92
click at [242, 259] on textarea at bounding box center [457, 285] width 459 height 92
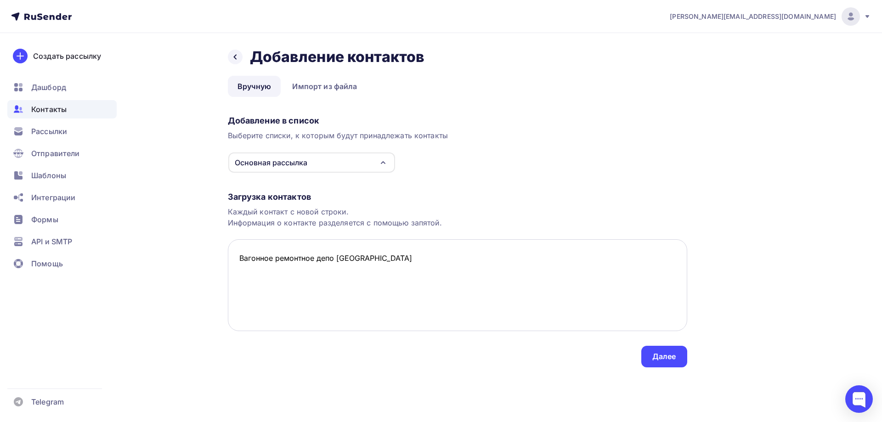
click at [332, 260] on textarea "Вагонное ремонтное депо [GEOGRAPHIC_DATA]" at bounding box center [457, 285] width 459 height 92
click at [240, 258] on textarea "Вагонное ремонтное депо, [GEOGRAPHIC_DATA]" at bounding box center [457, 285] width 459 height 92
drag, startPoint x: 379, startPoint y: 258, endPoint x: 225, endPoint y: 258, distance: 154.3
click at [225, 258] on div "Назад Добавление контактов Добавление контактов Вручную Импорт из файла Вручную…" at bounding box center [441, 218] width 753 height 371
click at [252, 288] on textarea ", Вагонное ремонтное депо, [GEOGRAPHIC_DATA]" at bounding box center [457, 285] width 459 height 92
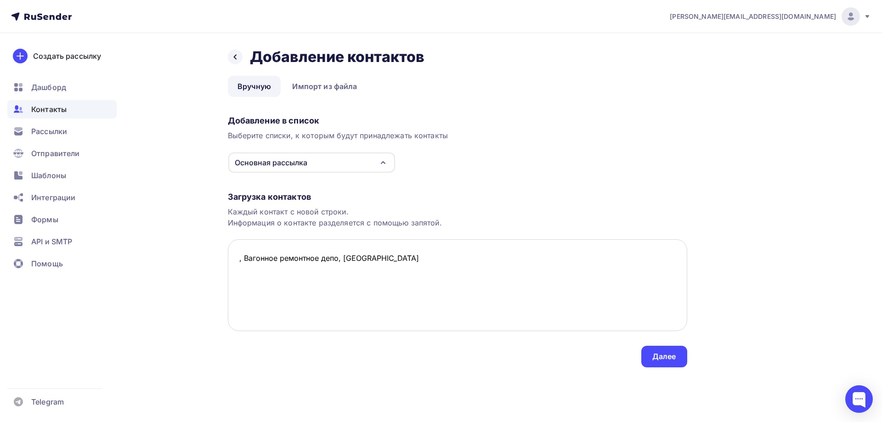
click at [246, 272] on textarea ", Вагонное ремонтное депо, [GEOGRAPHIC_DATA]" at bounding box center [457, 285] width 459 height 92
click at [400, 264] on textarea ", Вагонное ремонтное депо, [GEOGRAPHIC_DATA]" at bounding box center [457, 285] width 459 height 92
click at [236, 267] on textarea ", Вагонное ремонтное депо, [GEOGRAPHIC_DATA]" at bounding box center [457, 285] width 459 height 92
click at [242, 287] on textarea ", Вагонное ремонтное депо, [GEOGRAPHIC_DATA] , Вагонное ремонтное депо, [GEOGRA…" at bounding box center [457, 285] width 459 height 92
click at [236, 260] on textarea ", Вагонное ремонтное депо, [GEOGRAPHIC_DATA] , Вагонное ремонтное депо, [GEOGRA…" at bounding box center [457, 285] width 459 height 92
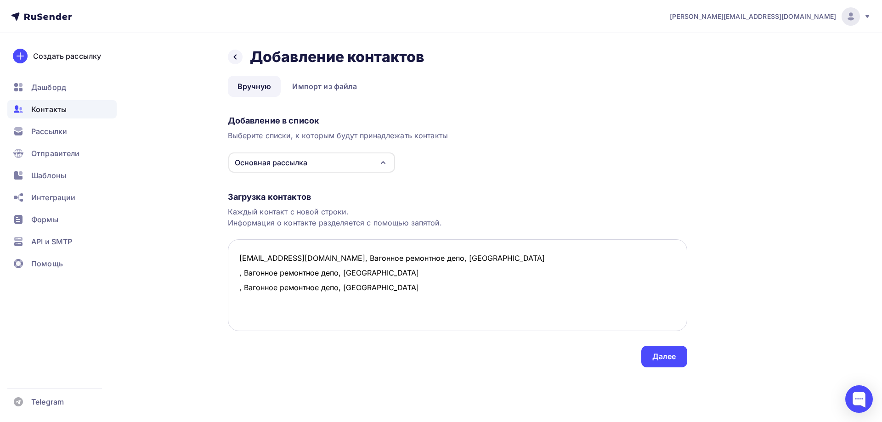
click at [238, 274] on textarea "[EMAIL_ADDRESS][DOMAIN_NAME], Вагонное ремонтное депо, [GEOGRAPHIC_DATA] , Ваго…" at bounding box center [457, 285] width 459 height 92
click at [240, 288] on textarea "[EMAIL_ADDRESS][DOMAIN_NAME], Вагонное ремонтное депо, Егоршино [EMAIL_ADDRESS]…" at bounding box center [457, 285] width 459 height 92
click at [464, 290] on textarea "[EMAIL_ADDRESS][DOMAIN_NAME], Вагонное ремонтное депо, Егоршино [EMAIL_ADDRESS]…" at bounding box center [457, 285] width 459 height 92
click at [243, 284] on textarea "[EMAIL_ADDRESS][DOMAIN_NAME], Вагонное ремонтное депо, Егоршино [EMAIL_ADDRESS]…" at bounding box center [457, 285] width 459 height 92
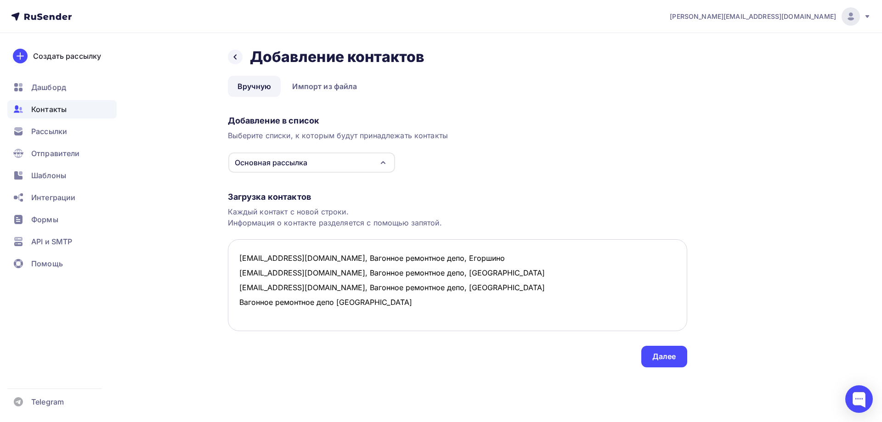
click at [240, 281] on textarea "[EMAIL_ADDRESS][DOMAIN_NAME], Вагонное ремонтное депо, Егоршино [EMAIL_ADDRESS]…" at bounding box center [457, 285] width 459 height 92
click at [338, 283] on textarea "[EMAIL_ADDRESS][DOMAIN_NAME], Вагонное ремонтное депо, Егоршино [EMAIL_ADDRESS]…" at bounding box center [457, 285] width 459 height 92
drag, startPoint x: 381, startPoint y: 282, endPoint x: 231, endPoint y: 282, distance: 149.7
click at [231, 282] on textarea "[EMAIL_ADDRESS][DOMAIN_NAME], Вагонное ремонтное депо, Егоршино [EMAIL_ADDRESS]…" at bounding box center [457, 285] width 459 height 92
click at [248, 296] on textarea "[EMAIL_ADDRESS][DOMAIN_NAME], Вагонное ремонтное депо, Егоршино [EMAIL_ADDRESS]…" at bounding box center [457, 285] width 459 height 92
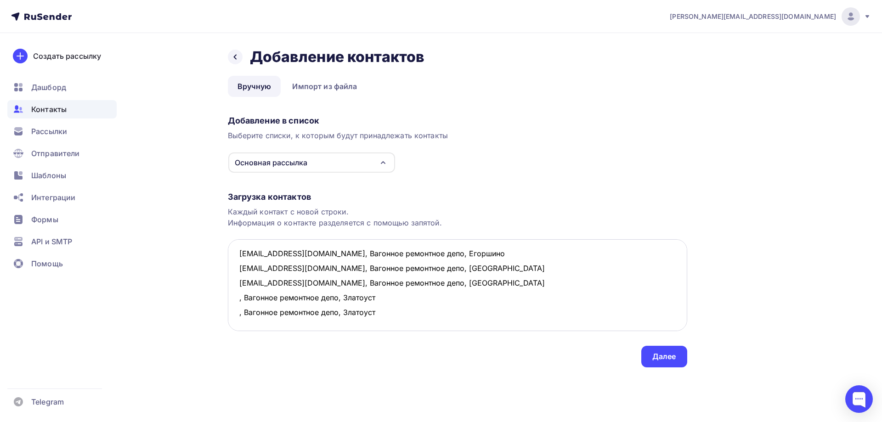
click at [243, 310] on textarea "[EMAIL_ADDRESS][DOMAIN_NAME], Вагонное ремонтное депо, Егоршино [EMAIL_ADDRESS]…" at bounding box center [457, 285] width 459 height 92
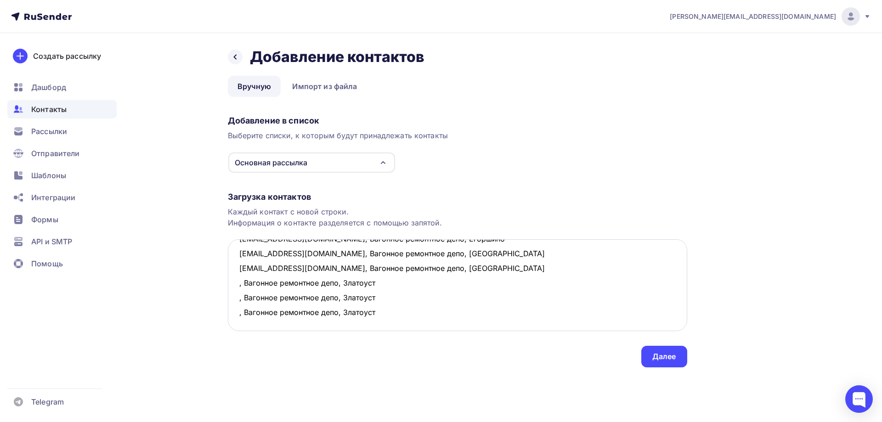
click at [238, 283] on textarea "[EMAIL_ADDRESS][DOMAIN_NAME], Вагонное ремонтное депо, Егоршино [EMAIL_ADDRESS]…" at bounding box center [457, 285] width 459 height 92
click at [237, 299] on textarea "[EMAIL_ADDRESS][DOMAIN_NAME], Вагонное ремонтное депо, Егоршино [EMAIL_ADDRESS]…" at bounding box center [457, 285] width 459 height 92
click at [237, 309] on textarea "[EMAIL_ADDRESS][DOMAIN_NAME], Вагонное ремонтное депо, [GEOGRAPHIC_DATA] [EMAIL…" at bounding box center [457, 285] width 459 height 92
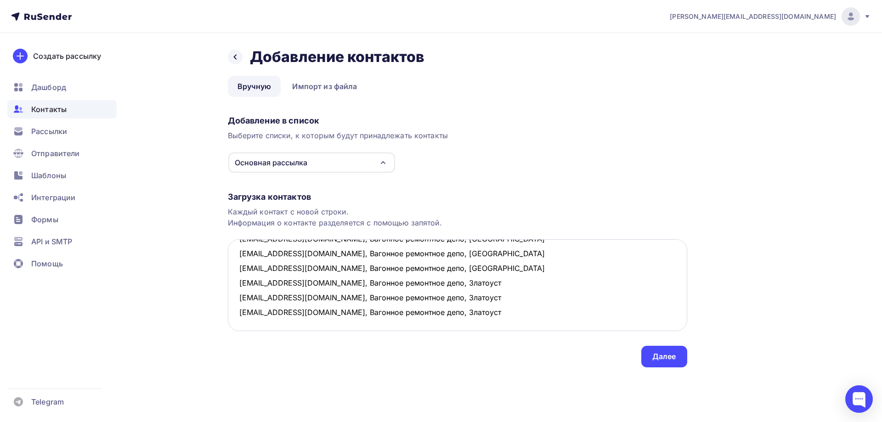
click at [459, 315] on textarea "[EMAIL_ADDRESS][DOMAIN_NAME], Вагонное ремонтное депо, [GEOGRAPHIC_DATA] [EMAIL…" at bounding box center [457, 285] width 459 height 92
click at [242, 262] on textarea "[EMAIL_ADDRESS][DOMAIN_NAME], Вагонное ремонтное депо, [GEOGRAPHIC_DATA] [EMAIL…" at bounding box center [457, 285] width 459 height 92
click at [337, 269] on textarea "[EMAIL_ADDRESS][DOMAIN_NAME], Вагонное ремонтное депо, [GEOGRAPHIC_DATA] [EMAIL…" at bounding box center [457, 285] width 459 height 92
click at [236, 266] on textarea "[EMAIL_ADDRESS][DOMAIN_NAME], Вагонное ремонтное депо, [GEOGRAPHIC_DATA] [EMAIL…" at bounding box center [457, 285] width 459 height 92
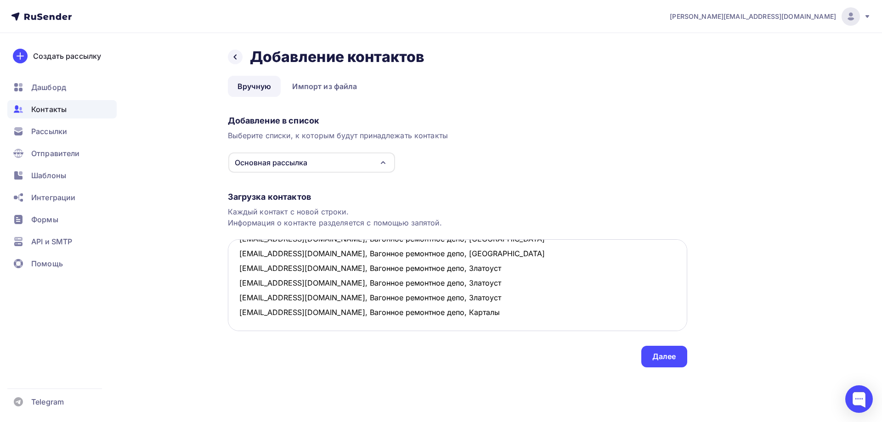
click at [476, 266] on textarea "[EMAIL_ADDRESS][DOMAIN_NAME], Вагонное ремонтное депо, [GEOGRAPHIC_DATA] [EMAIL…" at bounding box center [457, 285] width 459 height 92
click at [248, 279] on textarea "[EMAIL_ADDRESS][DOMAIN_NAME], Вагонное ремонтное депо, [GEOGRAPHIC_DATA] [EMAIL…" at bounding box center [457, 285] width 459 height 92
click at [239, 281] on textarea "[EMAIL_ADDRESS][DOMAIN_NAME], Вагонное ремонтное депо, [GEOGRAPHIC_DATA] [EMAIL…" at bounding box center [457, 285] width 459 height 92
click at [339, 281] on textarea "[EMAIL_ADDRESS][DOMAIN_NAME], Вагонное ремонтное депо, [GEOGRAPHIC_DATA] [EMAIL…" at bounding box center [457, 285] width 459 height 92
drag, startPoint x: 400, startPoint y: 285, endPoint x: 234, endPoint y: 281, distance: 166.3
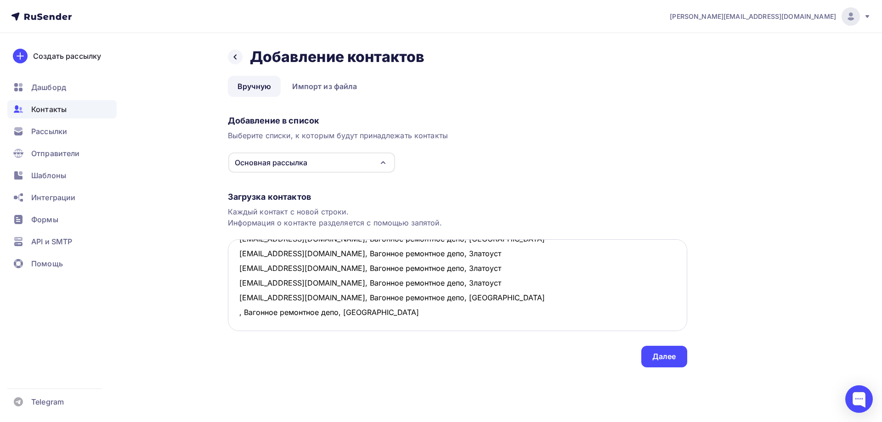
click at [234, 281] on textarea "[EMAIL_ADDRESS][DOMAIN_NAME], Вагонное ремонтное депо, [GEOGRAPHIC_DATA] [EMAIL…" at bounding box center [457, 285] width 459 height 92
click at [244, 293] on textarea "[EMAIL_ADDRESS][DOMAIN_NAME], Вагонное ремонтное депо, [GEOGRAPHIC_DATA] [EMAIL…" at bounding box center [457, 285] width 459 height 92
click at [236, 284] on textarea "[EMAIL_ADDRESS][DOMAIN_NAME], Вагонное ремонтное депо, [GEOGRAPHIC_DATA] [EMAIL…" at bounding box center [457, 285] width 459 height 92
click at [237, 297] on textarea "[EMAIL_ADDRESS][DOMAIN_NAME], Вагонное ремонтное депо, [GEOGRAPHIC_DATA] [EMAIL…" at bounding box center [457, 285] width 459 height 92
click at [239, 305] on textarea "[EMAIL_ADDRESS][DOMAIN_NAME], Вагонное ремонтное депо, [GEOGRAPHIC_DATA] [EMAIL…" at bounding box center [457, 285] width 459 height 92
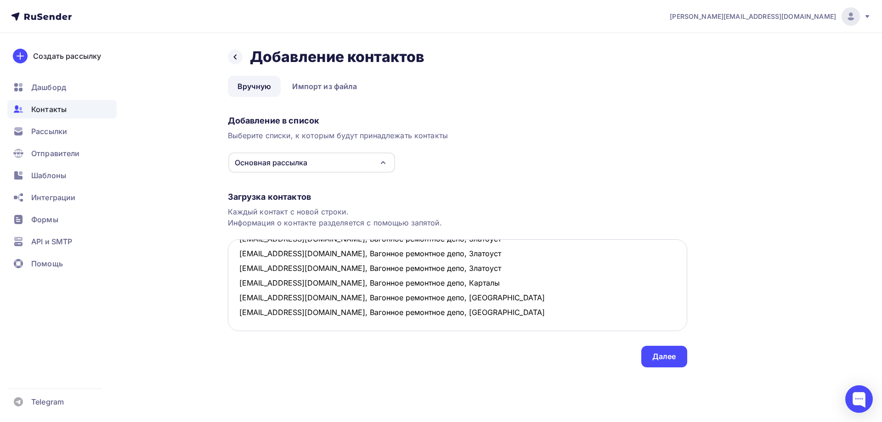
click at [244, 307] on textarea "[EMAIL_ADDRESS][DOMAIN_NAME], Вагонное ремонтное депо, [GEOGRAPHIC_DATA] [EMAIL…" at bounding box center [457, 285] width 459 height 92
click at [240, 313] on textarea "[EMAIL_ADDRESS][DOMAIN_NAME], Вагонное ремонтное депо, [GEOGRAPHIC_DATA] [EMAIL…" at bounding box center [457, 285] width 459 height 92
click at [335, 311] on textarea "[EMAIL_ADDRESS][DOMAIN_NAME], Вагонное ремонтное депо, [GEOGRAPHIC_DATA] [EMAIL…" at bounding box center [457, 285] width 459 height 92
click at [339, 314] on textarea "[EMAIL_ADDRESS][DOMAIN_NAME], Вагонное ремонтное депо, [GEOGRAPHIC_DATA] [EMAIL…" at bounding box center [457, 285] width 459 height 92
drag, startPoint x: 371, startPoint y: 314, endPoint x: 238, endPoint y: 312, distance: 132.7
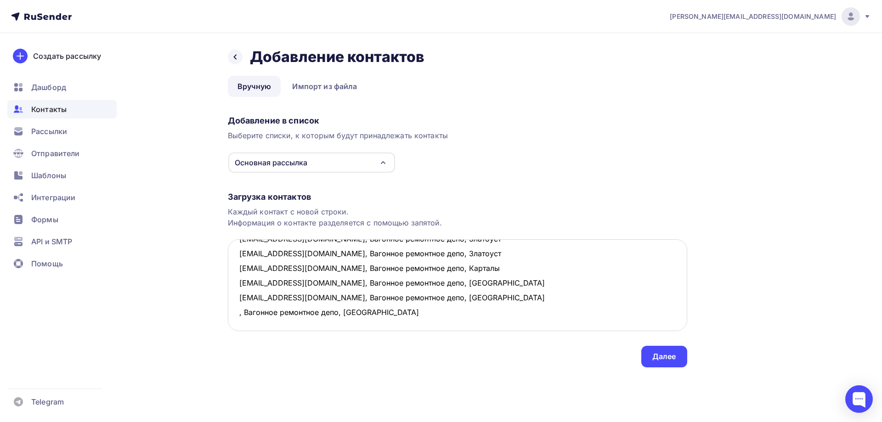
click at [238, 312] on textarea "[EMAIL_ADDRESS][DOMAIN_NAME], Вагонное ремонтное депо, [GEOGRAPHIC_DATA] [EMAIL…" at bounding box center [457, 285] width 459 height 92
click at [250, 321] on textarea "[EMAIL_ADDRESS][DOMAIN_NAME], Вагонное ремонтное депо, [GEOGRAPHIC_DATA] [EMAIL…" at bounding box center [457, 285] width 459 height 92
click at [254, 265] on textarea "[EMAIL_ADDRESS][DOMAIN_NAME], Вагонное ремонтное депо, [GEOGRAPHIC_DATA] [EMAIL…" at bounding box center [457, 285] width 459 height 92
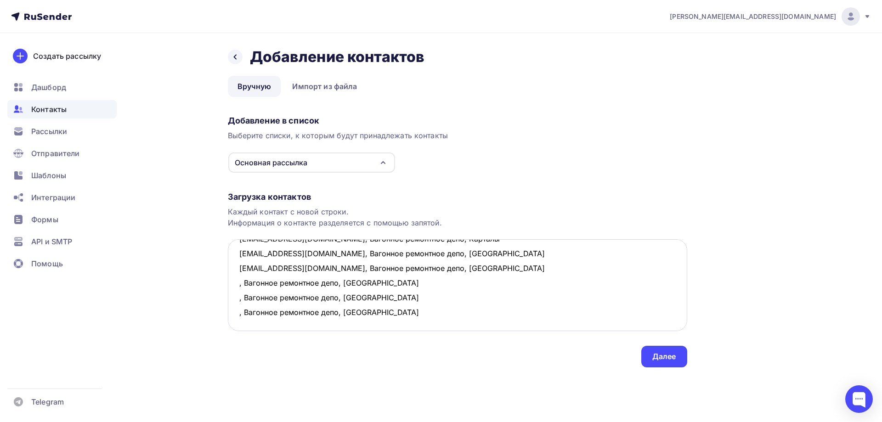
click at [237, 242] on textarea "[EMAIL_ADDRESS][DOMAIN_NAME], Вагонное ремонтное депо, [GEOGRAPHIC_DATA] [EMAIL…" at bounding box center [457, 285] width 459 height 92
click at [237, 258] on textarea "[EMAIL_ADDRESS][DOMAIN_NAME], Вагонное ремонтное депо, [GEOGRAPHIC_DATA] [EMAIL…" at bounding box center [457, 285] width 459 height 92
click at [238, 272] on textarea "[EMAIL_ADDRESS][DOMAIN_NAME], Вагонное ремонтное депо, [GEOGRAPHIC_DATA] [EMAIL…" at bounding box center [457, 285] width 459 height 92
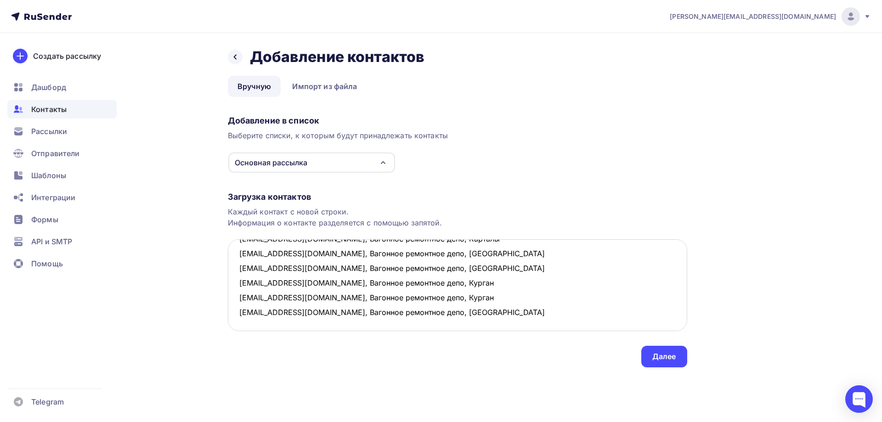
click at [242, 290] on textarea "[EMAIL_ADDRESS][DOMAIN_NAME], Вагонное ремонтное депо, [GEOGRAPHIC_DATA] [EMAIL…" at bounding box center [457, 285] width 459 height 92
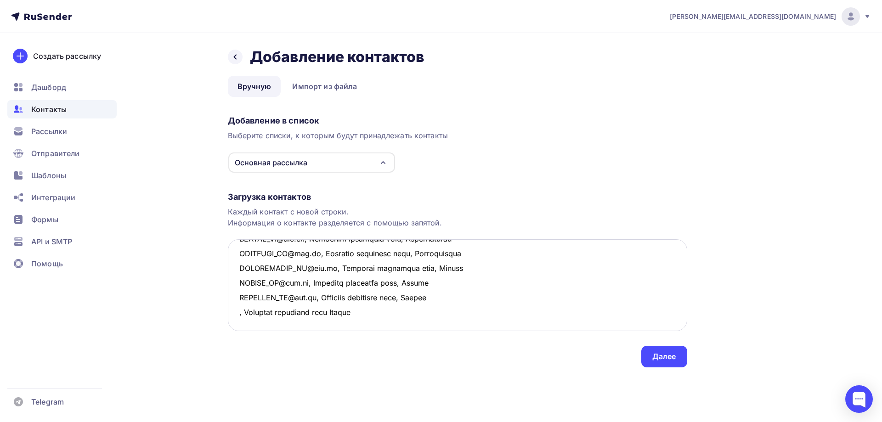
click at [338, 287] on textarea at bounding box center [457, 285] width 459 height 92
drag, startPoint x: 375, startPoint y: 289, endPoint x: 234, endPoint y: 292, distance: 141.0
click at [234, 292] on textarea at bounding box center [457, 285] width 459 height 92
click at [256, 307] on textarea at bounding box center [457, 285] width 459 height 92
click at [250, 315] on textarea at bounding box center [457, 285] width 459 height 92
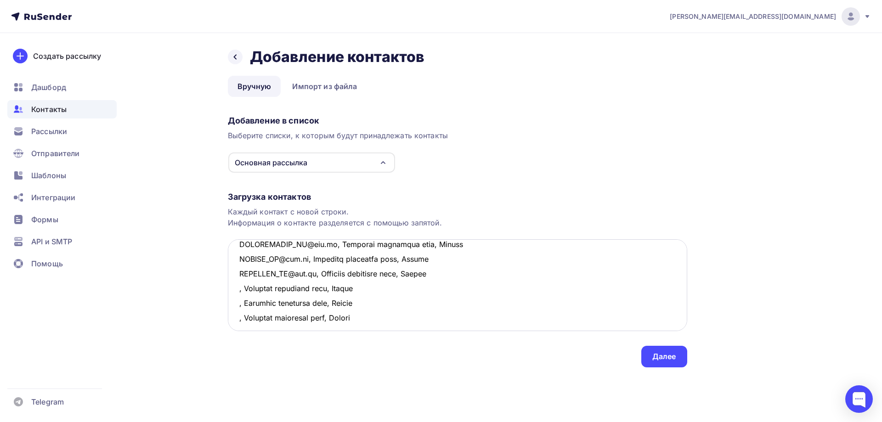
click at [237, 290] on textarea at bounding box center [457, 285] width 459 height 92
click at [240, 304] on textarea at bounding box center [457, 285] width 459 height 92
click at [238, 314] on textarea at bounding box center [457, 285] width 459 height 92
click at [465, 320] on textarea at bounding box center [457, 285] width 459 height 92
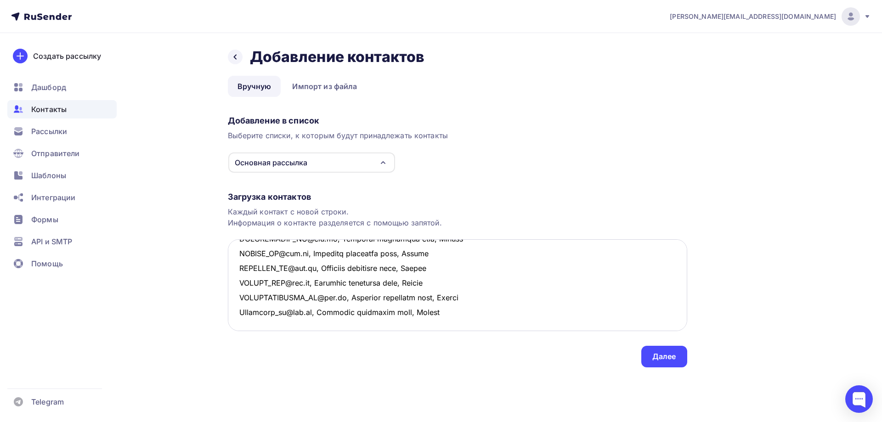
scroll to position [197, 0]
click at [245, 283] on textarea at bounding box center [457, 285] width 459 height 92
click at [337, 283] on textarea at bounding box center [457, 285] width 459 height 92
drag, startPoint x: 371, startPoint y: 285, endPoint x: 232, endPoint y: 280, distance: 138.8
click at [232, 280] on textarea at bounding box center [457, 285] width 459 height 92
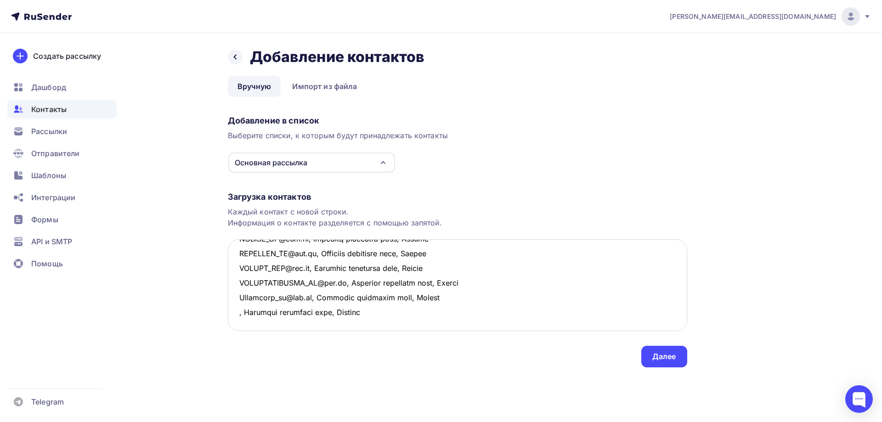
click at [260, 293] on textarea at bounding box center [457, 285] width 459 height 92
click at [249, 308] on textarea at bounding box center [457, 285] width 459 height 92
click at [234, 284] on textarea at bounding box center [457, 285] width 459 height 92
click at [237, 298] on textarea at bounding box center [457, 285] width 459 height 92
click at [240, 310] on textarea at bounding box center [457, 285] width 459 height 92
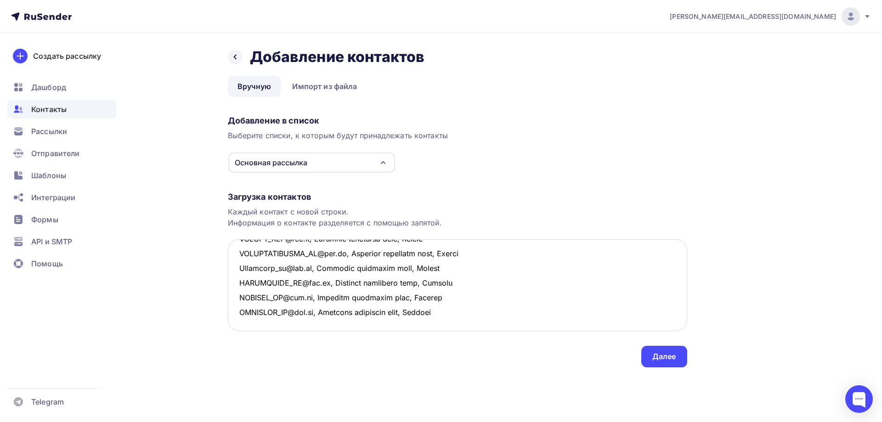
click at [467, 316] on textarea at bounding box center [457, 285] width 459 height 92
click at [239, 288] on textarea at bounding box center [457, 285] width 459 height 92
click at [335, 281] on textarea at bounding box center [457, 285] width 459 height 92
click at [339, 284] on textarea at bounding box center [457, 285] width 459 height 92
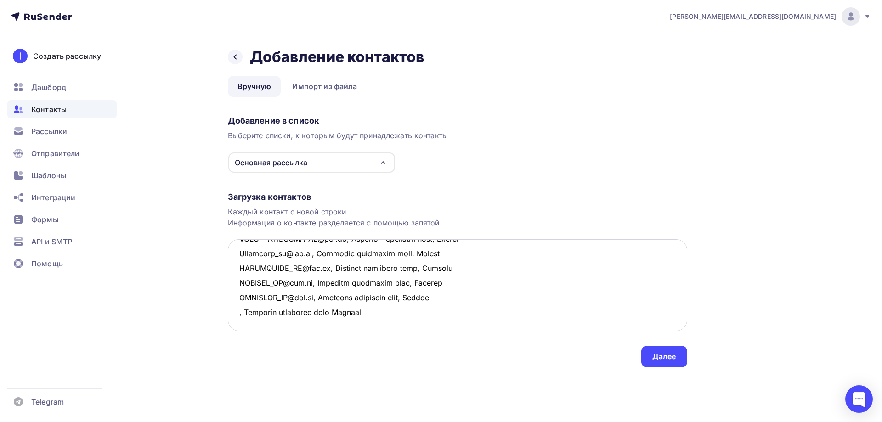
click at [338, 283] on textarea at bounding box center [457, 285] width 459 height 92
drag, startPoint x: 375, startPoint y: 285, endPoint x: 230, endPoint y: 282, distance: 145.6
click at [230, 282] on textarea at bounding box center [457, 285] width 459 height 92
click at [250, 295] on textarea at bounding box center [457, 285] width 459 height 92
click at [242, 314] on textarea at bounding box center [457, 285] width 459 height 92
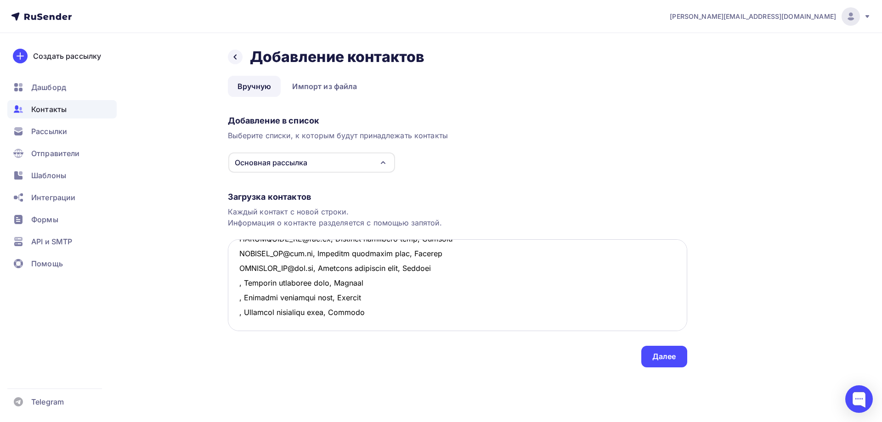
click at [236, 284] on textarea at bounding box center [457, 285] width 459 height 92
click at [237, 296] on textarea at bounding box center [457, 285] width 459 height 92
click at [237, 313] on textarea at bounding box center [457, 285] width 459 height 92
click at [476, 314] on textarea at bounding box center [457, 285] width 459 height 92
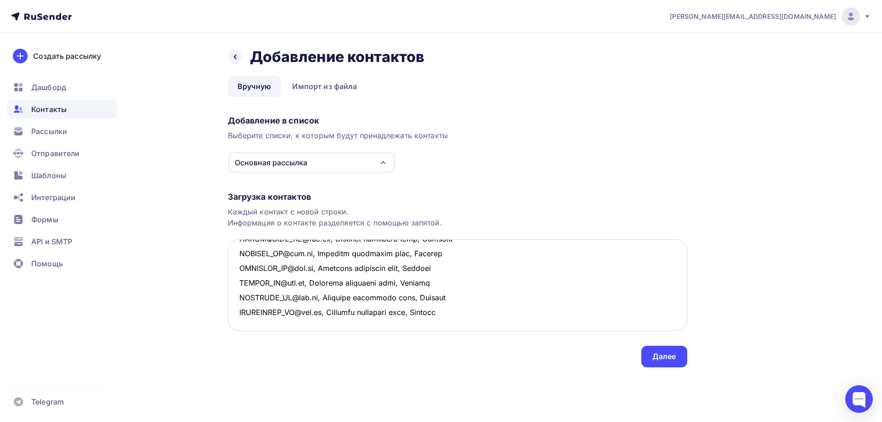
click at [259, 281] on textarea at bounding box center [457, 285] width 459 height 92
click at [338, 281] on textarea at bounding box center [457, 285] width 459 height 92
drag, startPoint x: 369, startPoint y: 284, endPoint x: 221, endPoint y: 285, distance: 148.3
click at [221, 285] on div "Назад Добавление контактов Добавление контактов Вручную Импорт из файла Вручную…" at bounding box center [441, 218] width 753 height 371
click at [277, 297] on textarea at bounding box center [457, 285] width 459 height 92
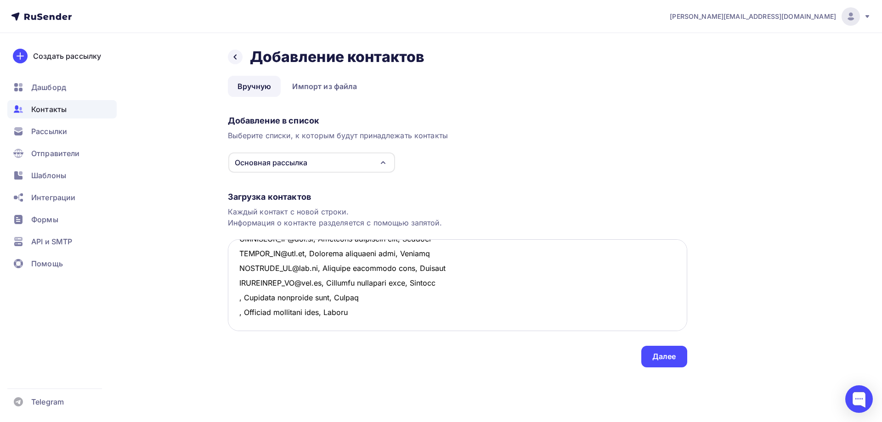
click at [269, 310] on textarea at bounding box center [457, 285] width 459 height 92
click at [239, 283] on textarea at bounding box center [457, 285] width 459 height 92
click at [236, 294] on textarea at bounding box center [457, 285] width 459 height 92
click at [238, 312] on textarea at bounding box center [457, 285] width 459 height 92
click at [473, 306] on textarea at bounding box center [457, 285] width 459 height 92
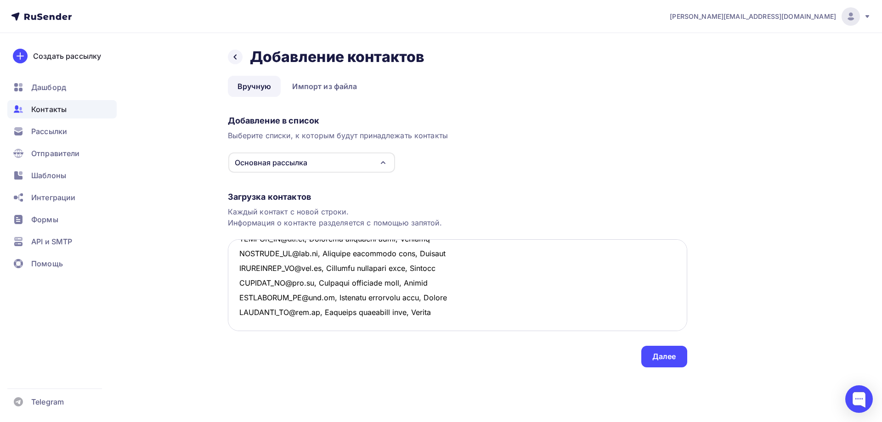
click at [239, 319] on textarea at bounding box center [457, 285] width 459 height 92
click at [237, 284] on textarea at bounding box center [457, 285] width 459 height 92
click at [458, 290] on textarea at bounding box center [457, 285] width 459 height 92
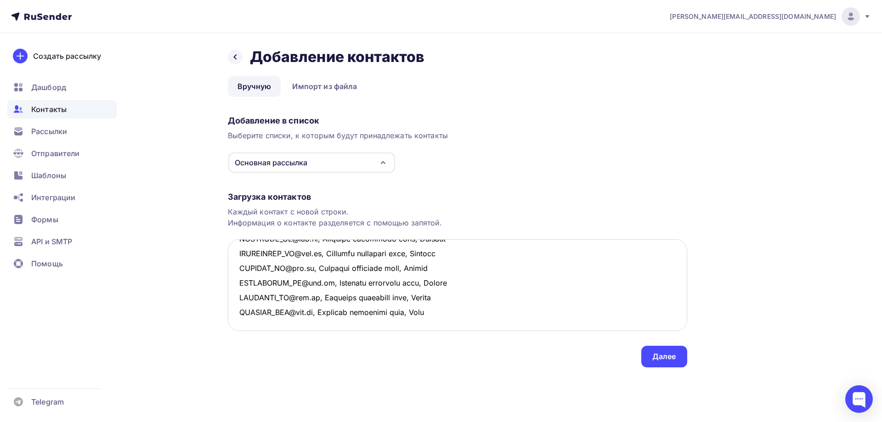
click at [259, 293] on textarea at bounding box center [457, 285] width 459 height 92
click at [335, 299] on textarea at bounding box center [457, 285] width 459 height 92
click at [338, 299] on textarea at bounding box center [457, 285] width 459 height 92
drag, startPoint x: 371, startPoint y: 303, endPoint x: 224, endPoint y: 294, distance: 147.2
click at [224, 294] on div "Назад Добавление контактов Добавление контактов Вручную Импорт из файла Вручную…" at bounding box center [441, 218] width 753 height 371
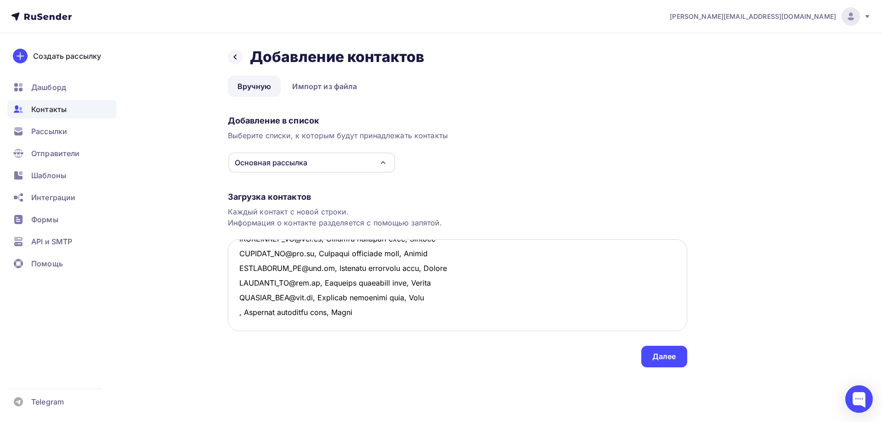
click at [256, 310] on textarea at bounding box center [457, 285] width 459 height 92
click at [371, 313] on textarea at bounding box center [457, 285] width 459 height 92
click at [367, 313] on textarea at bounding box center [457, 285] width 459 height 92
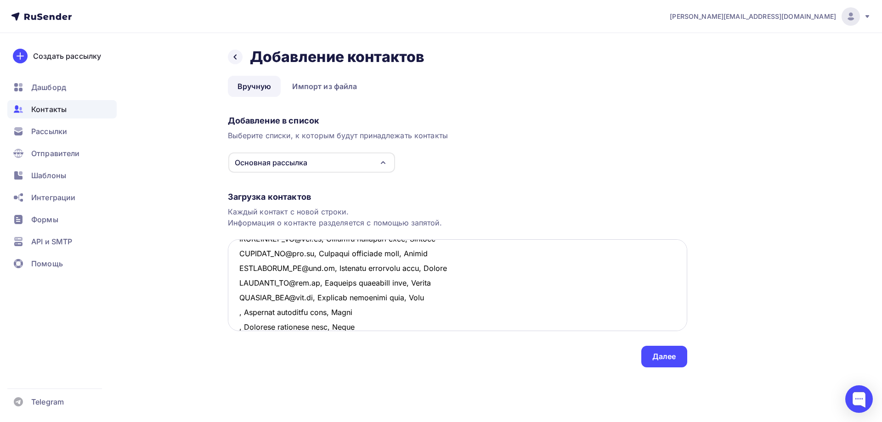
scroll to position [328, 0]
click at [237, 296] on textarea at bounding box center [457, 285] width 459 height 92
click at [237, 312] on textarea at bounding box center [457, 285] width 459 height 92
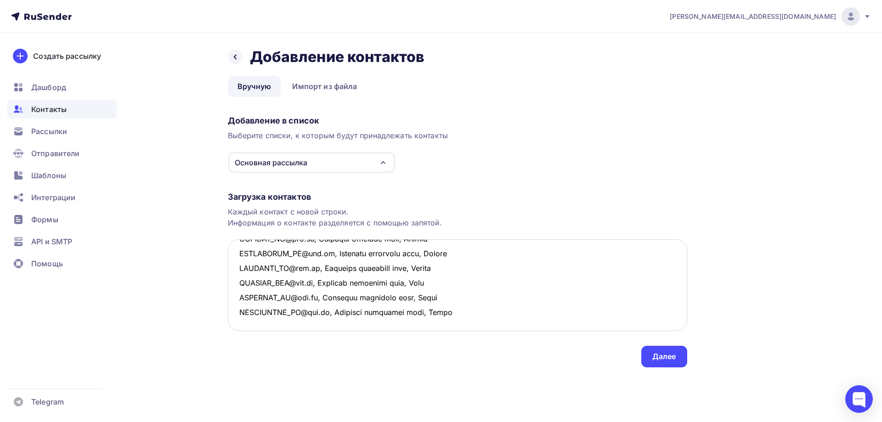
click at [482, 316] on textarea at bounding box center [457, 285] width 459 height 92
click at [245, 294] on textarea at bounding box center [457, 285] width 459 height 92
click at [335, 297] on textarea at bounding box center [457, 285] width 459 height 92
click at [338, 300] on textarea at bounding box center [457, 285] width 459 height 92
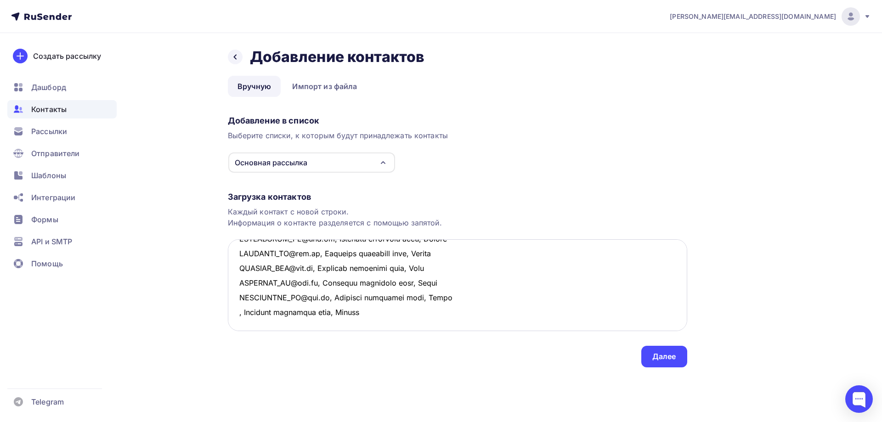
drag, startPoint x: 374, startPoint y: 296, endPoint x: 238, endPoint y: 297, distance: 135.9
click at [238, 297] on textarea at bounding box center [457, 285] width 459 height 92
click at [241, 312] on textarea at bounding box center [457, 285] width 459 height 92
click at [236, 295] on textarea at bounding box center [457, 285] width 459 height 92
click at [237, 310] on textarea at bounding box center [457, 285] width 459 height 92
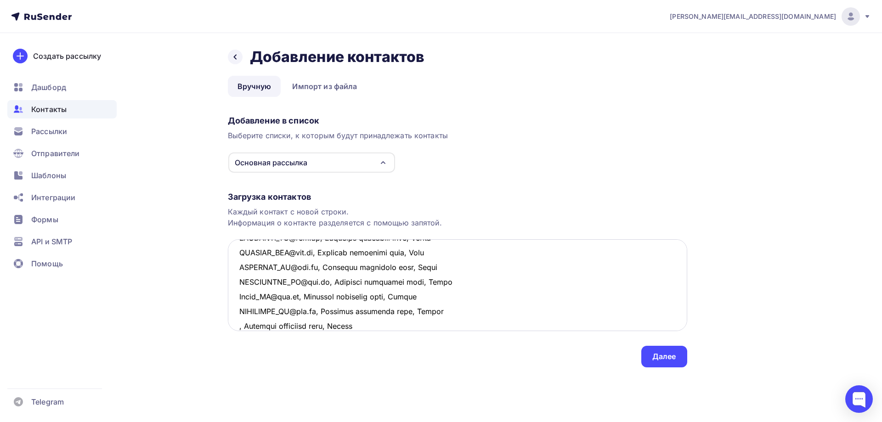
click at [238, 328] on textarea at bounding box center [457, 285] width 459 height 92
click at [470, 328] on textarea at bounding box center [457, 285] width 459 height 92
click at [313, 305] on textarea at bounding box center [457, 285] width 459 height 92
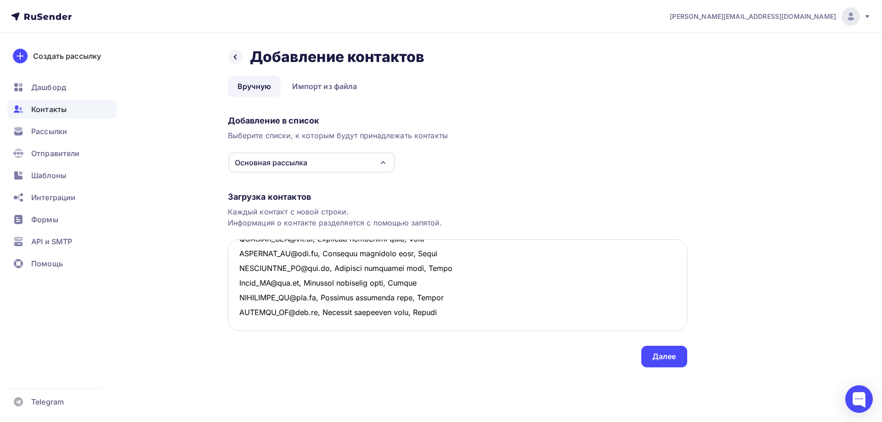
click at [247, 274] on textarea at bounding box center [457, 285] width 459 height 92
click at [237, 280] on textarea at bounding box center [457, 285] width 459 height 92
click at [337, 282] on textarea at bounding box center [457, 285] width 459 height 92
click at [363, 281] on textarea at bounding box center [457, 285] width 459 height 92
drag, startPoint x: 330, startPoint y: 285, endPoint x: 234, endPoint y: 284, distance: 95.5
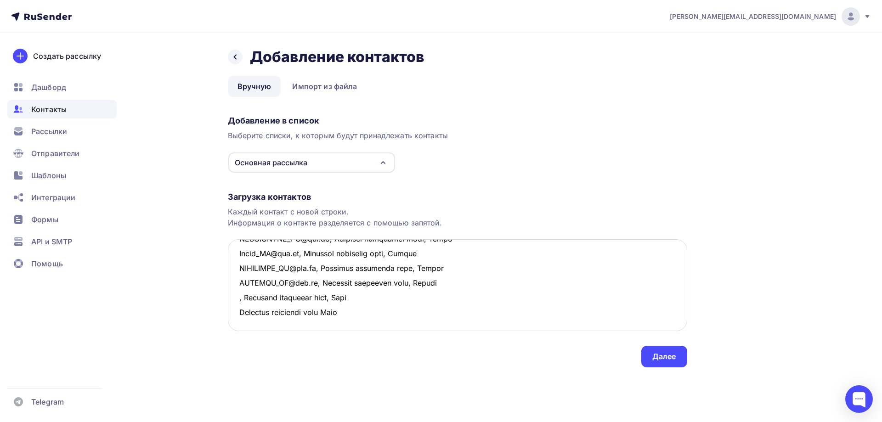
click at [234, 284] on textarea at bounding box center [457, 285] width 459 height 92
drag, startPoint x: 346, startPoint y: 299, endPoint x: 225, endPoint y: 291, distance: 121.1
click at [225, 291] on div "Назад Добавление контактов Добавление контактов Вручную Импорт из файла Вручную…" at bounding box center [441, 218] width 753 height 371
click at [242, 307] on textarea at bounding box center [457, 285] width 459 height 92
click at [237, 284] on textarea at bounding box center [457, 285] width 459 height 92
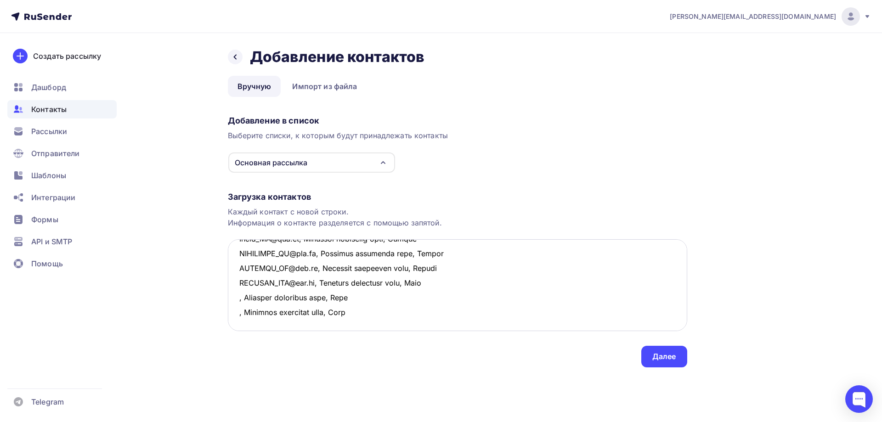
click at [238, 297] on textarea at bounding box center [457, 285] width 459 height 92
click at [237, 312] on textarea at bounding box center [457, 285] width 459 height 92
click at [459, 310] on textarea at bounding box center [457, 285] width 459 height 92
click at [240, 291] on textarea at bounding box center [457, 285] width 459 height 92
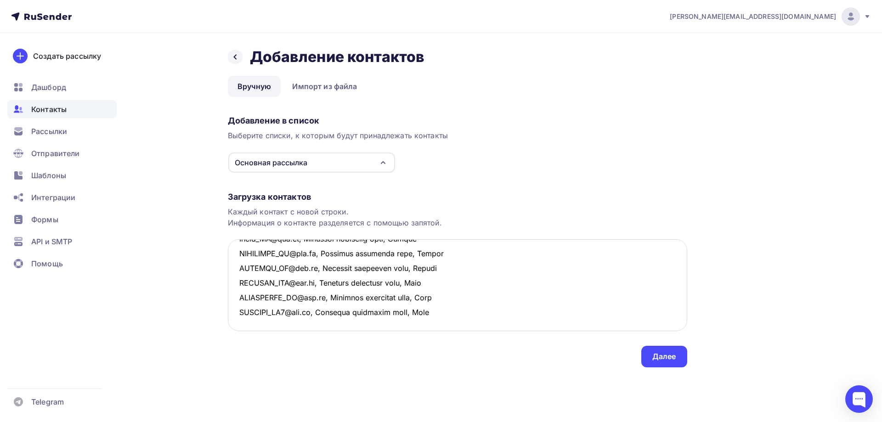
scroll to position [476, 0]
click at [249, 262] on textarea at bounding box center [457, 285] width 459 height 92
click at [309, 268] on textarea at bounding box center [457, 285] width 459 height 92
click at [238, 267] on textarea at bounding box center [457, 285] width 459 height 92
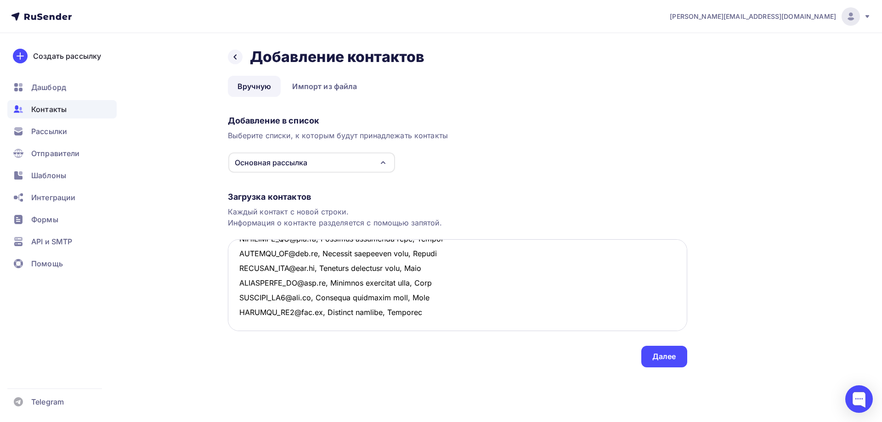
click at [330, 286] on textarea at bounding box center [457, 285] width 459 height 92
click at [242, 277] on textarea at bounding box center [457, 285] width 459 height 92
click at [336, 284] on textarea at bounding box center [457, 285] width 459 height 92
click at [233, 283] on textarea at bounding box center [457, 285] width 459 height 92
click at [247, 294] on textarea at bounding box center [457, 285] width 459 height 92
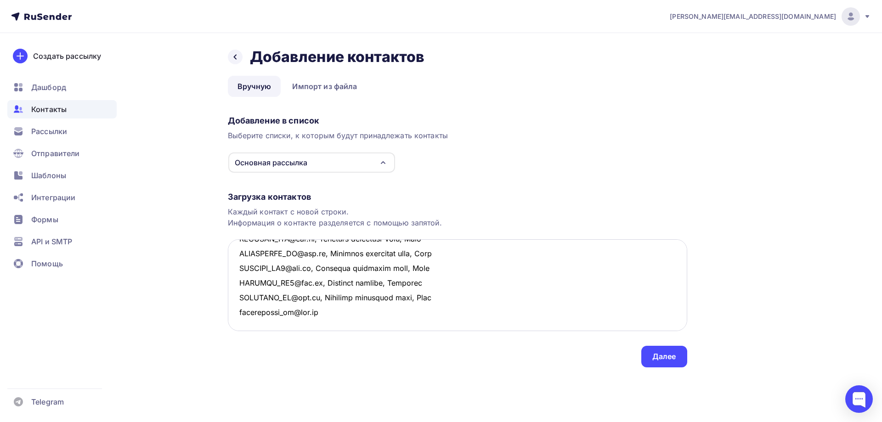
click at [250, 300] on textarea at bounding box center [457, 285] width 459 height 92
click at [242, 304] on textarea at bounding box center [457, 285] width 459 height 92
drag, startPoint x: 321, startPoint y: 281, endPoint x: 496, endPoint y: 285, distance: 175.0
click at [496, 285] on textarea at bounding box center [457, 285] width 459 height 92
click at [332, 297] on textarea at bounding box center [457, 285] width 459 height 92
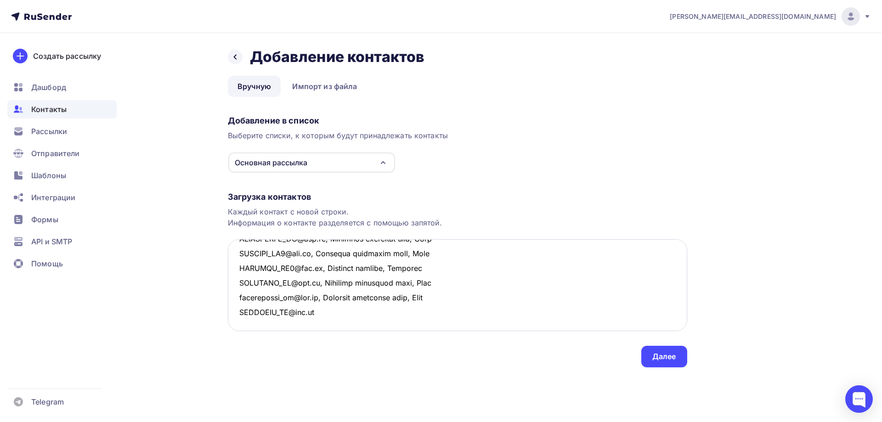
click at [324, 314] on textarea at bounding box center [457, 285] width 459 height 92
click at [476, 311] on textarea at bounding box center [457, 285] width 459 height 92
click at [277, 298] on textarea at bounding box center [457, 285] width 459 height 92
click at [337, 298] on textarea at bounding box center [457, 285] width 459 height 92
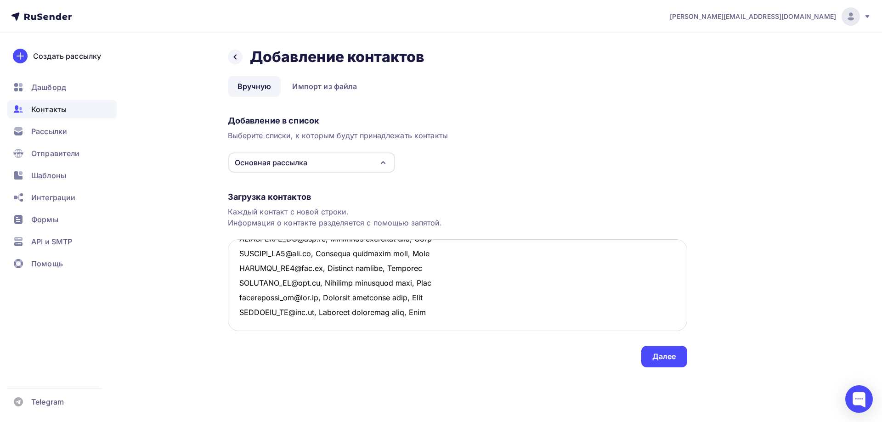
click at [234, 301] on textarea at bounding box center [457, 285] width 459 height 92
drag, startPoint x: 384, startPoint y: 295, endPoint x: 230, endPoint y: 295, distance: 154.3
click at [230, 295] on textarea at bounding box center [457, 285] width 459 height 92
click at [264, 310] on textarea at bounding box center [457, 285] width 459 height 92
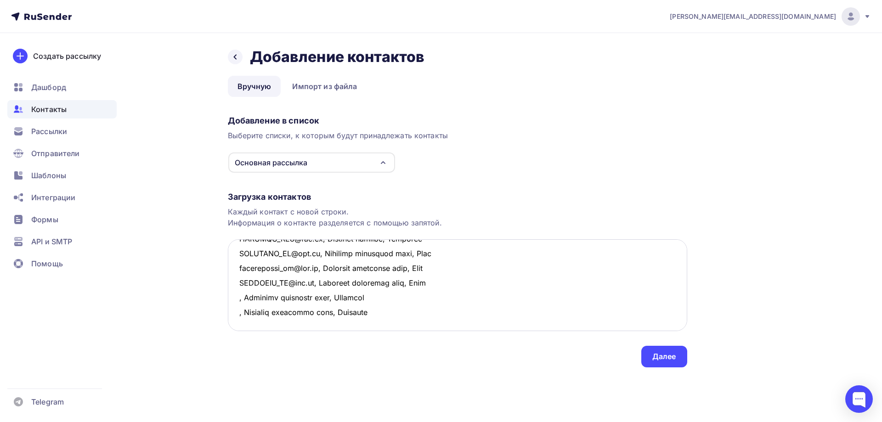
click at [252, 322] on textarea at bounding box center [457, 285] width 459 height 92
click at [379, 311] on textarea at bounding box center [457, 285] width 459 height 92
click at [237, 297] on textarea at bounding box center [457, 285] width 459 height 92
click at [231, 312] on textarea at bounding box center [457, 285] width 459 height 92
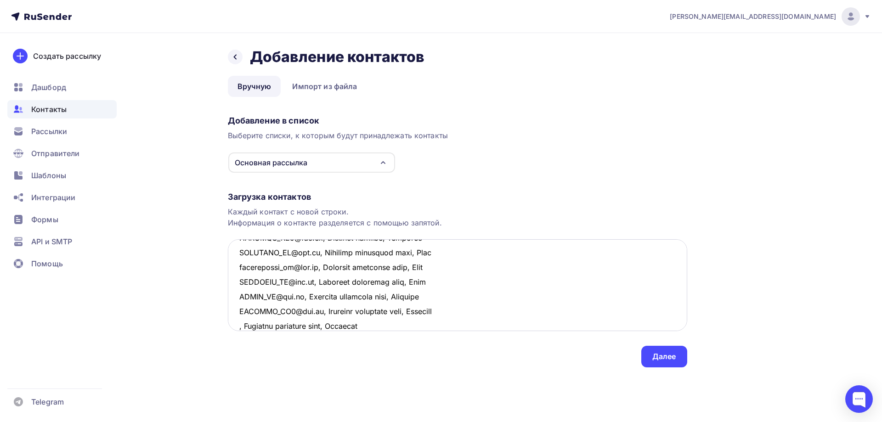
click at [236, 326] on textarea at bounding box center [457, 285] width 459 height 92
click at [465, 324] on textarea at bounding box center [457, 285] width 459 height 92
click at [253, 267] on textarea at bounding box center [457, 285] width 459 height 92
click at [338, 270] on textarea at bounding box center [457, 285] width 459 height 92
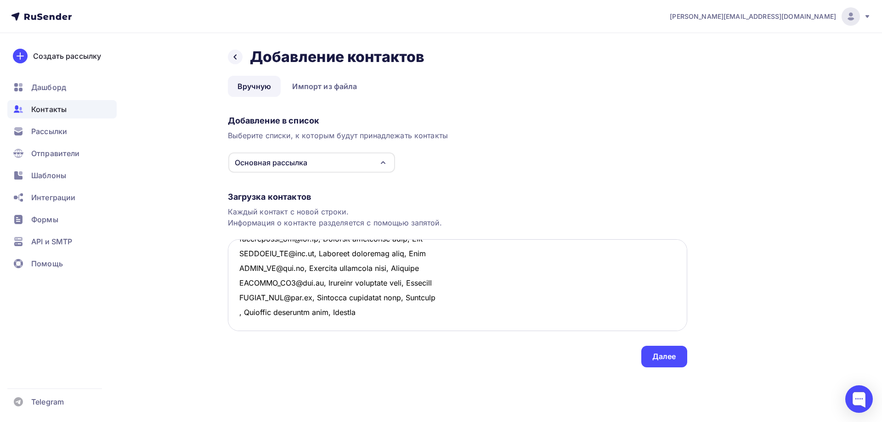
drag, startPoint x: 376, startPoint y: 266, endPoint x: 231, endPoint y: 268, distance: 145.1
click at [231, 268] on textarea at bounding box center [457, 285] width 459 height 92
click at [259, 285] on textarea at bounding box center [457, 285] width 459 height 92
click at [252, 290] on textarea at bounding box center [457, 285] width 459 height 92
click at [237, 269] on textarea at bounding box center [457, 285] width 459 height 92
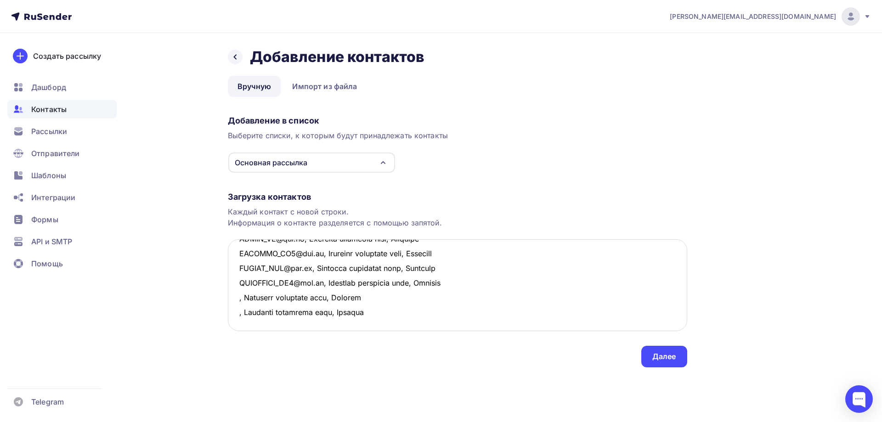
click at [236, 282] on textarea at bounding box center [457, 285] width 459 height 92
click at [239, 299] on textarea at bounding box center [457, 285] width 459 height 92
click at [243, 306] on textarea at bounding box center [457, 285] width 459 height 92
click at [338, 310] on textarea at bounding box center [457, 285] width 459 height 92
click at [239, 310] on textarea at bounding box center [457, 285] width 459 height 92
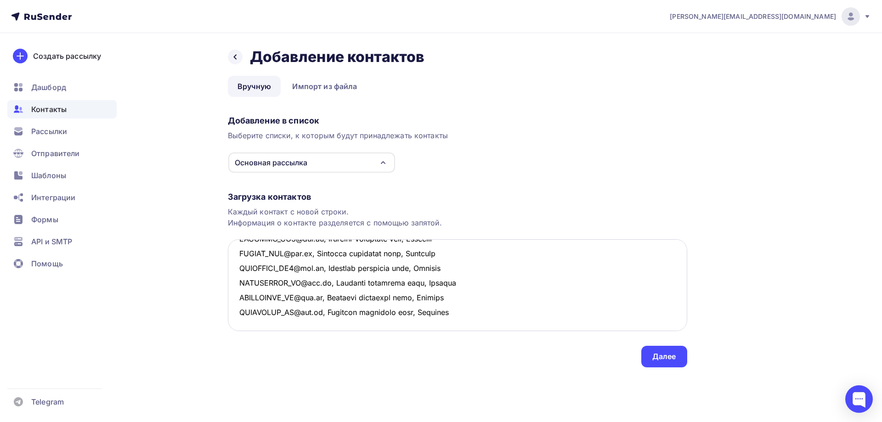
click at [496, 309] on textarea at bounding box center [457, 285] width 459 height 92
click at [268, 304] on textarea at bounding box center [457, 285] width 459 height 92
click at [247, 310] on textarea at bounding box center [457, 285] width 459 height 92
click at [254, 314] on textarea at bounding box center [457, 285] width 459 height 92
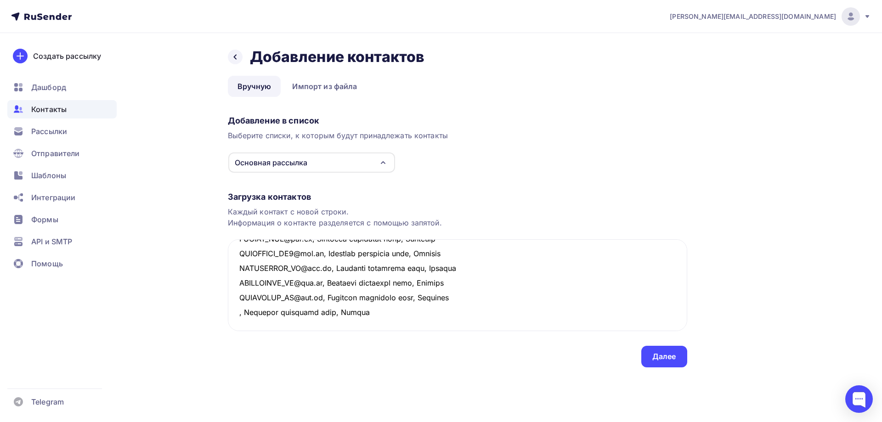
drag, startPoint x: 374, startPoint y: 311, endPoint x: 210, endPoint y: 314, distance: 164.0
click at [210, 314] on div "Назад Добавление контактов Добавление контактов Вручную Импорт из файла Вручную…" at bounding box center [441, 218] width 753 height 371
click at [412, 312] on textarea at bounding box center [457, 285] width 459 height 92
click at [252, 311] on textarea at bounding box center [457, 285] width 459 height 92
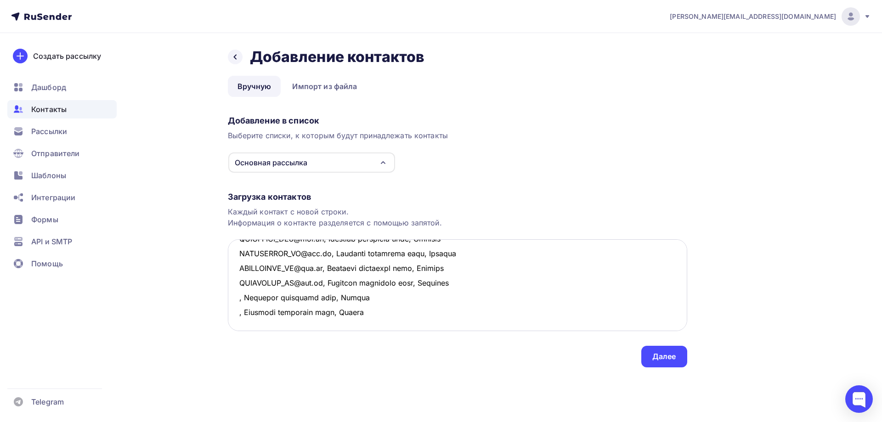
click at [254, 321] on textarea at bounding box center [457, 285] width 459 height 92
click at [237, 297] on textarea at bounding box center [457, 285] width 459 height 92
click at [236, 312] on textarea at bounding box center [457, 285] width 459 height 92
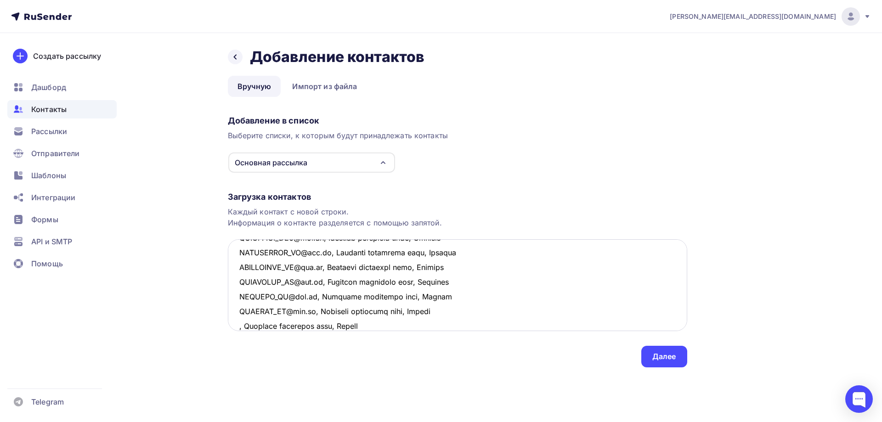
click at [236, 327] on textarea at bounding box center [457, 285] width 459 height 92
click at [475, 320] on textarea at bounding box center [457, 285] width 459 height 92
click at [244, 281] on textarea at bounding box center [457, 285] width 459 height 92
click at [340, 283] on textarea at bounding box center [457, 285] width 459 height 92
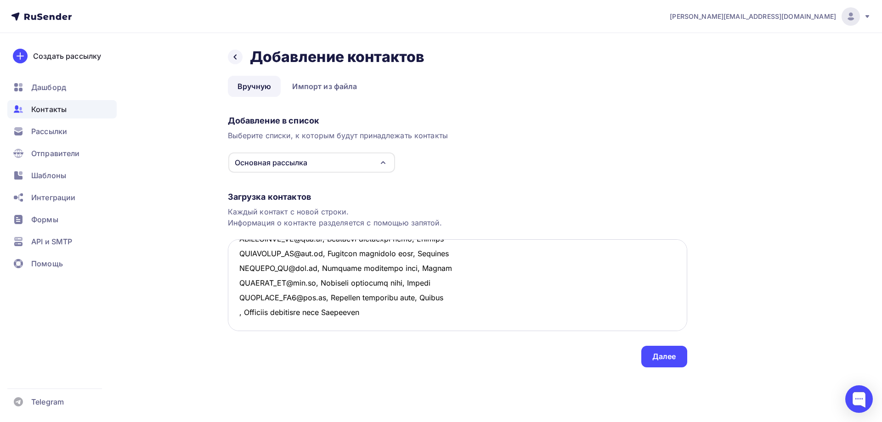
click at [336, 286] on textarea at bounding box center [457, 285] width 459 height 92
drag, startPoint x: 390, startPoint y: 282, endPoint x: 234, endPoint y: 283, distance: 156.1
click at [234, 283] on textarea at bounding box center [457, 285] width 459 height 92
click at [245, 297] on textarea at bounding box center [457, 285] width 459 height 92
click at [245, 310] on textarea at bounding box center [457, 285] width 459 height 92
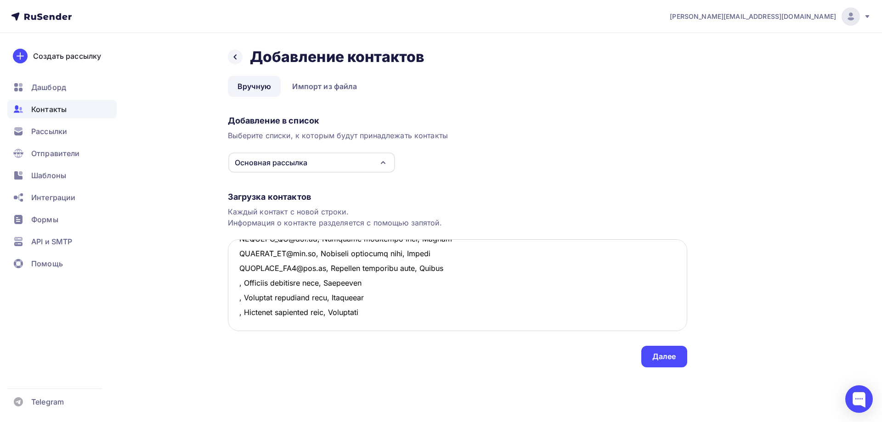
click at [238, 281] on textarea at bounding box center [457, 285] width 459 height 92
click at [237, 296] on textarea at bounding box center [457, 285] width 459 height 92
click at [238, 312] on textarea at bounding box center [457, 285] width 459 height 92
click at [497, 315] on textarea at bounding box center [457, 285] width 459 height 92
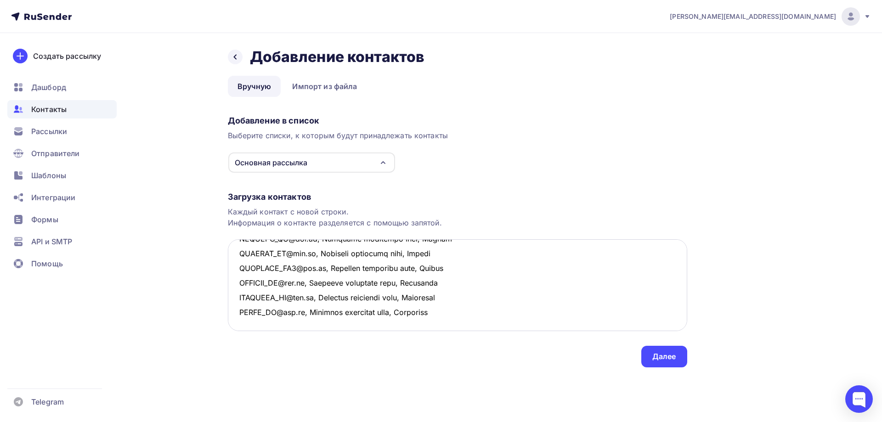
click at [306, 321] on textarea at bounding box center [457, 285] width 459 height 92
click at [253, 310] on textarea at bounding box center [457, 285] width 459 height 92
click at [315, 313] on textarea at bounding box center [457, 285] width 459 height 92
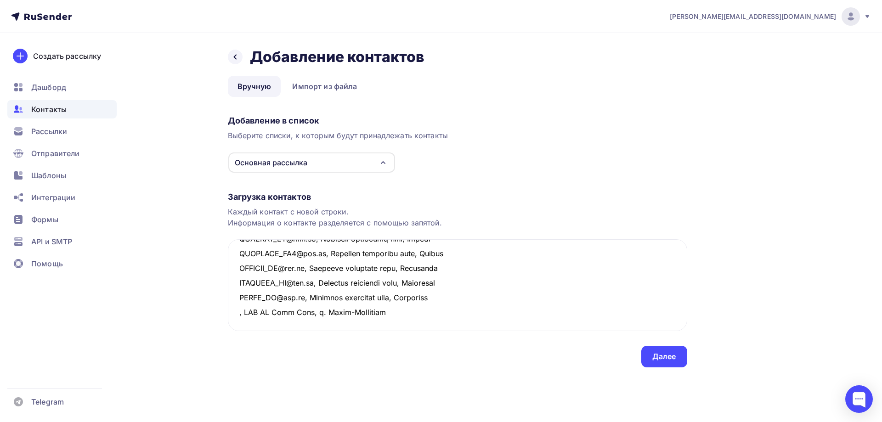
drag, startPoint x: 394, startPoint y: 315, endPoint x: 216, endPoint y: 315, distance: 177.7
click at [216, 315] on div "Назад Добавление контактов Добавление контактов Вручную Импорт из файла Вручную…" at bounding box center [441, 218] width 753 height 371
click at [298, 326] on textarea at bounding box center [457, 285] width 459 height 92
click at [400, 318] on textarea at bounding box center [457, 285] width 459 height 92
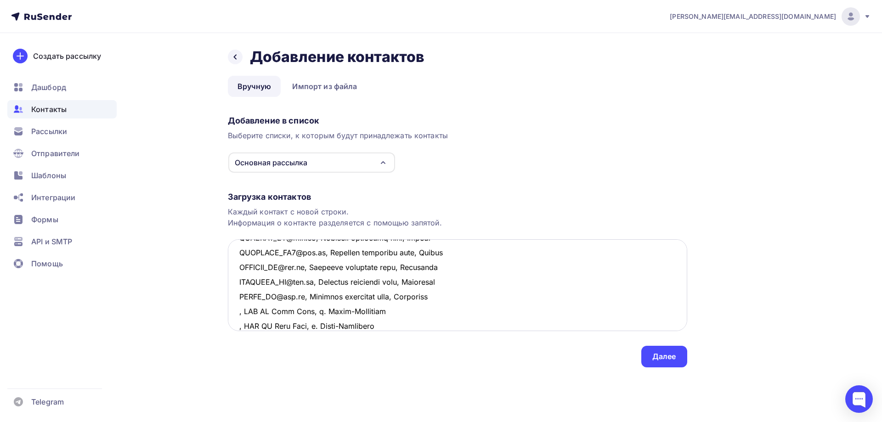
click at [239, 313] on textarea at bounding box center [457, 285] width 459 height 92
click at [237, 325] on textarea at bounding box center [457, 285] width 459 height 92
click at [466, 323] on textarea at bounding box center [457, 285] width 459 height 92
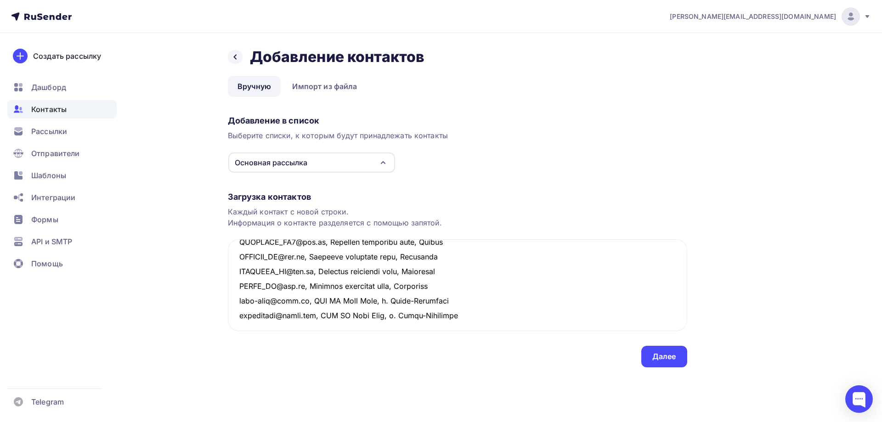
scroll to position [695, 0]
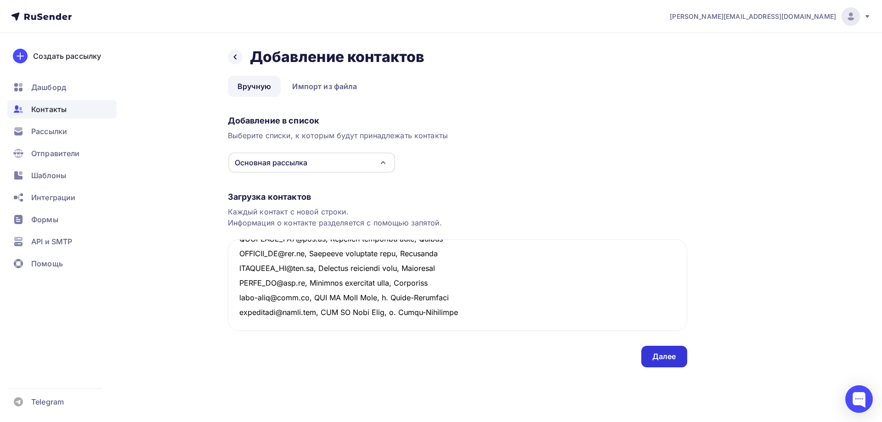
type textarea "LOREMI_DO@sit.am, Consecte adipiscin elit, Seddoeiu TEMPORI_UT5@lab.et, Dolorem…"
click at [659, 356] on div "Далее" at bounding box center [664, 356] width 24 height 11
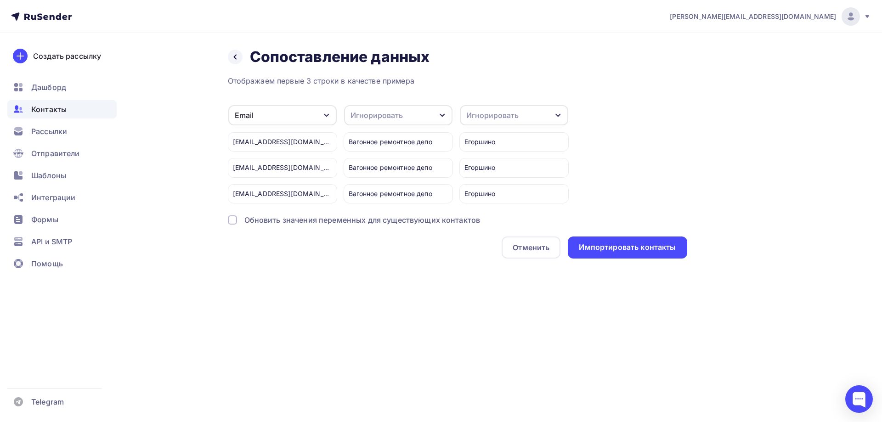
click at [403, 113] on div "Игнорировать" at bounding box center [398, 115] width 108 height 20
click at [394, 143] on div "Имя" at bounding box center [381, 138] width 53 height 11
click at [505, 115] on div "Игнорировать" at bounding box center [492, 115] width 52 height 11
click at [503, 154] on div "Телефон" at bounding box center [496, 156] width 53 height 11
click at [516, 113] on div "Телефон" at bounding box center [514, 115] width 108 height 20
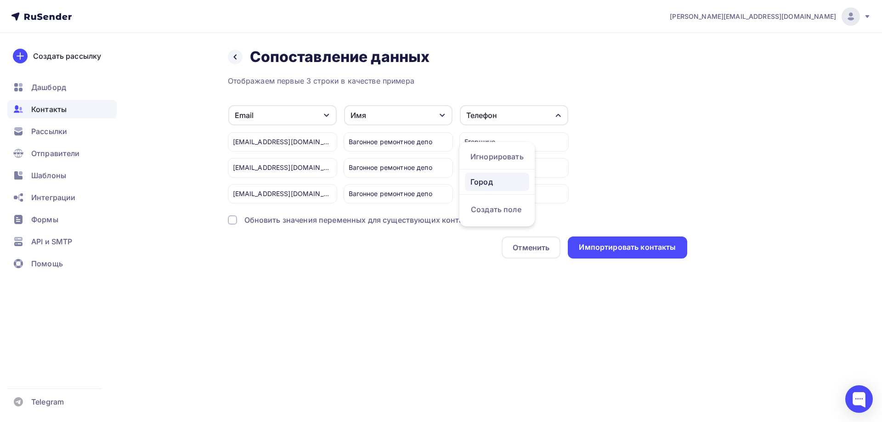
click at [491, 184] on div "Город" at bounding box center [496, 181] width 53 height 11
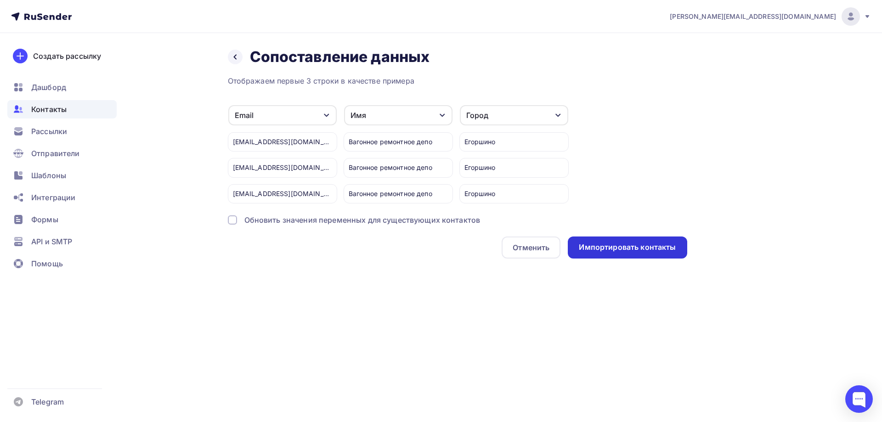
click at [627, 244] on div "Импортировать контакты" at bounding box center [627, 247] width 97 height 11
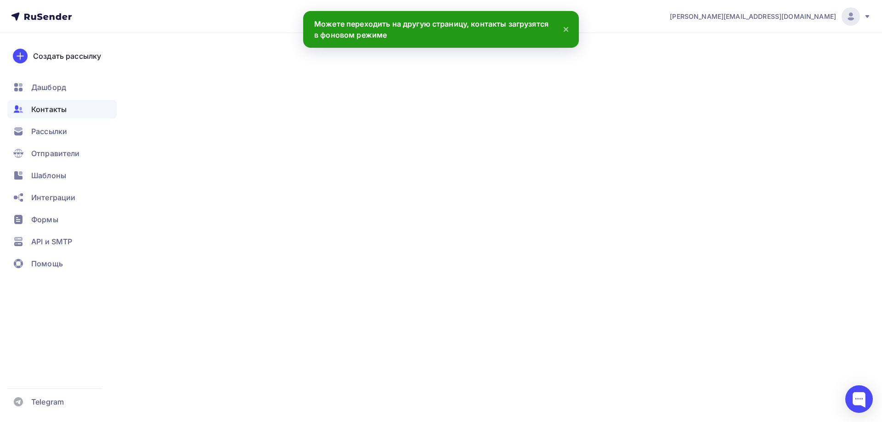
scroll to position [695, 0]
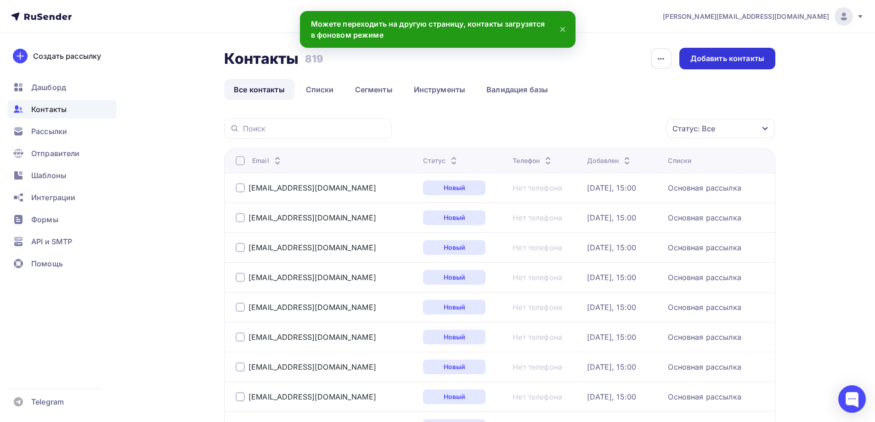
click at [696, 61] on div "Добавить контакты" at bounding box center [727, 58] width 74 height 11
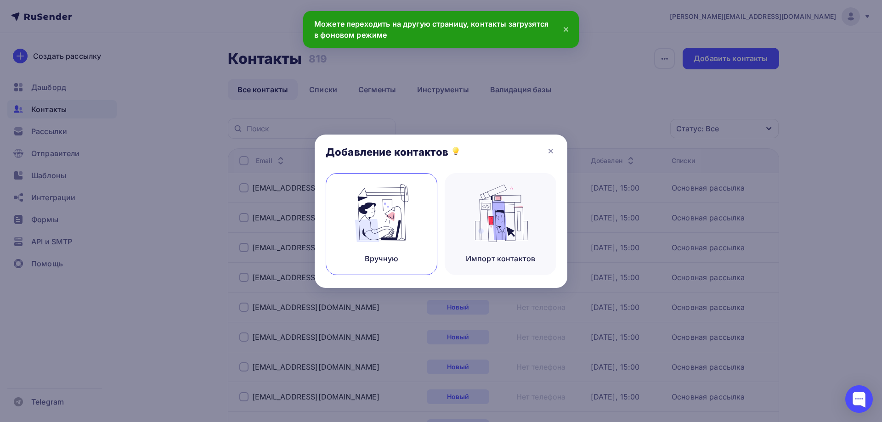
click at [385, 214] on img at bounding box center [382, 213] width 62 height 58
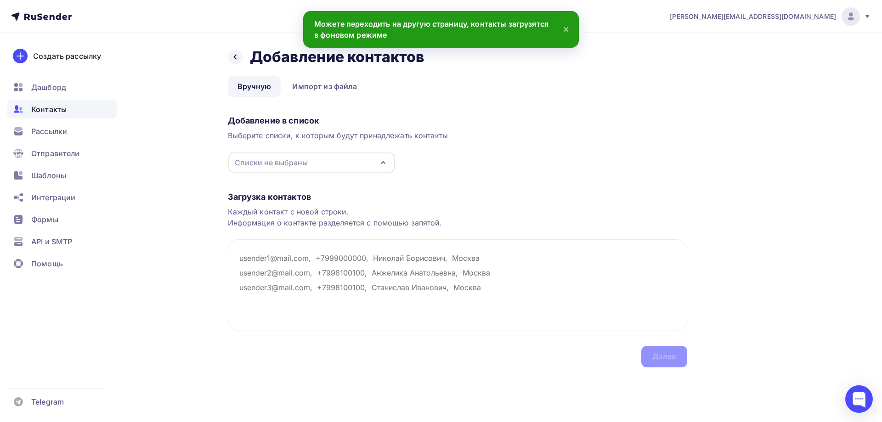
click at [342, 156] on div "Списки не выбраны" at bounding box center [311, 162] width 167 height 20
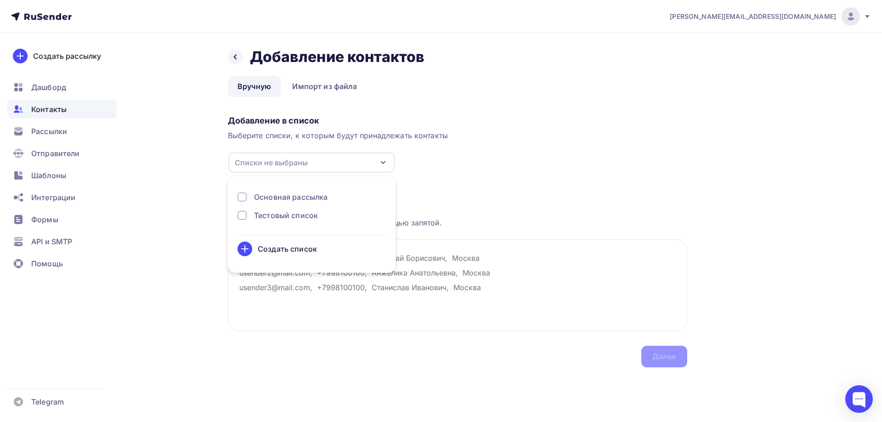
click at [290, 193] on div "Основная рассылка" at bounding box center [290, 196] width 73 height 11
click at [462, 191] on div "Загрузка контактов" at bounding box center [457, 196] width 459 height 11
